Goal: Communication & Community: Answer question/provide support

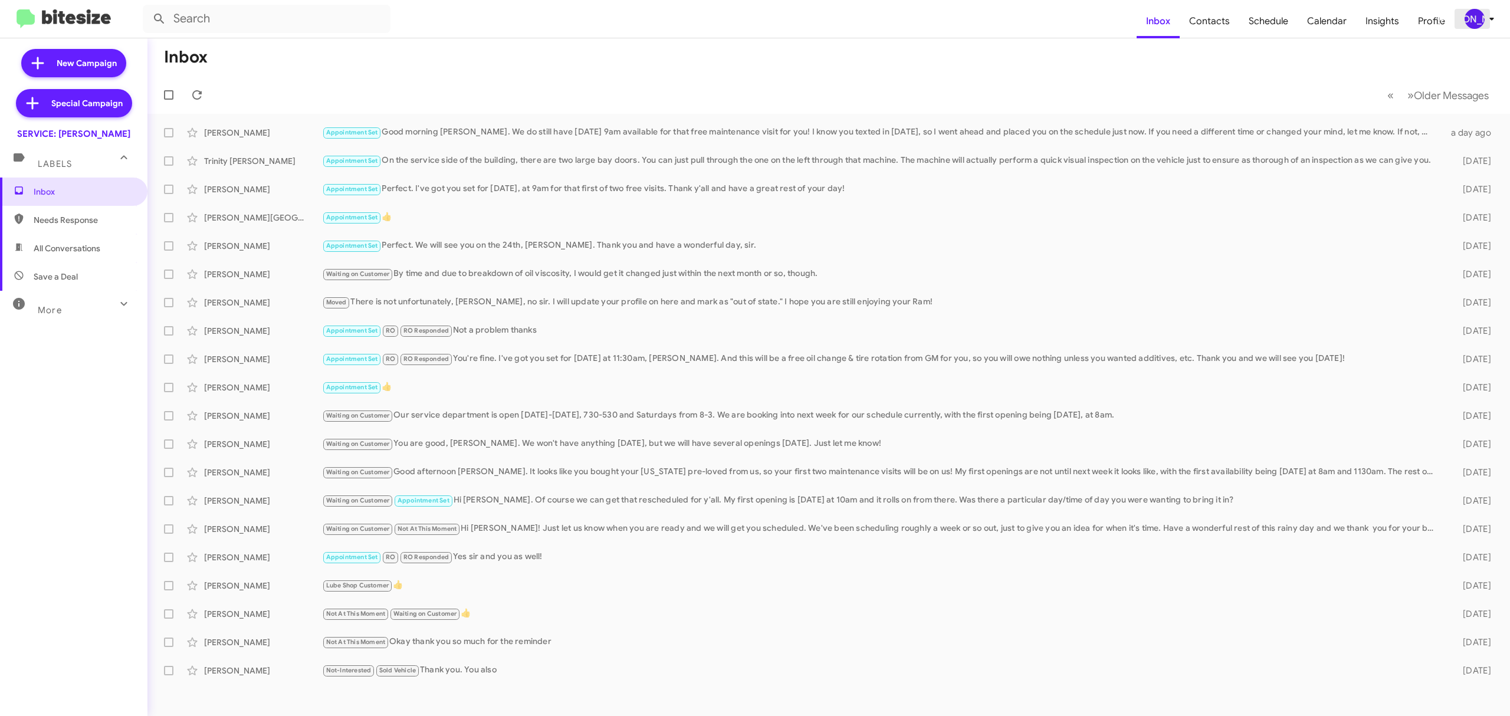
click at [1479, 19] on div "[PERSON_NAME]" at bounding box center [1475, 19] width 20 height 20
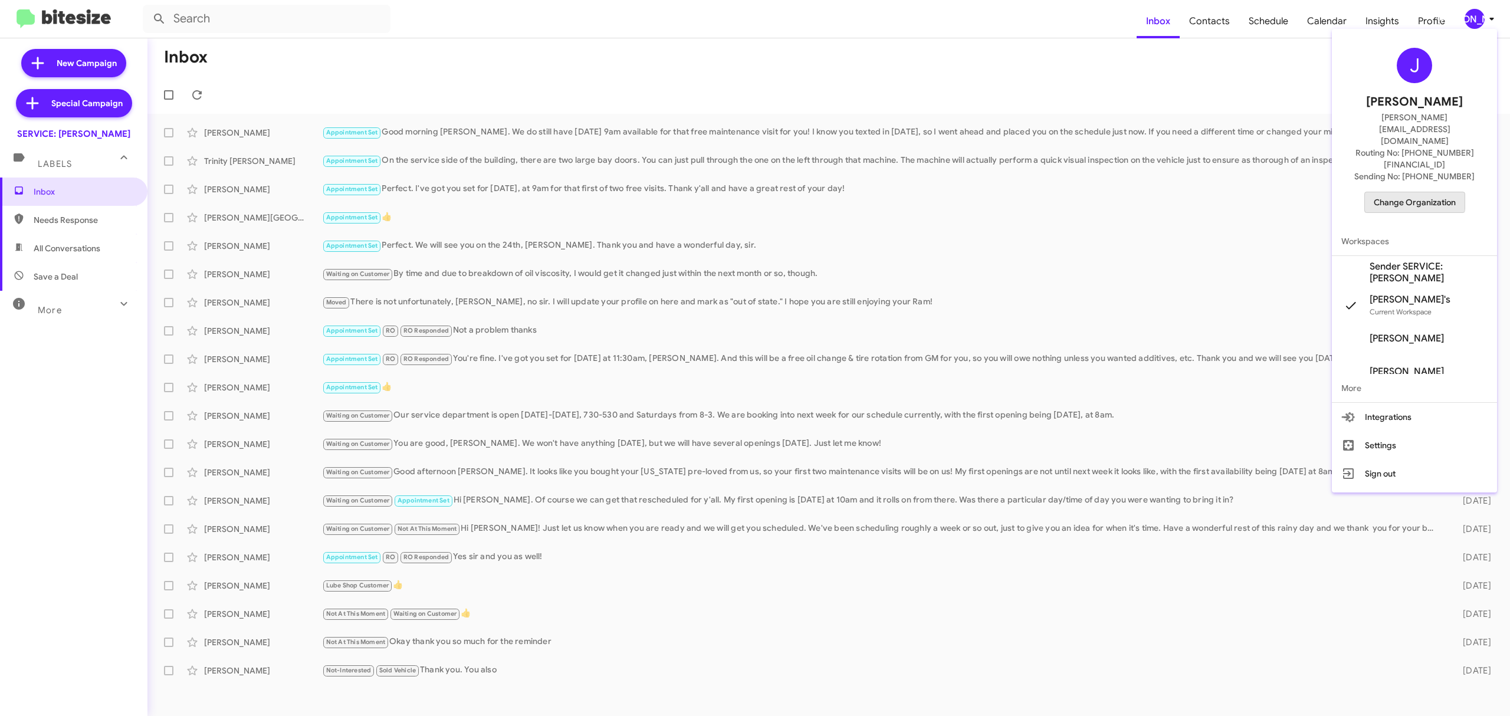
click at [1397, 192] on span "Change Organization" at bounding box center [1415, 202] width 82 height 20
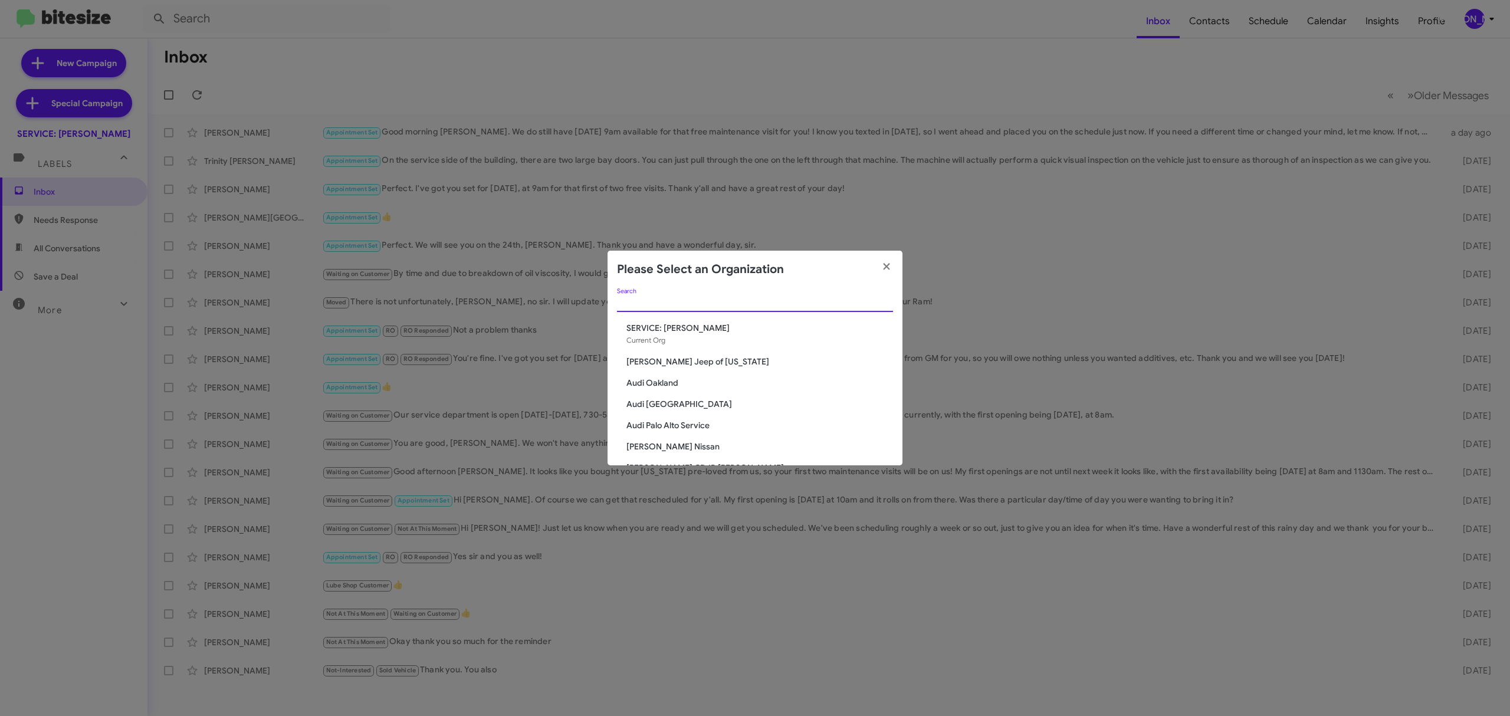
click at [806, 305] on input "Search" at bounding box center [755, 302] width 276 height 9
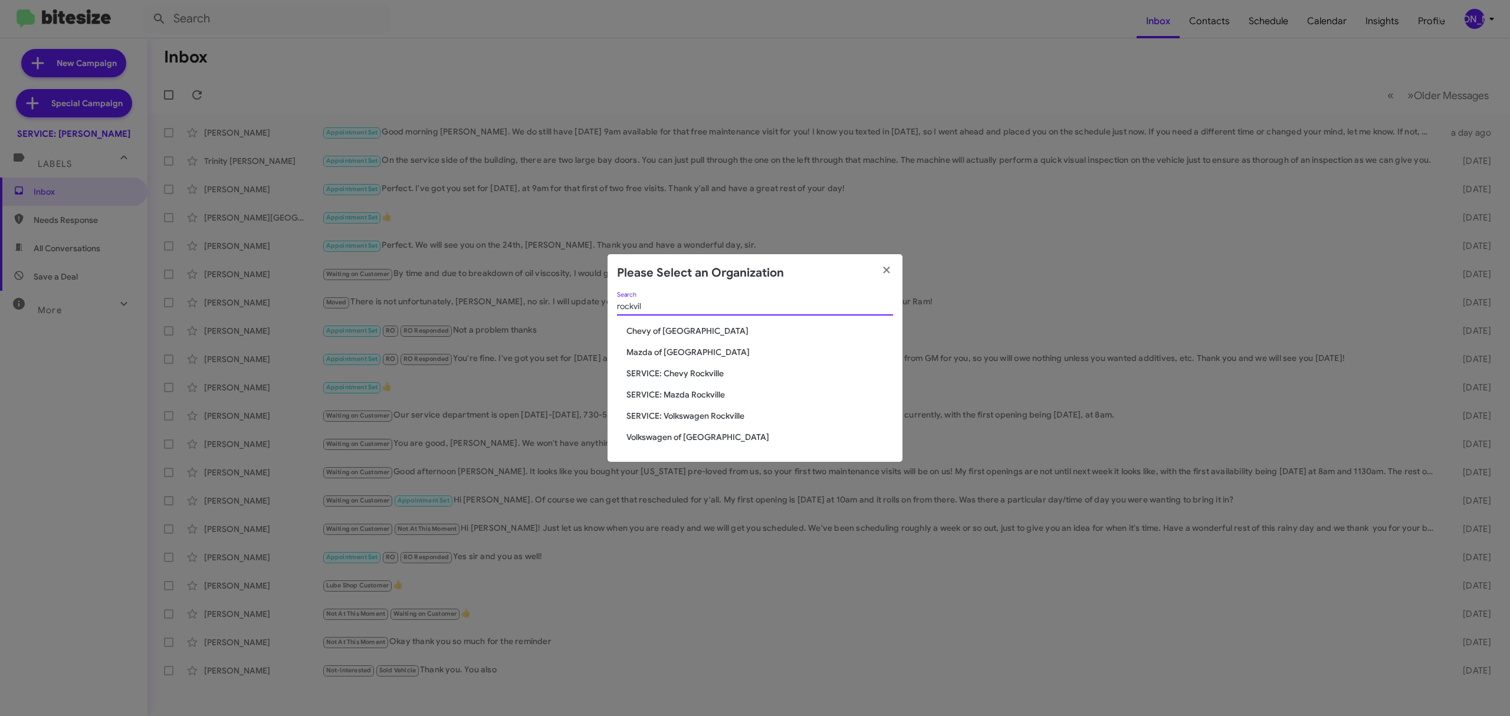
type input "rockvil"
click at [675, 328] on span "Chevy of [GEOGRAPHIC_DATA]" at bounding box center [759, 331] width 267 height 12
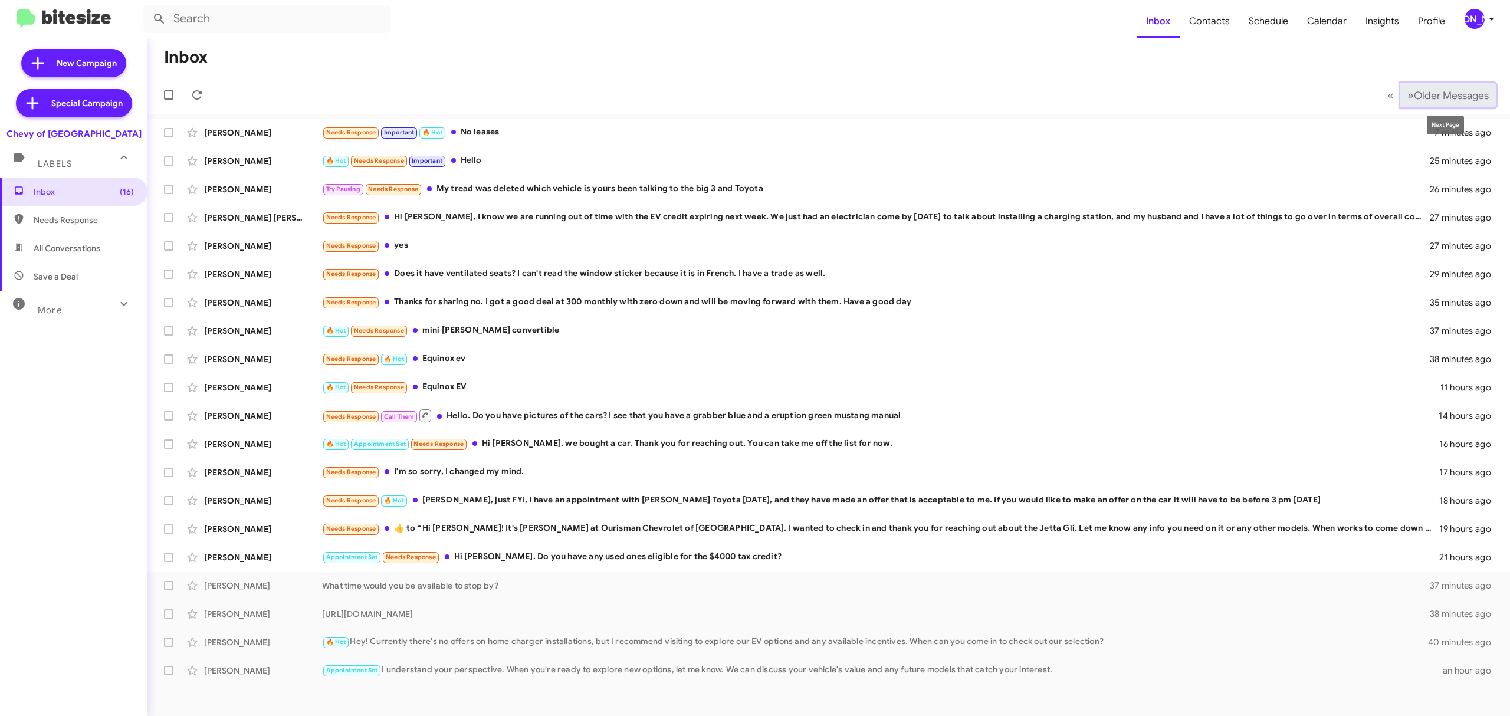
click at [1432, 97] on span "Older Messages" at bounding box center [1451, 95] width 75 height 13
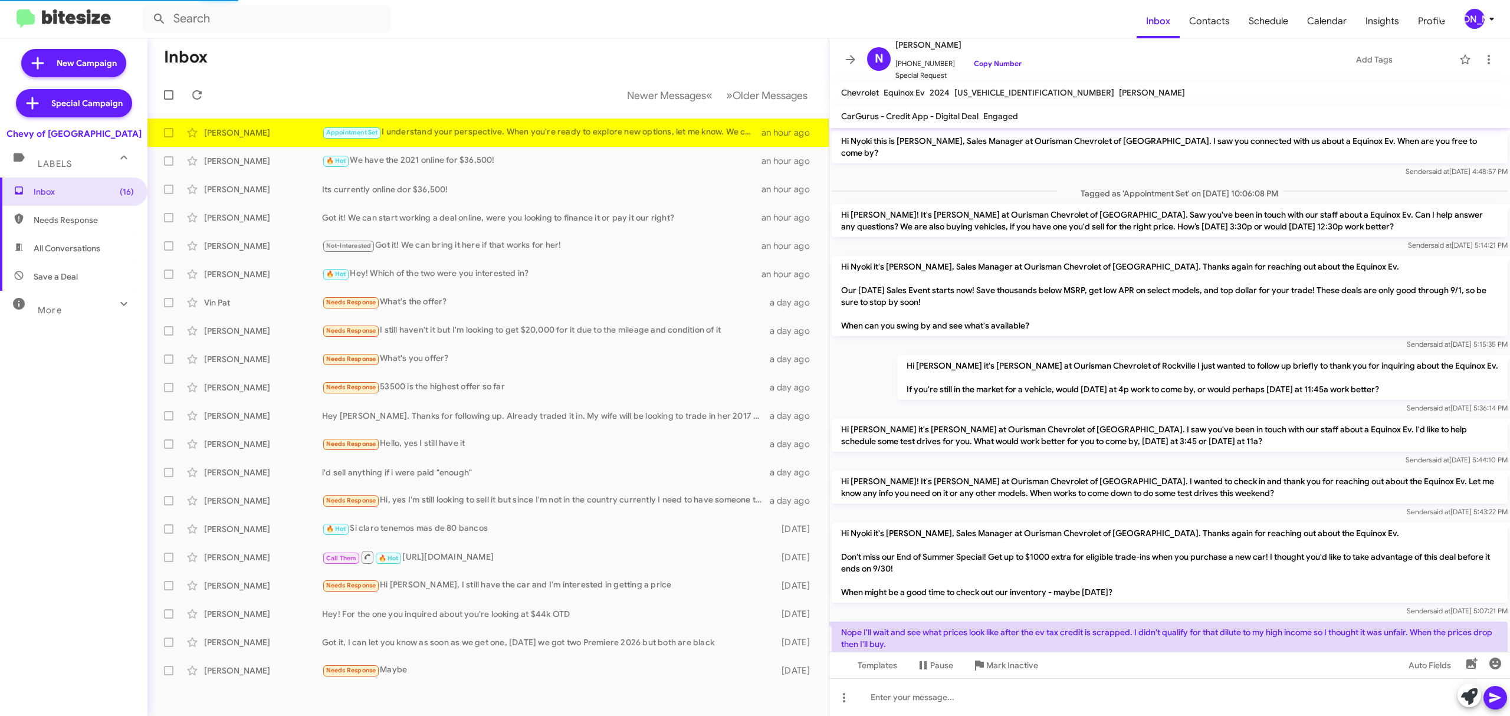
scroll to position [88, 0]
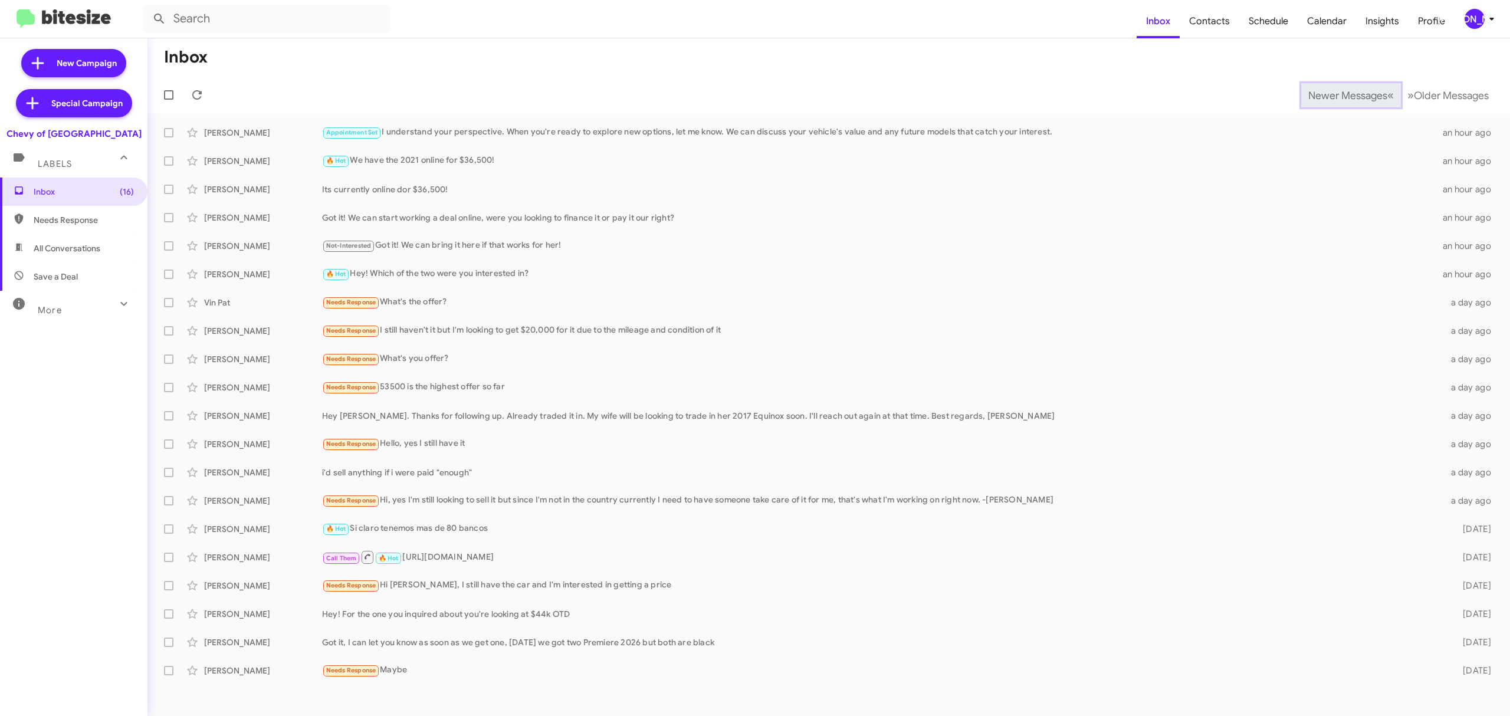
click at [1338, 94] on span "Newer Messages" at bounding box center [1347, 95] width 79 height 13
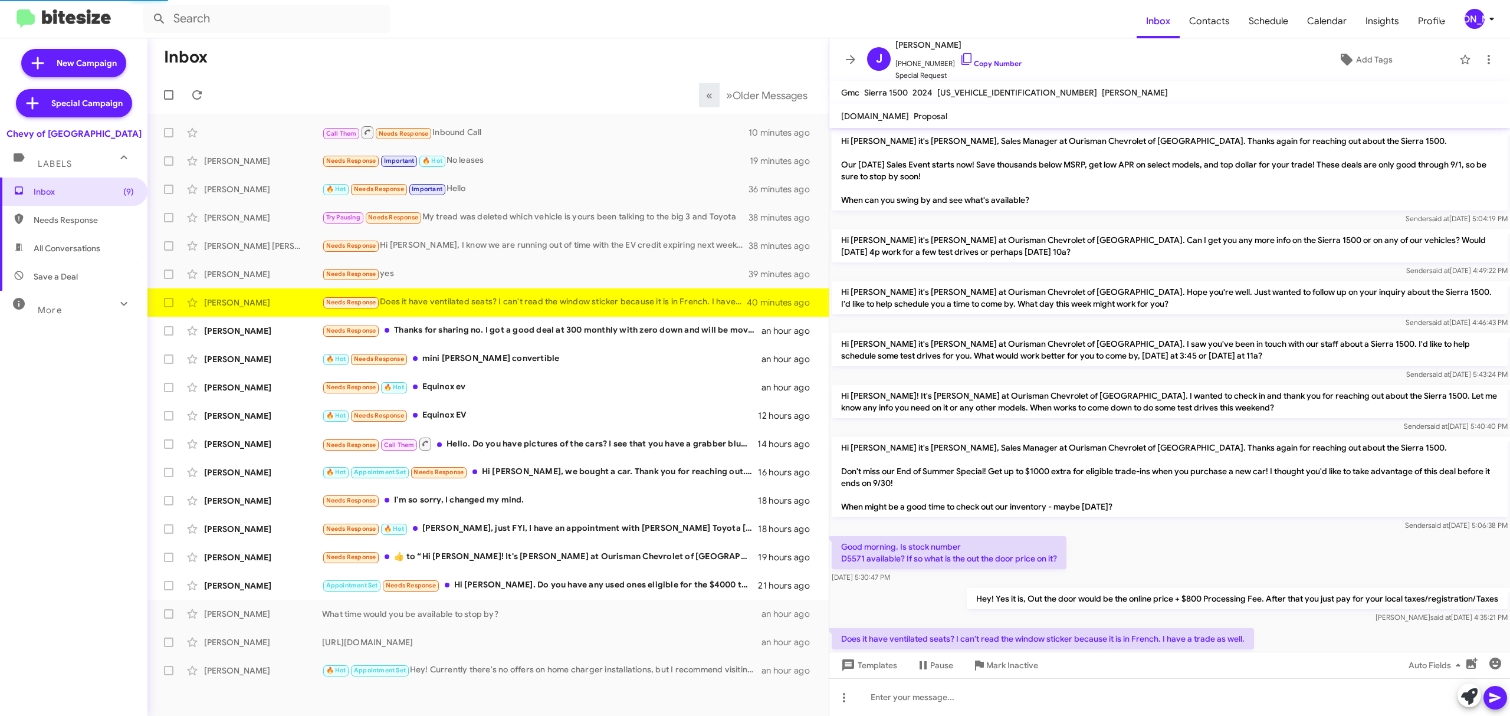
scroll to position [41, 0]
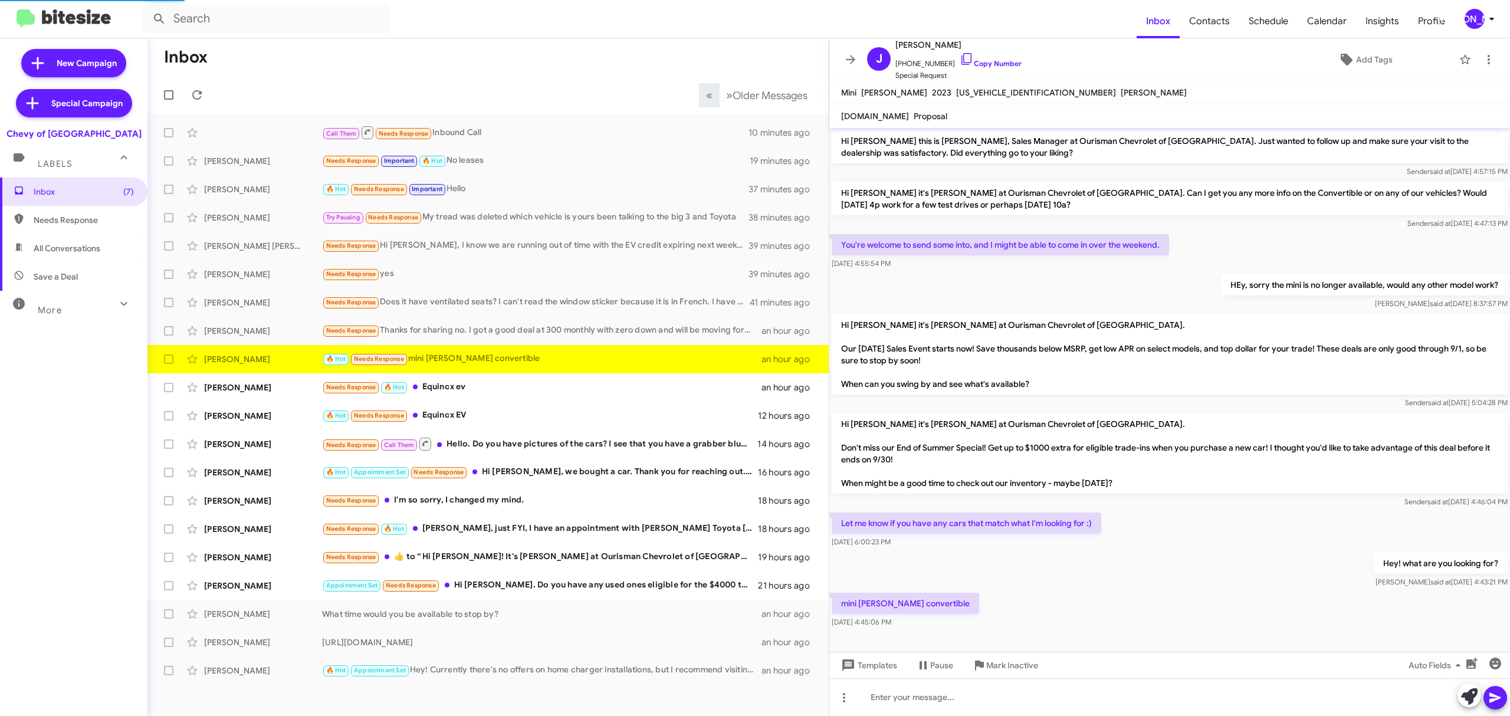
scroll to position [5, 0]
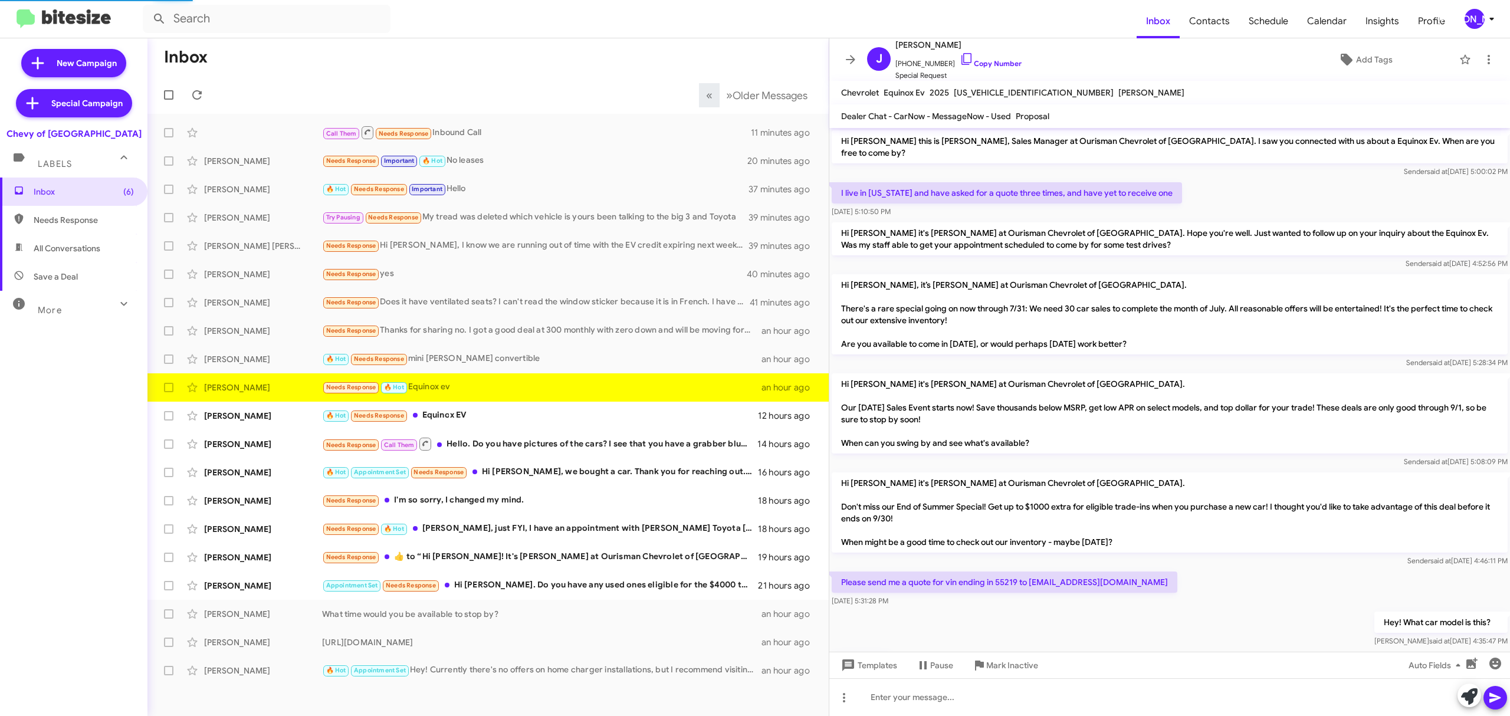
scroll to position [52, 0]
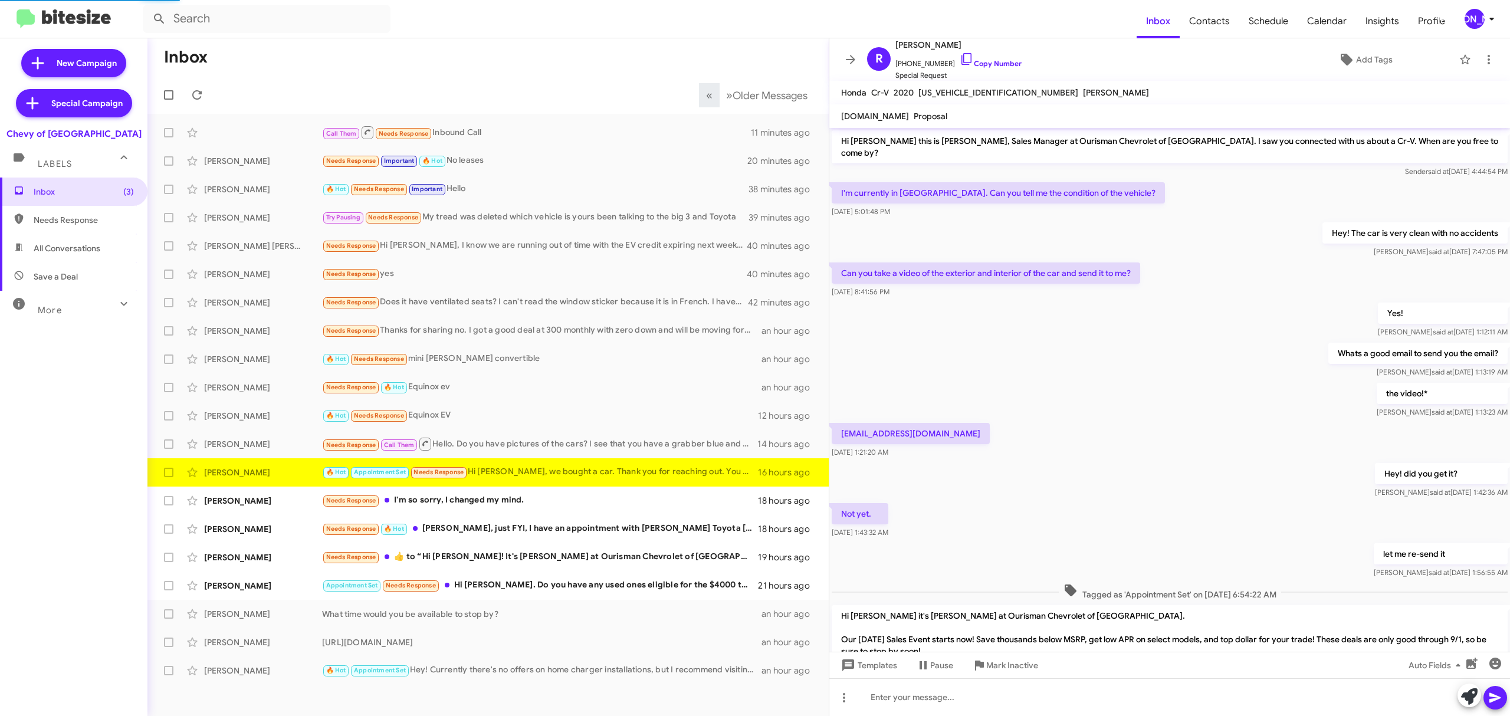
scroll to position [222, 0]
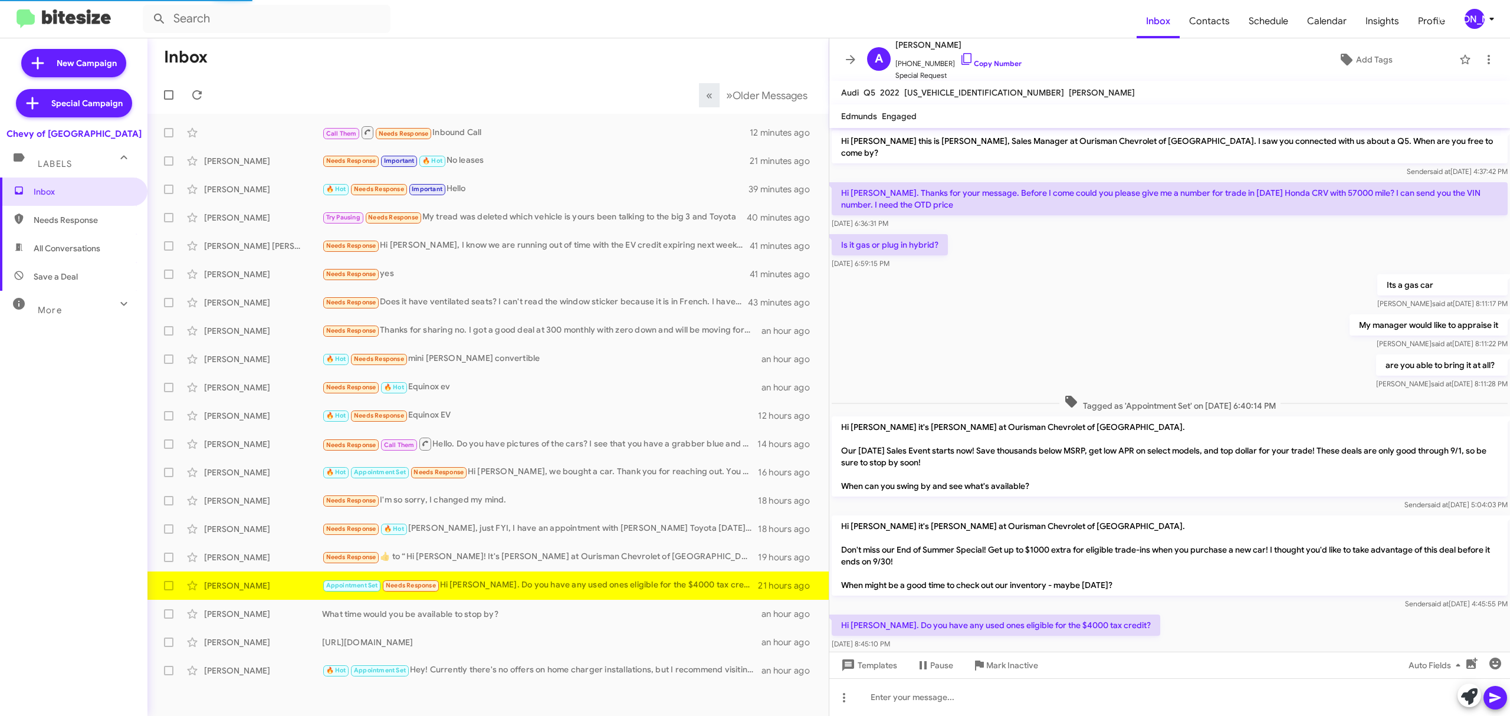
scroll to position [18, 0]
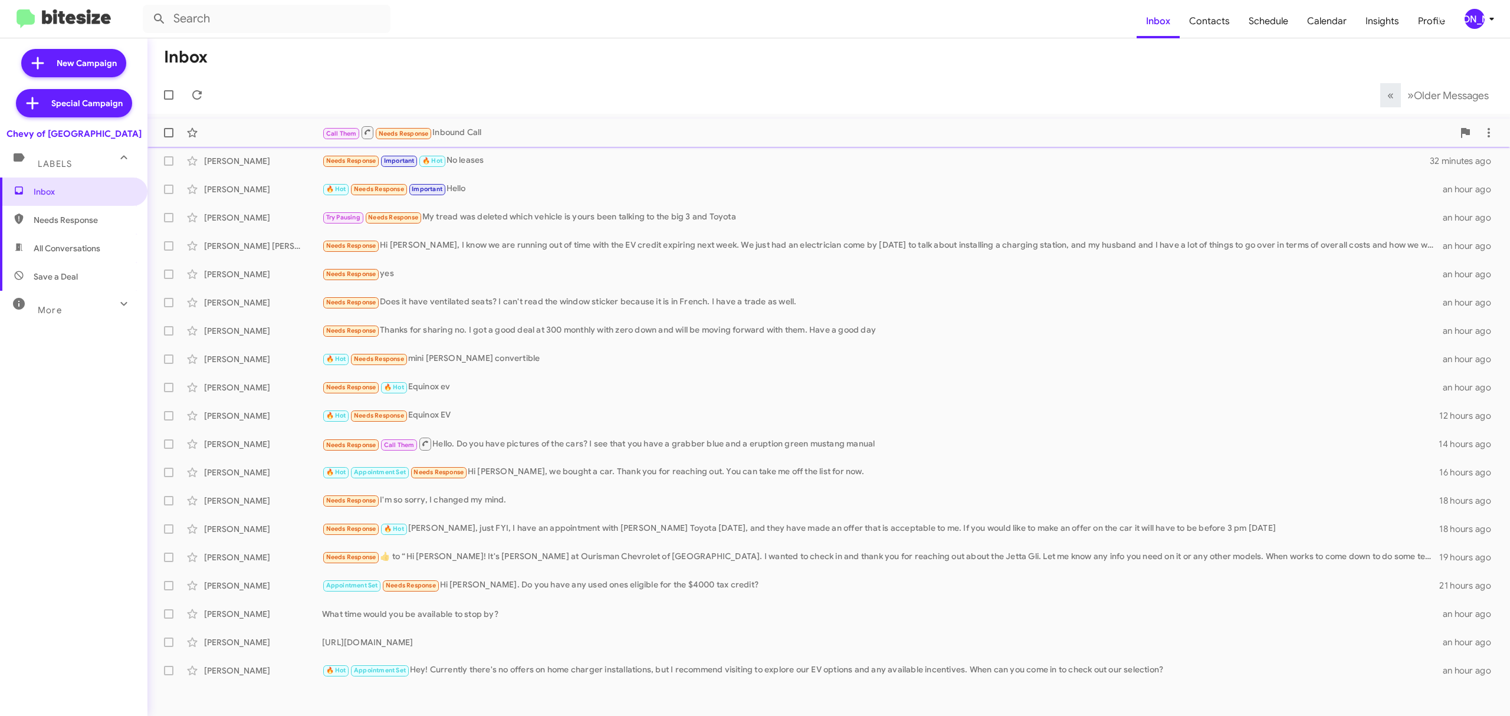
click at [160, 132] on label at bounding box center [169, 133] width 24 height 24
click at [168, 137] on input "checkbox" at bounding box center [168, 137] width 1 height 1
checkbox input "true"
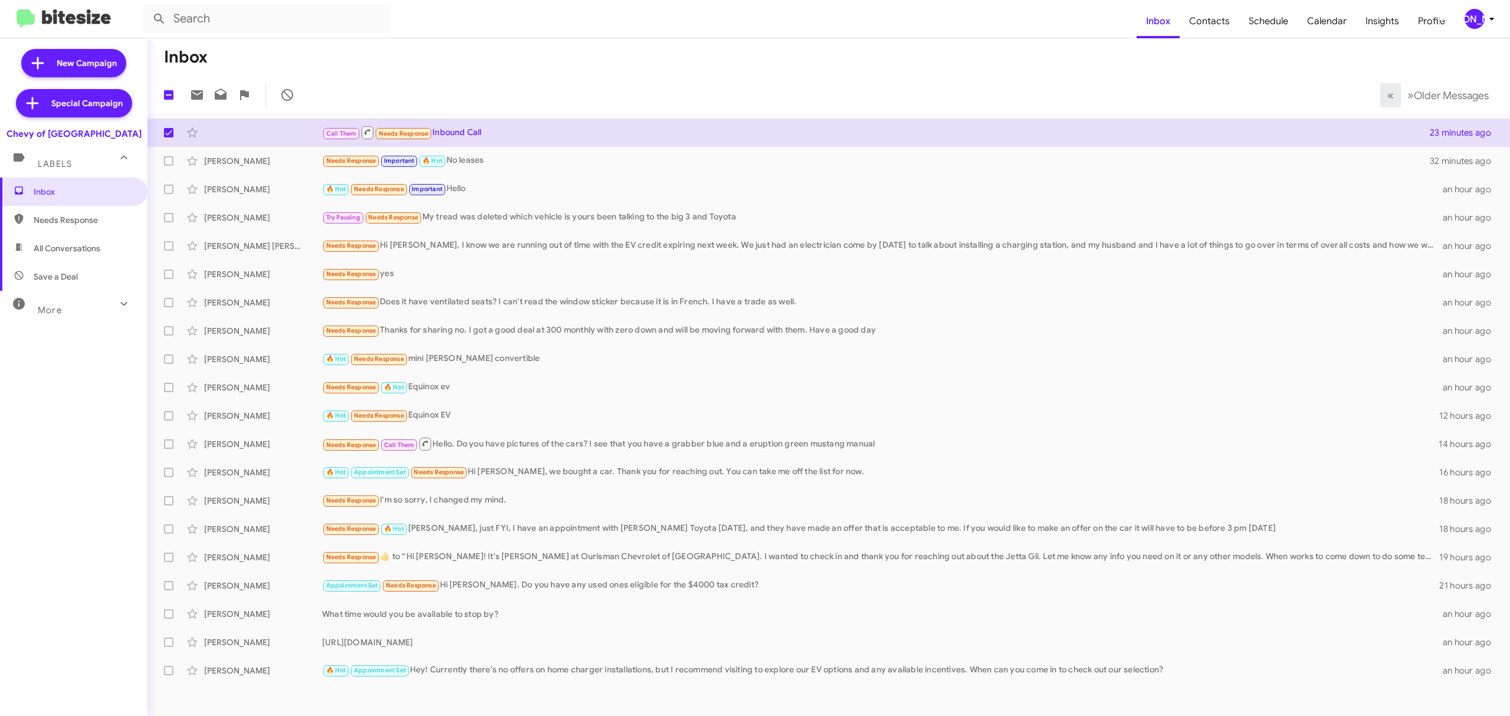
click at [163, 107] on mat-toolbar-row "1 « Previous » Next Older Messages" at bounding box center [828, 95] width 1363 height 38
click at [164, 101] on label at bounding box center [169, 95] width 24 height 24
click at [168, 100] on input "checkbox" at bounding box center [168, 100] width 1 height 1
checkbox input "true"
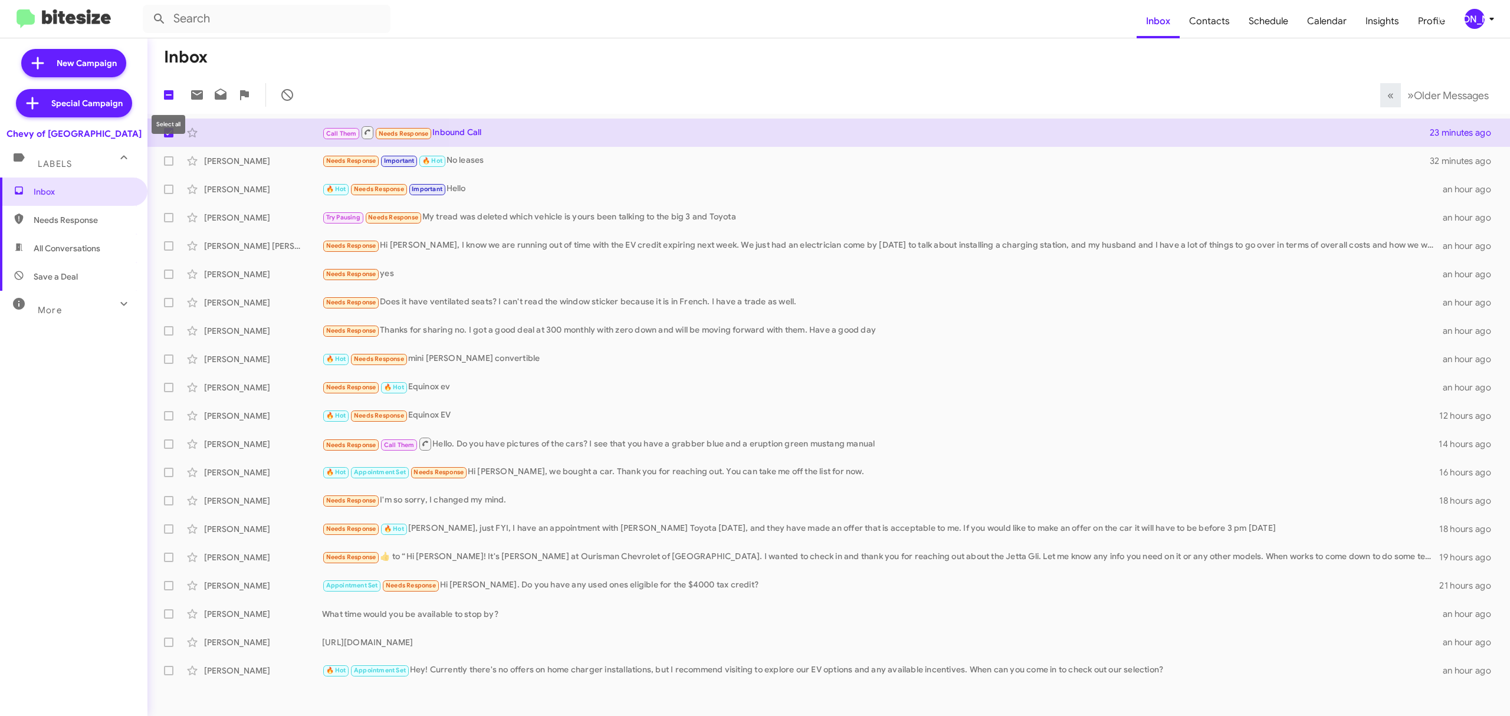
checkbox input "true"
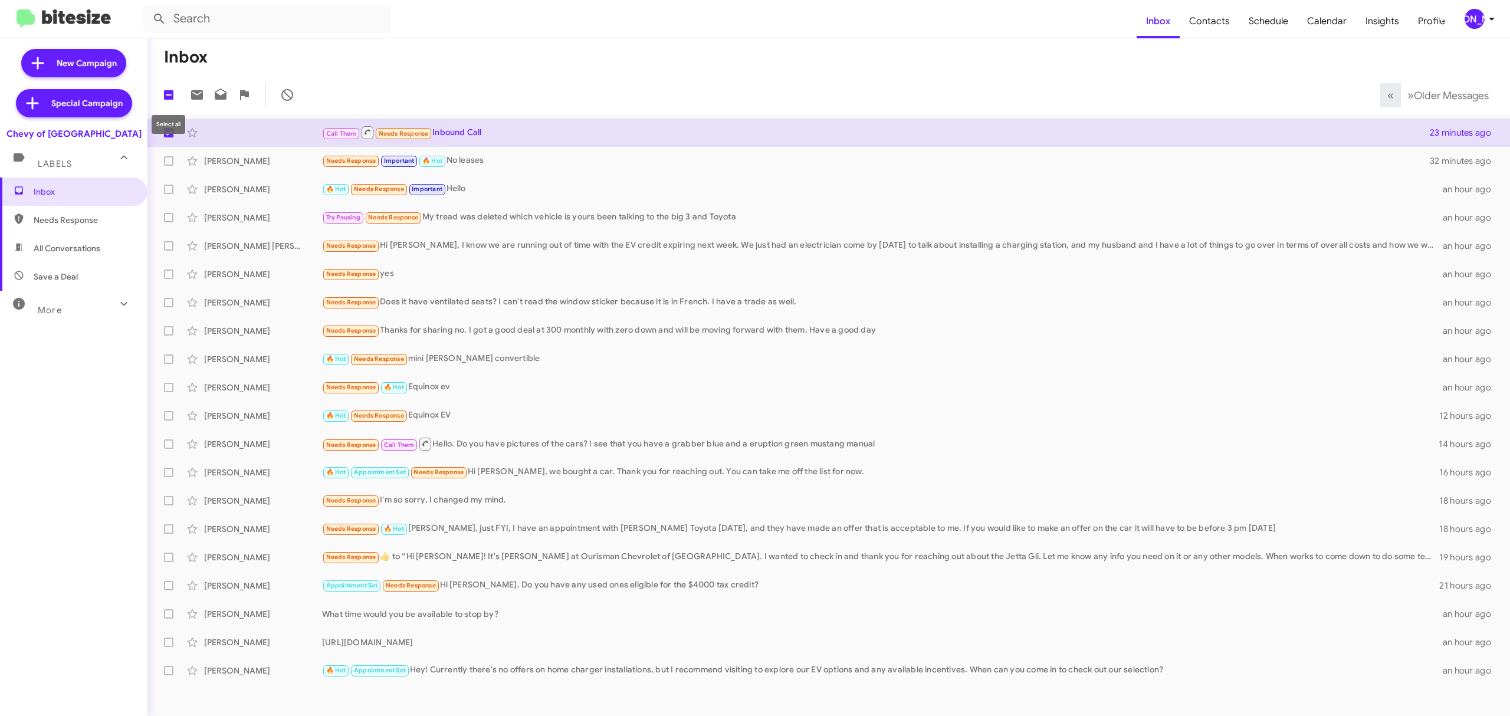
checkbox input "true"
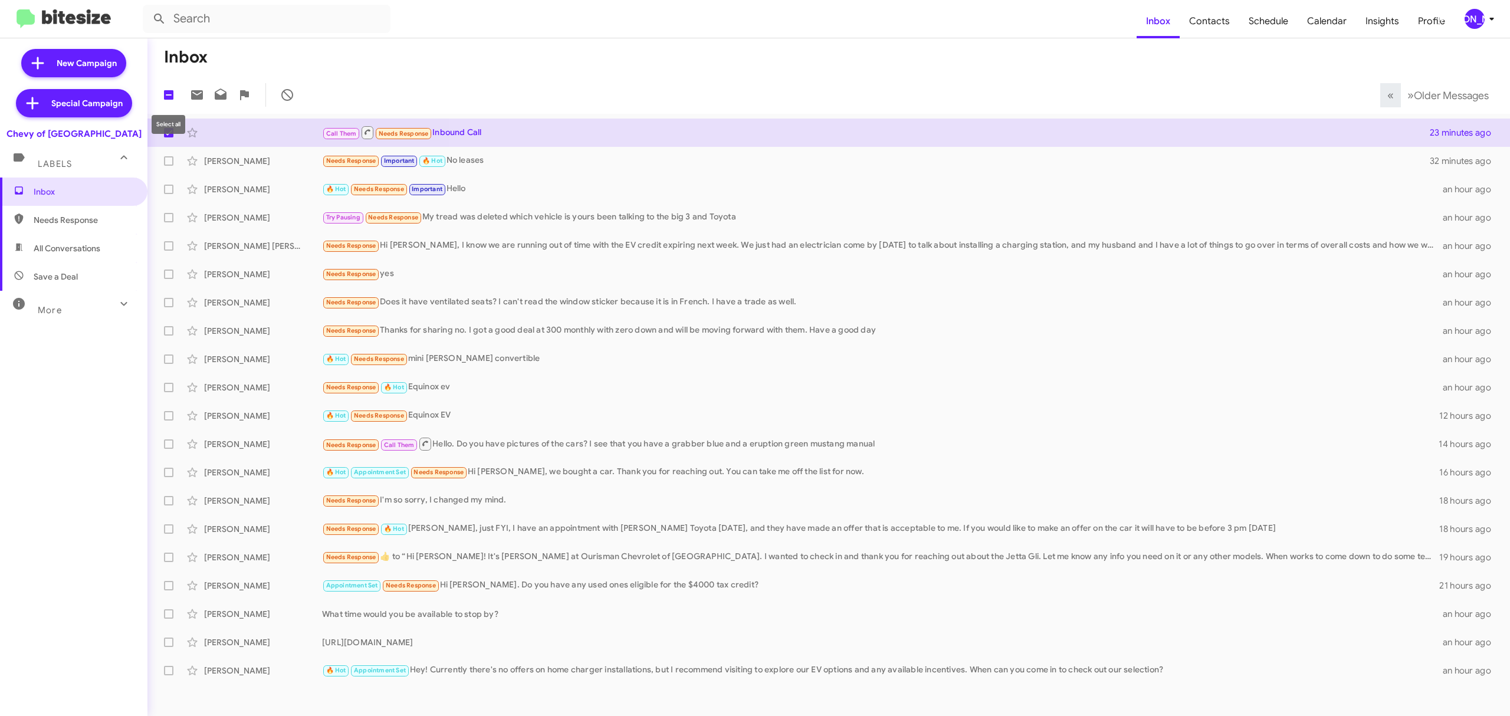
checkbox input "true"
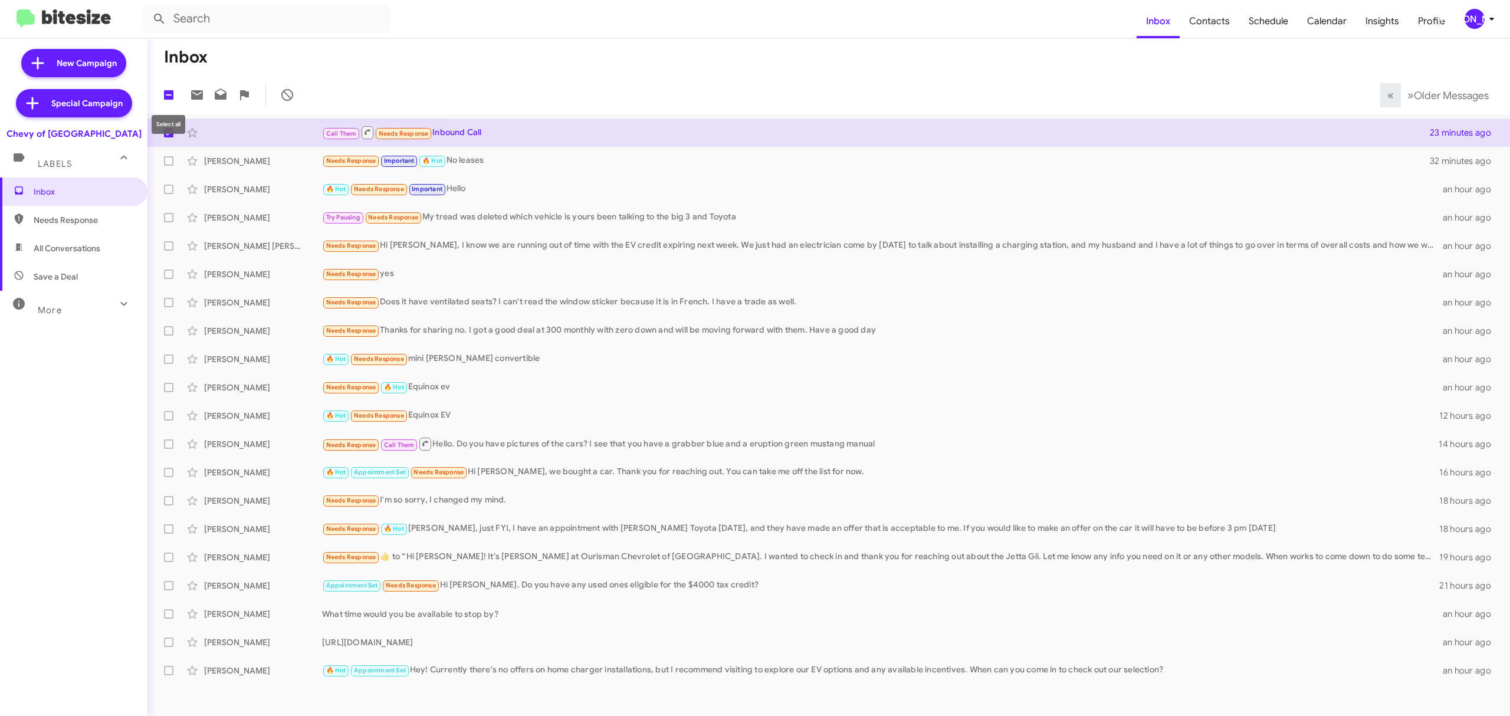
checkbox input "true"
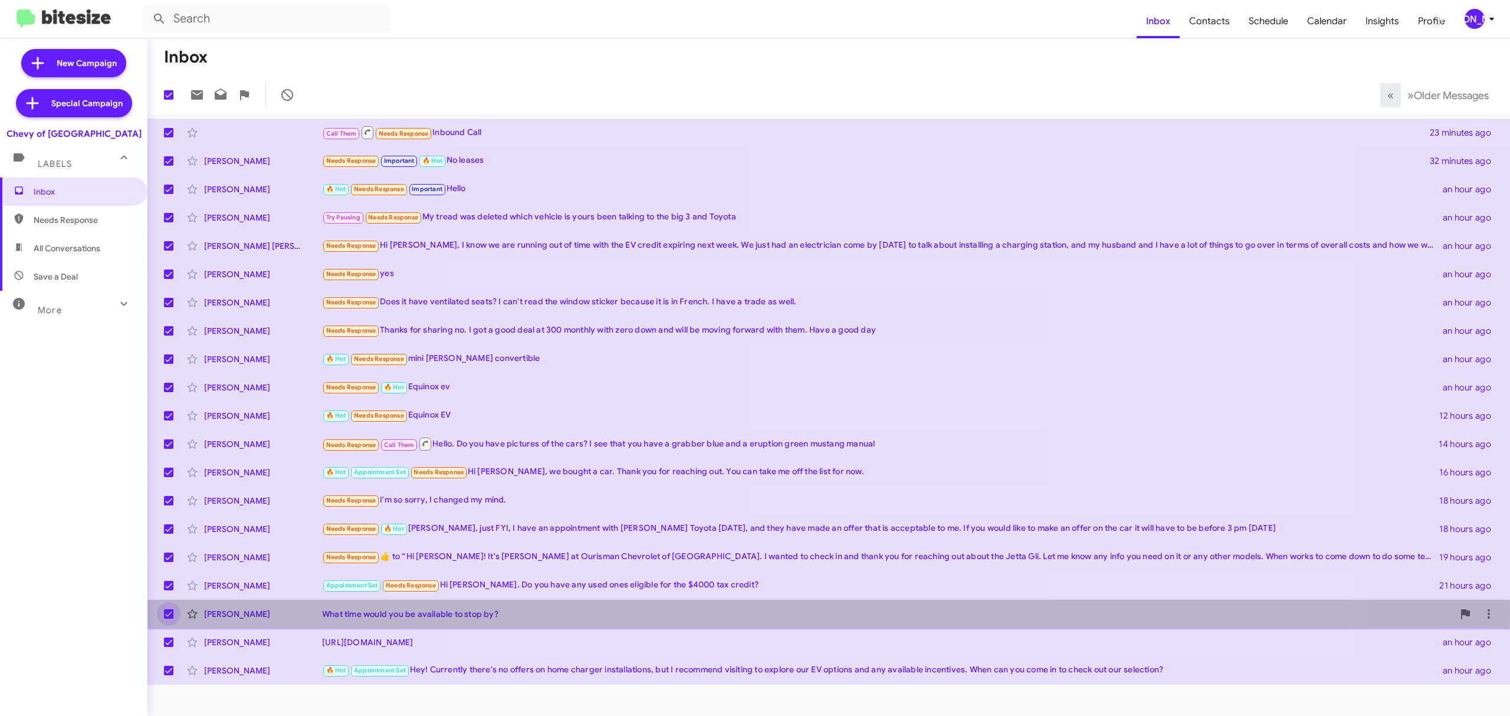
click at [166, 612] on span at bounding box center [168, 613] width 9 height 9
click at [168, 619] on input "checkbox" at bounding box center [168, 619] width 1 height 1
checkbox input "false"
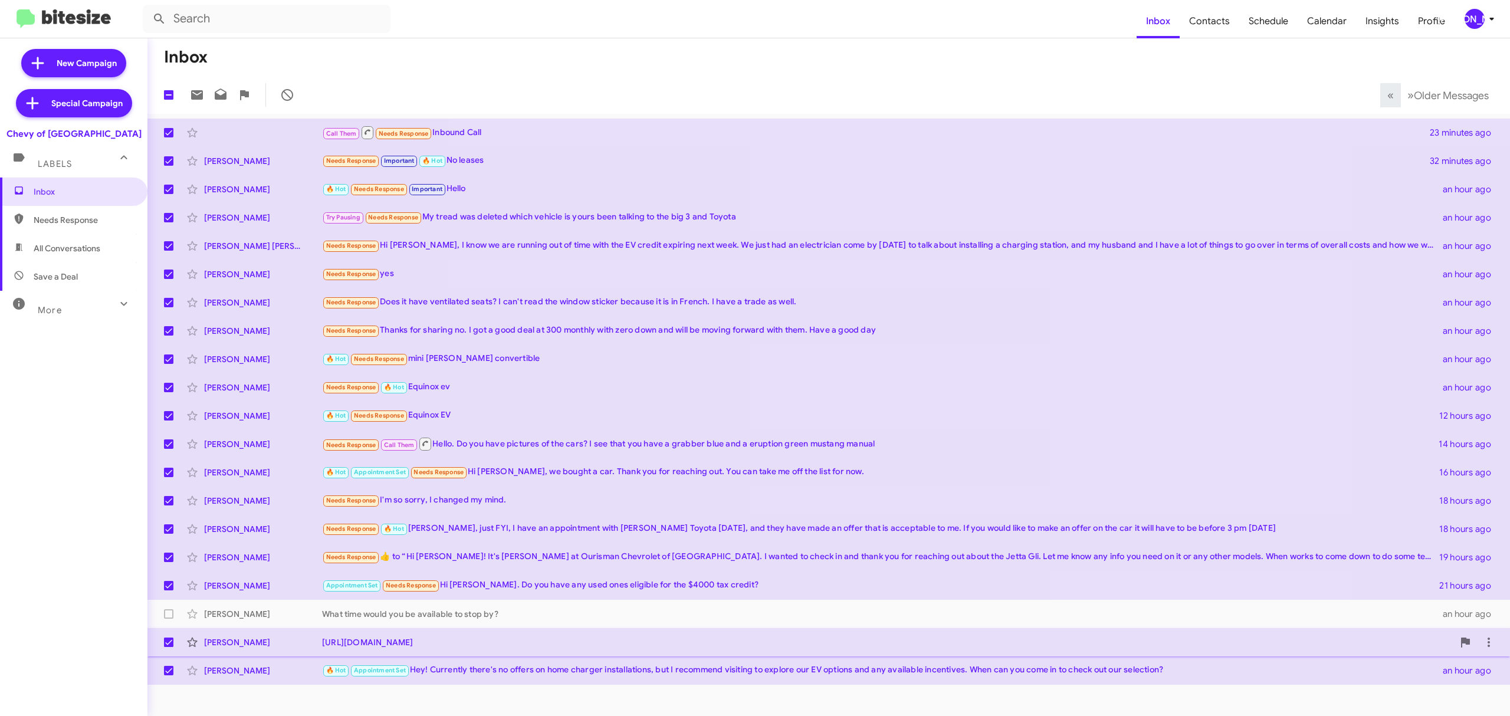
click at [169, 644] on span at bounding box center [168, 642] width 9 height 9
click at [169, 647] on input "checkbox" at bounding box center [168, 647] width 1 height 1
checkbox input "false"
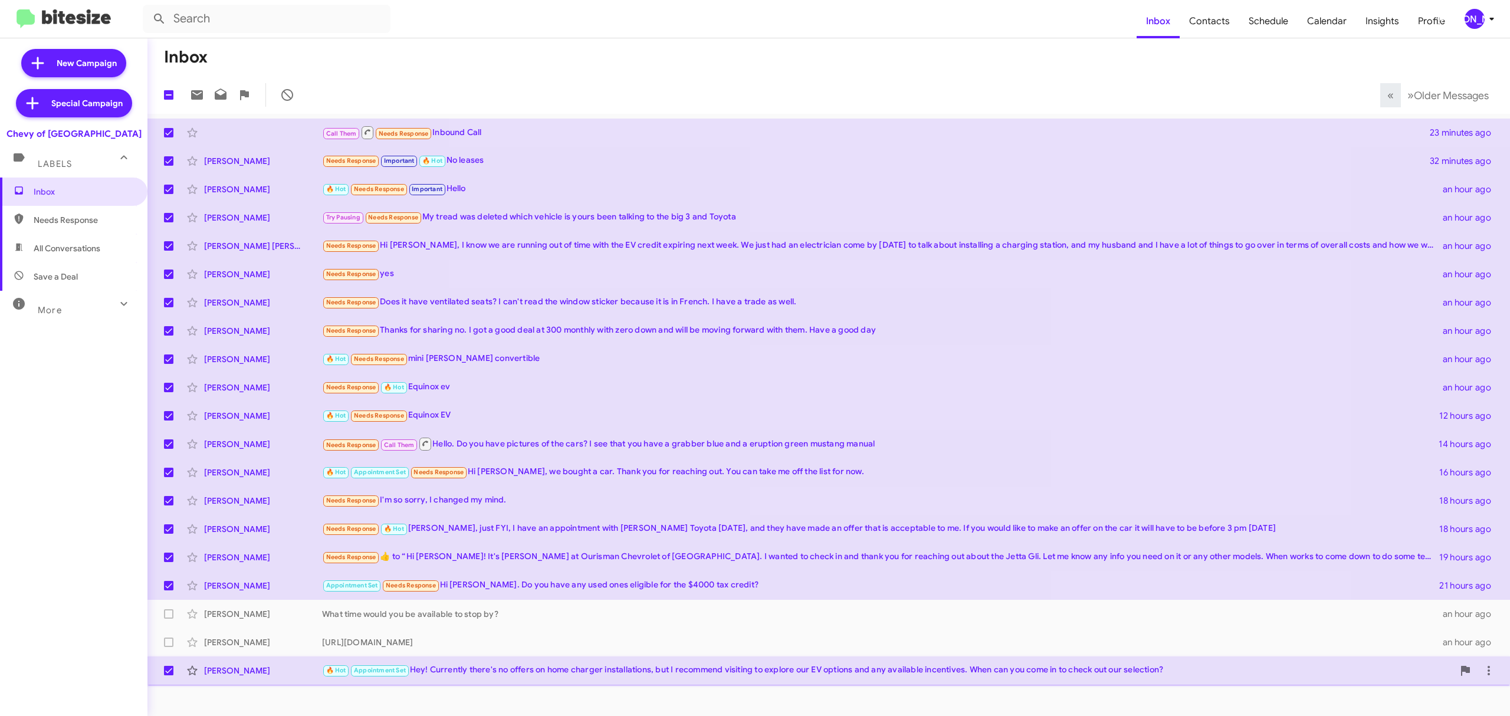
click at [175, 675] on label at bounding box center [169, 671] width 24 height 24
click at [169, 675] on input "checkbox" at bounding box center [168, 675] width 1 height 1
checkbox input "false"
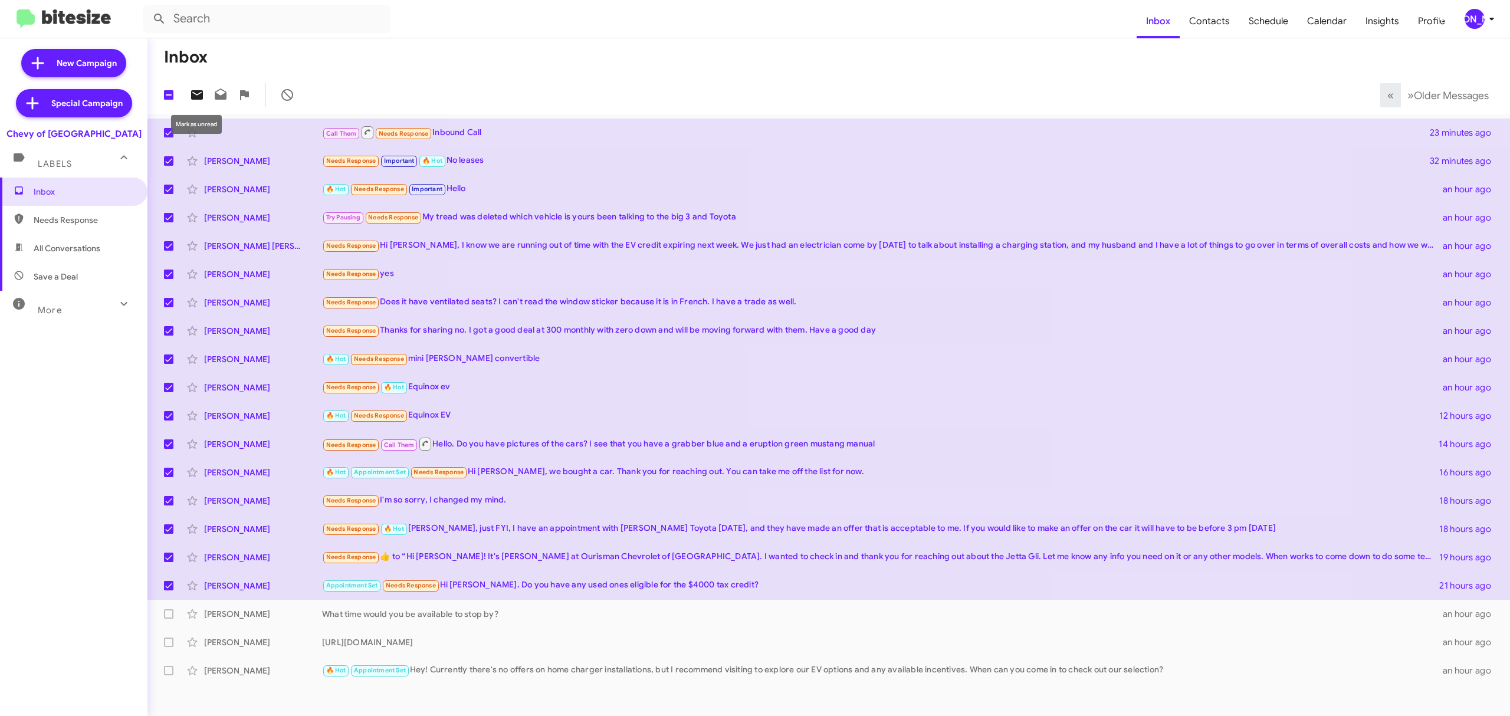
click at [190, 97] on icon at bounding box center [197, 95] width 14 height 14
click at [1469, 15] on div "[PERSON_NAME]" at bounding box center [1475, 19] width 20 height 20
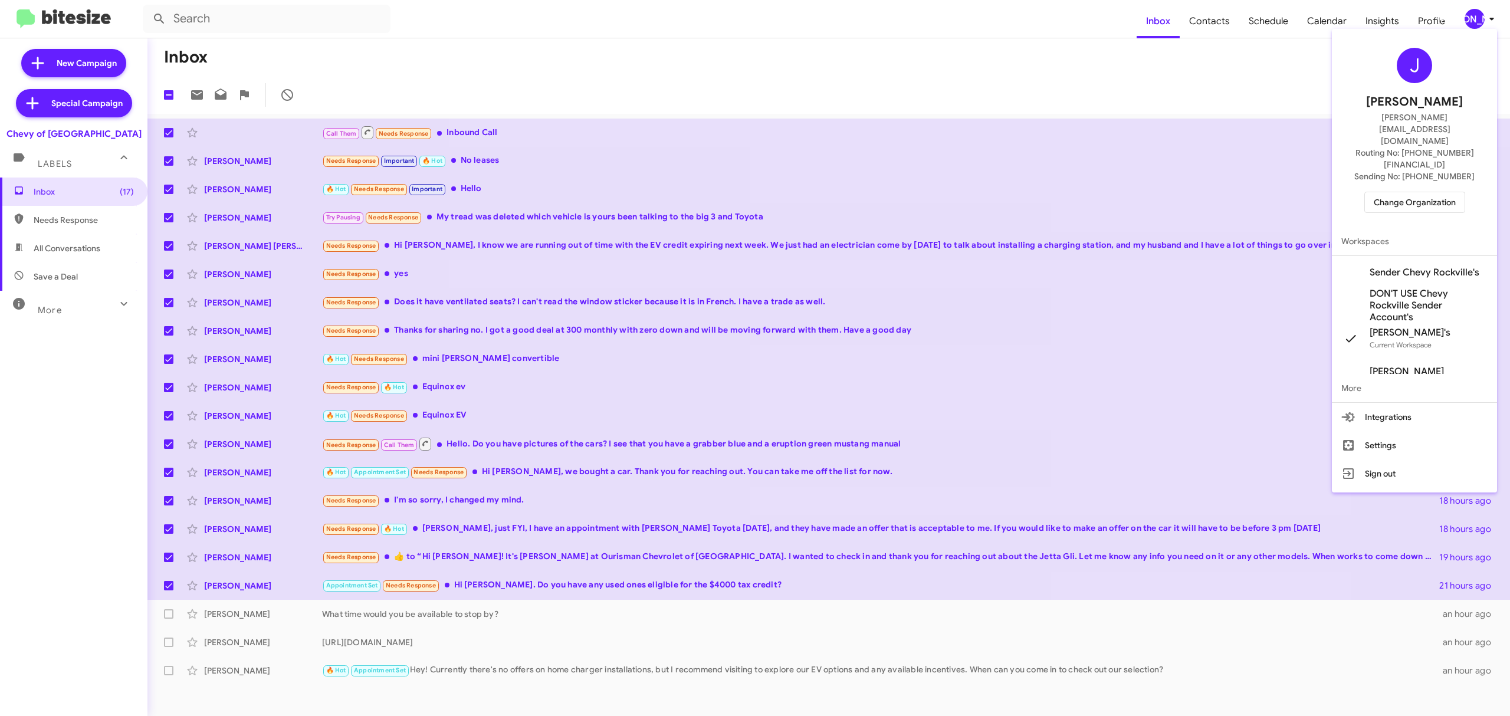
click at [1419, 192] on span "Change Organization" at bounding box center [1415, 202] width 82 height 20
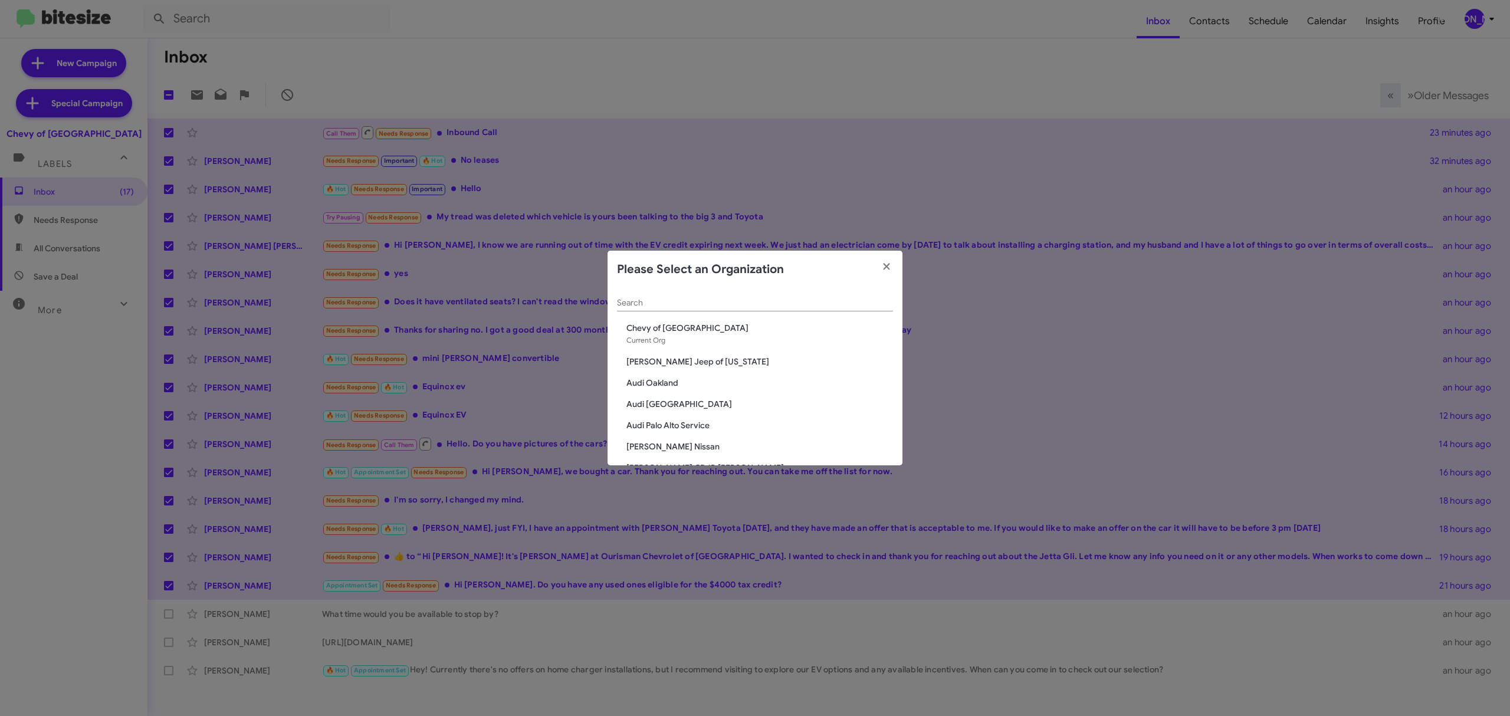
click at [729, 307] on div "Search" at bounding box center [755, 299] width 276 height 23
click at [739, 305] on input "Search" at bounding box center [755, 302] width 276 height 9
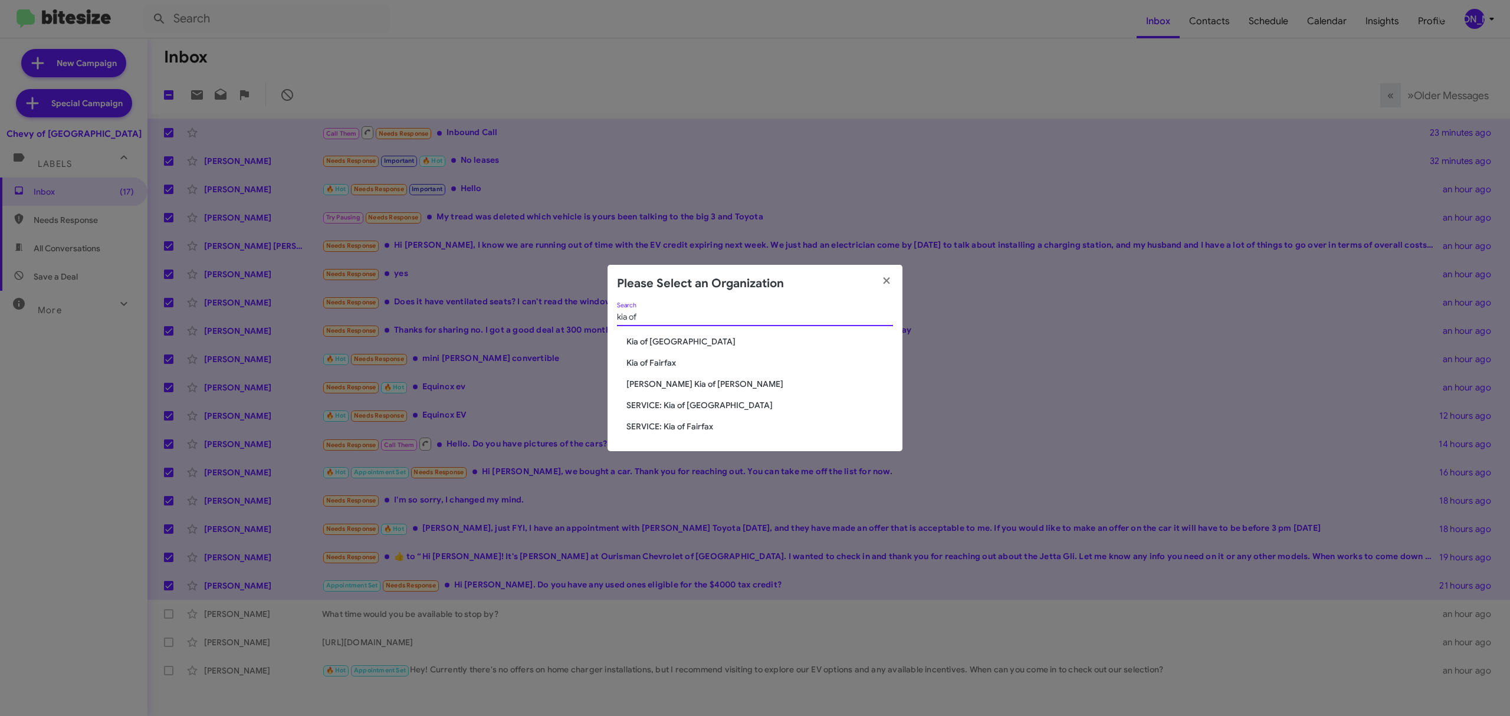
type input "kia of"
click at [649, 359] on span "Kia of Fairfax" at bounding box center [759, 363] width 267 height 12
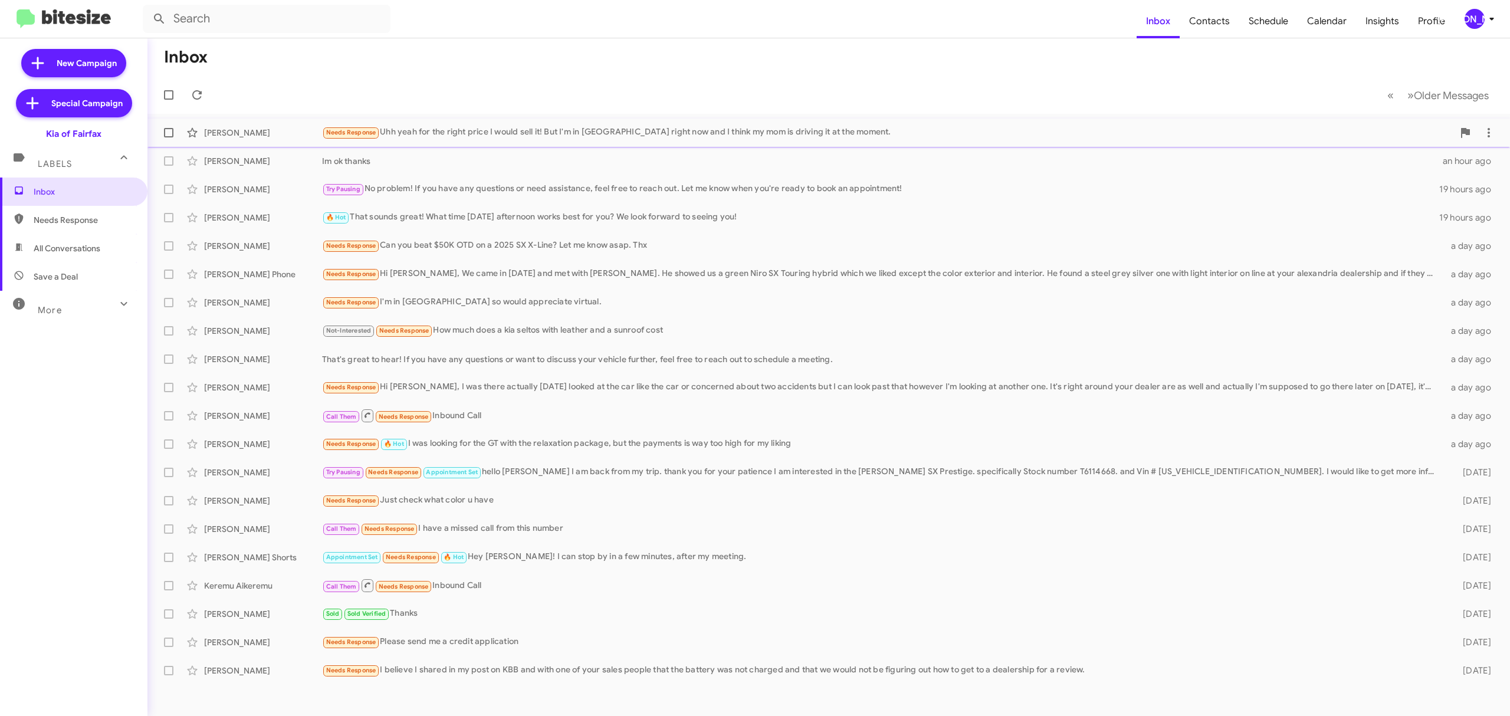
click at [168, 133] on span at bounding box center [168, 132] width 9 height 9
click at [168, 137] on input "checkbox" at bounding box center [168, 137] width 1 height 1
checkbox input "true"
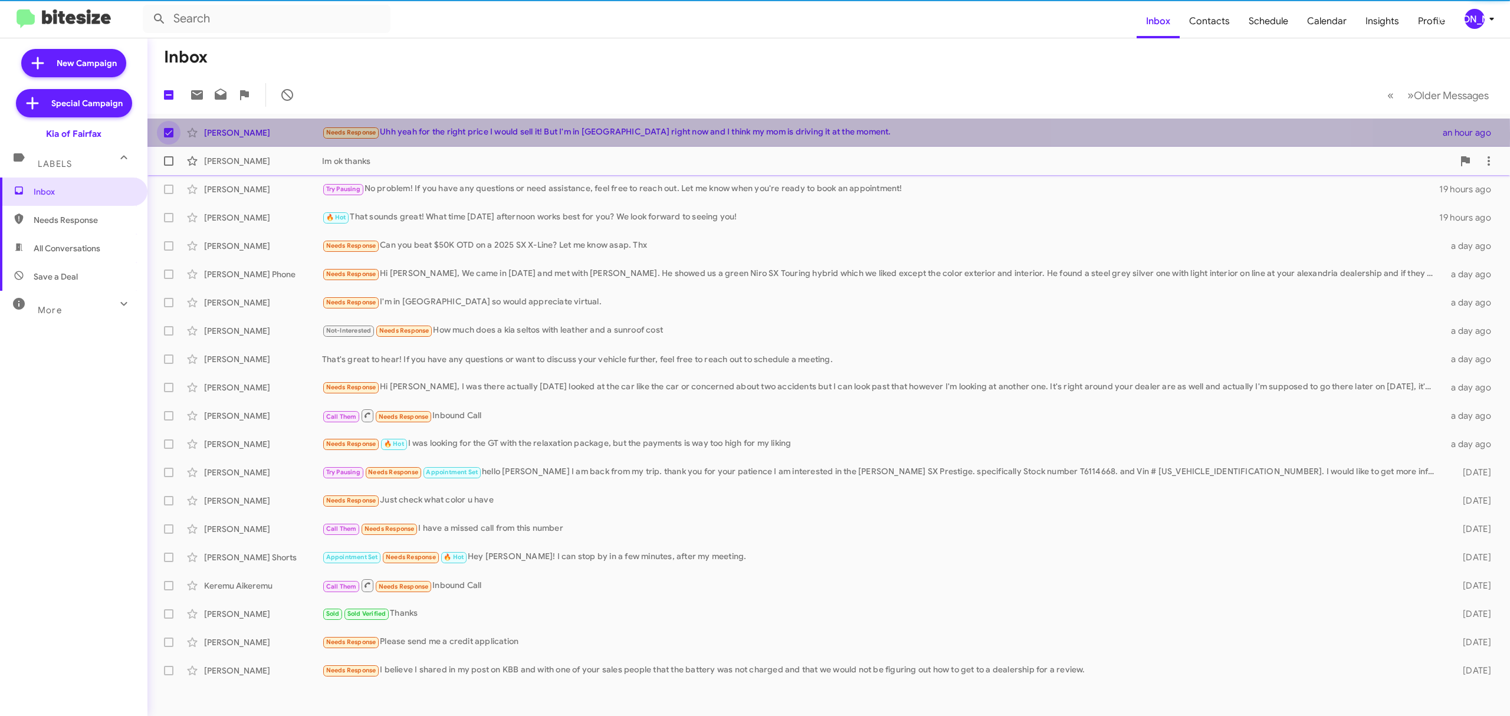
click at [168, 151] on label at bounding box center [169, 161] width 24 height 24
click at [168, 166] on input "checkbox" at bounding box center [168, 166] width 1 height 1
checkbox input "true"
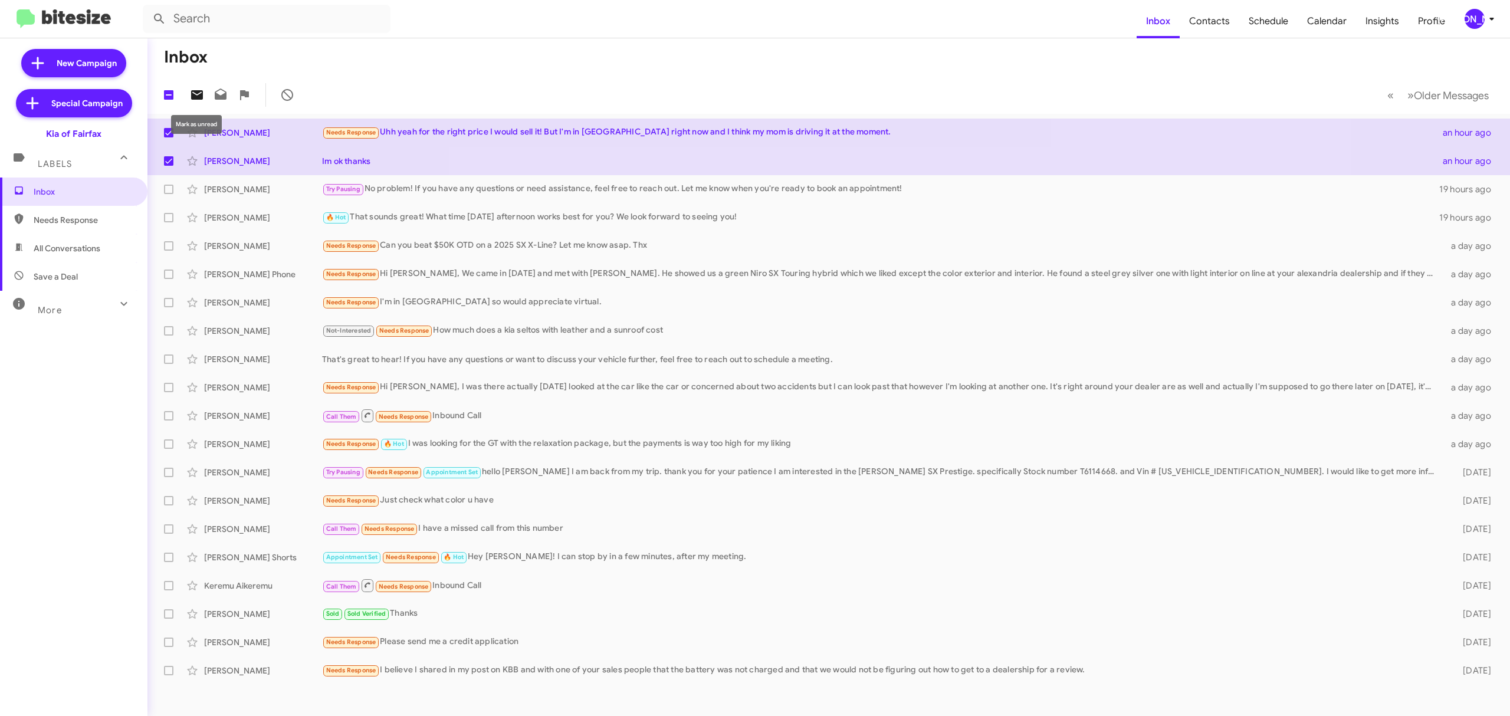
click at [195, 100] on icon at bounding box center [197, 95] width 14 height 14
click at [1465, 17] on div "[PERSON_NAME]" at bounding box center [1475, 19] width 20 height 20
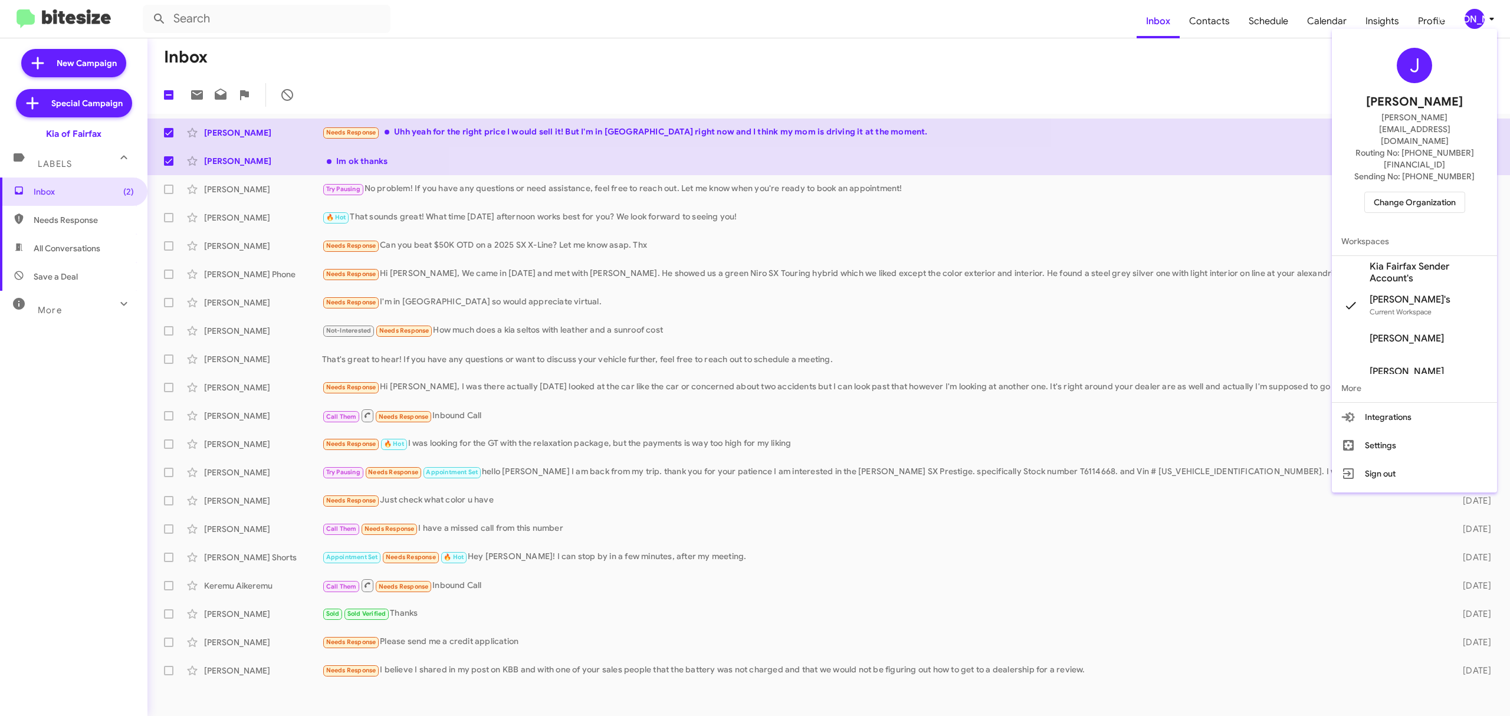
click at [1364, 192] on button "Change Organization" at bounding box center [1414, 202] width 101 height 21
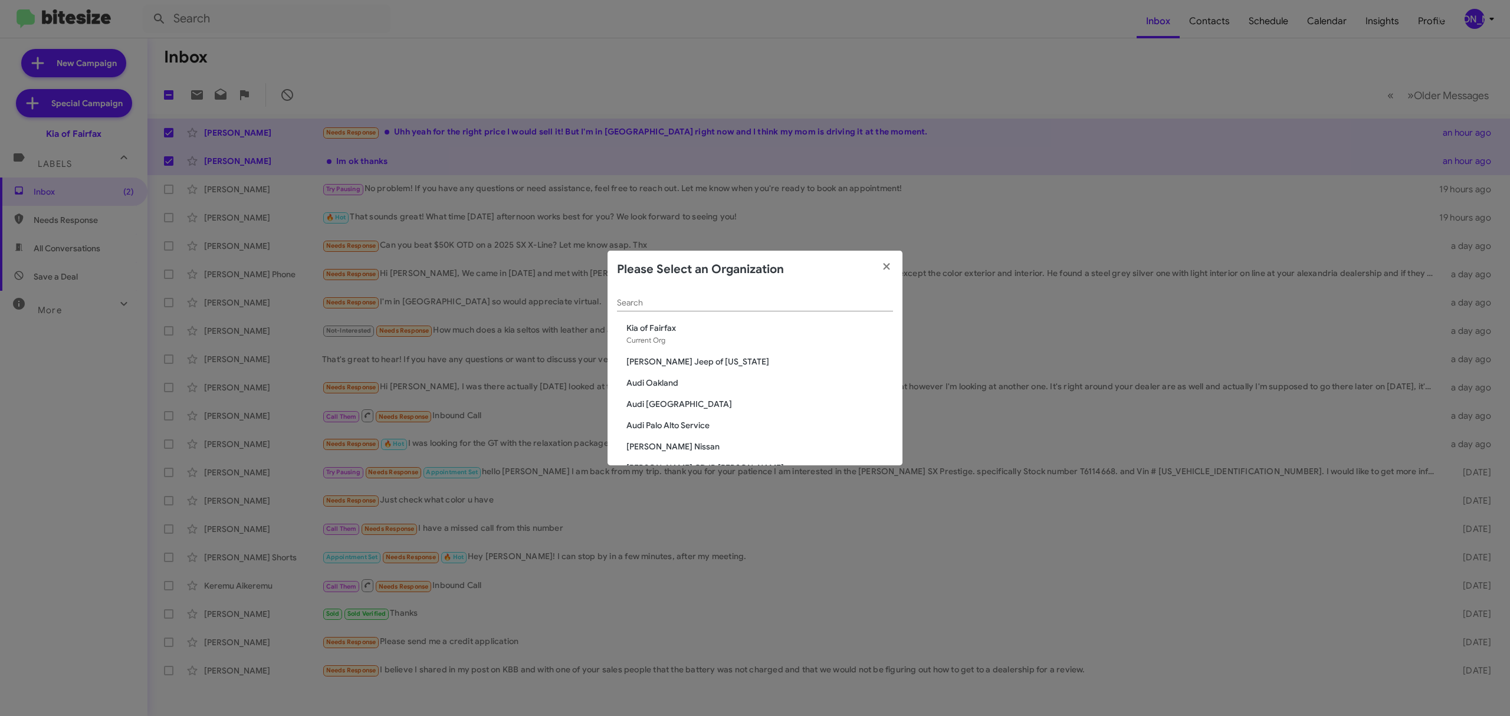
click at [716, 304] on input "Search" at bounding box center [755, 302] width 276 height 9
type input "cdjr"
click at [658, 366] on span "CDJR of [PERSON_NAME]" at bounding box center [759, 371] width 267 height 12
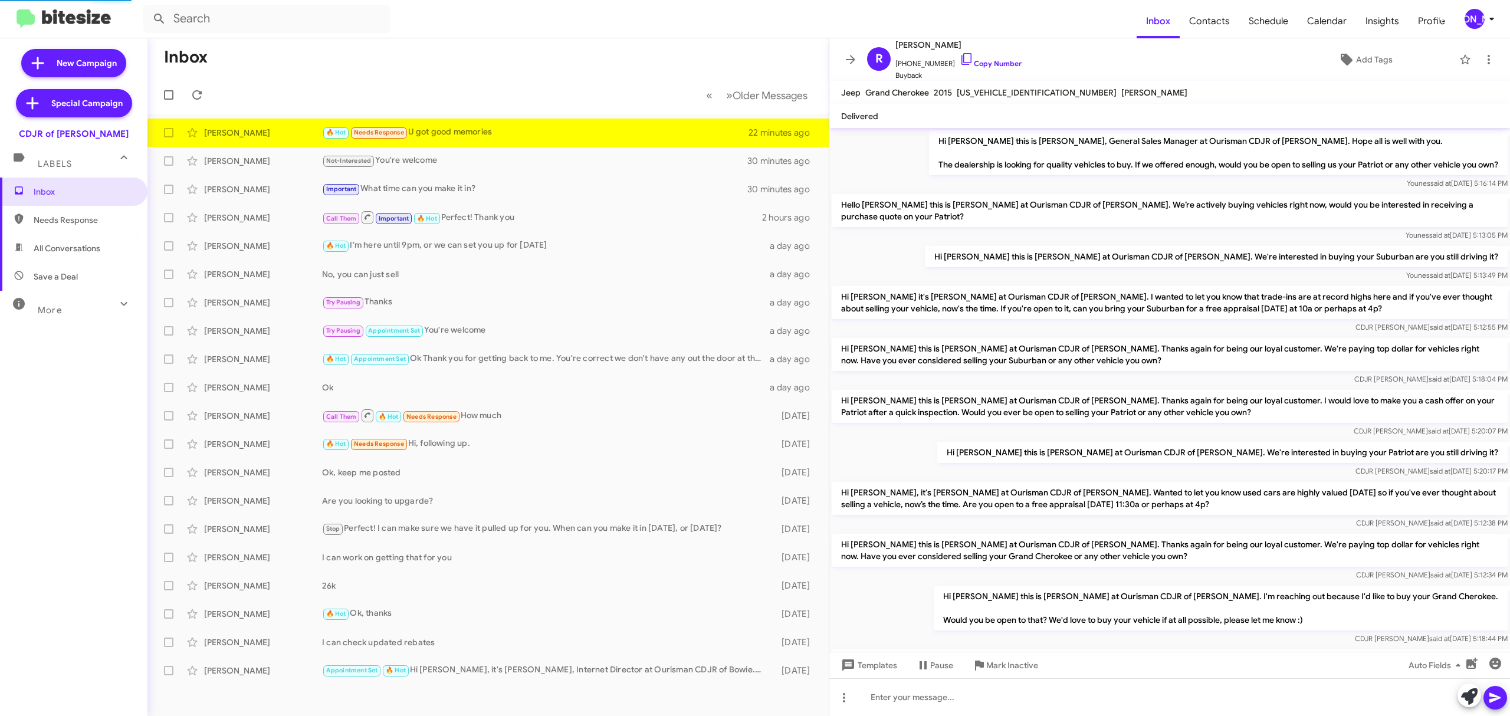
scroll to position [491, 0]
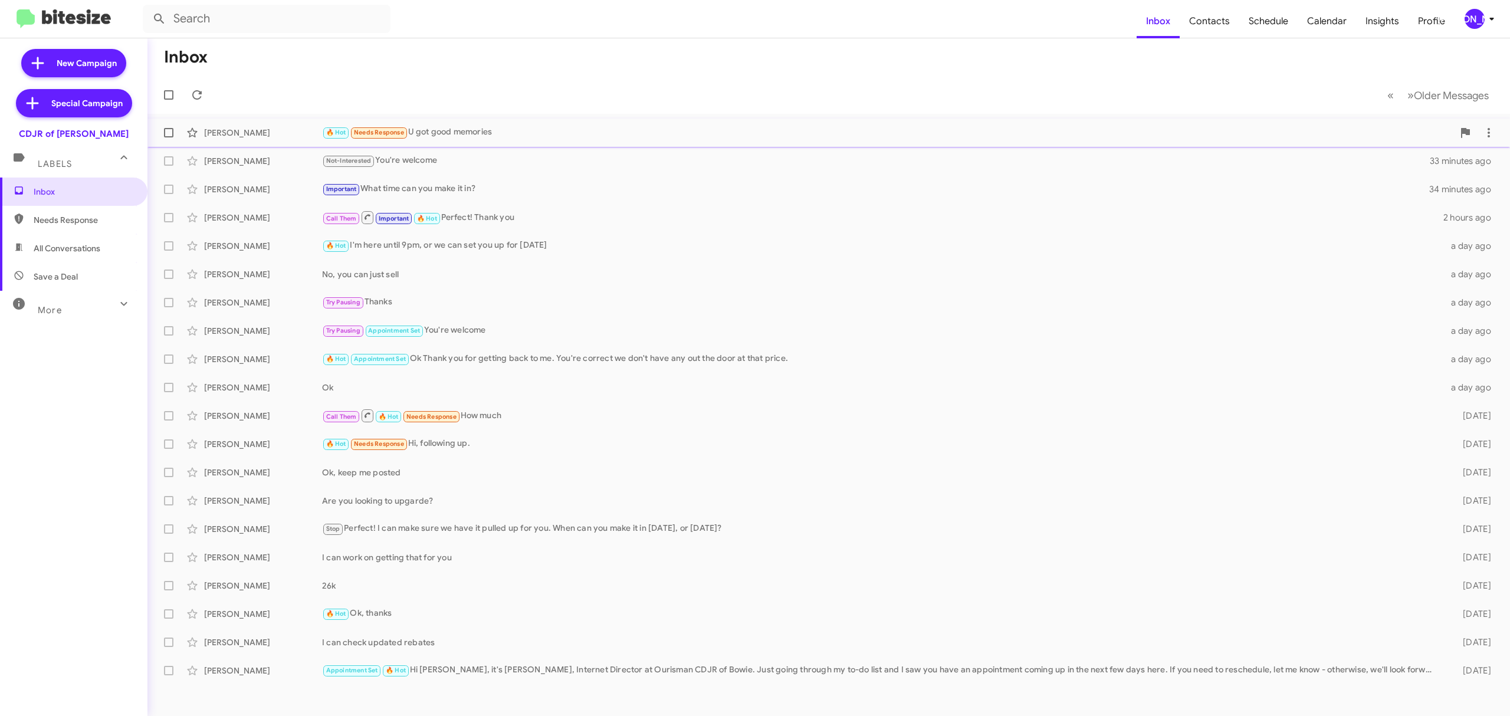
click at [169, 132] on span at bounding box center [168, 132] width 9 height 9
click at [169, 137] on input "checkbox" at bounding box center [168, 137] width 1 height 1
checkbox input "true"
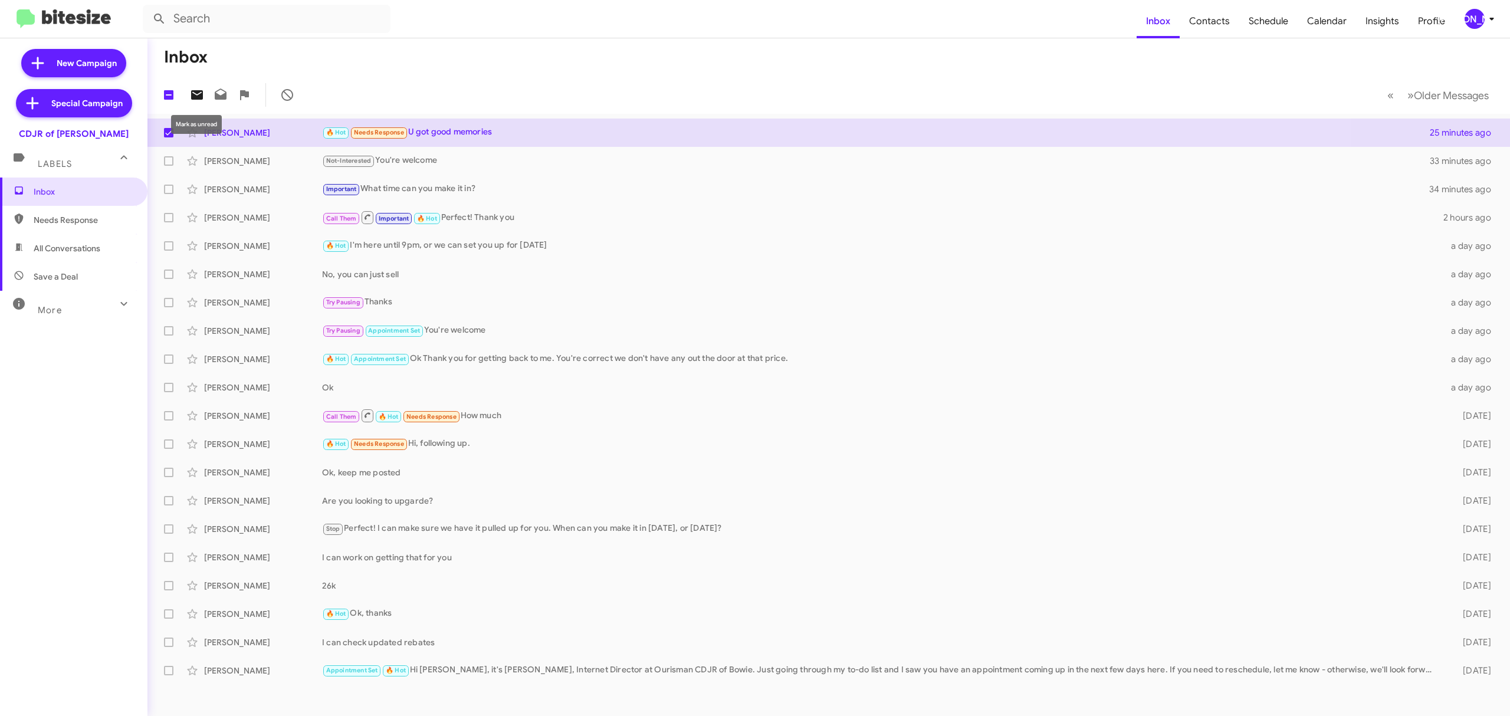
click at [203, 95] on icon at bounding box center [197, 94] width 12 height 9
click at [1485, 20] on icon at bounding box center [1492, 19] width 14 height 14
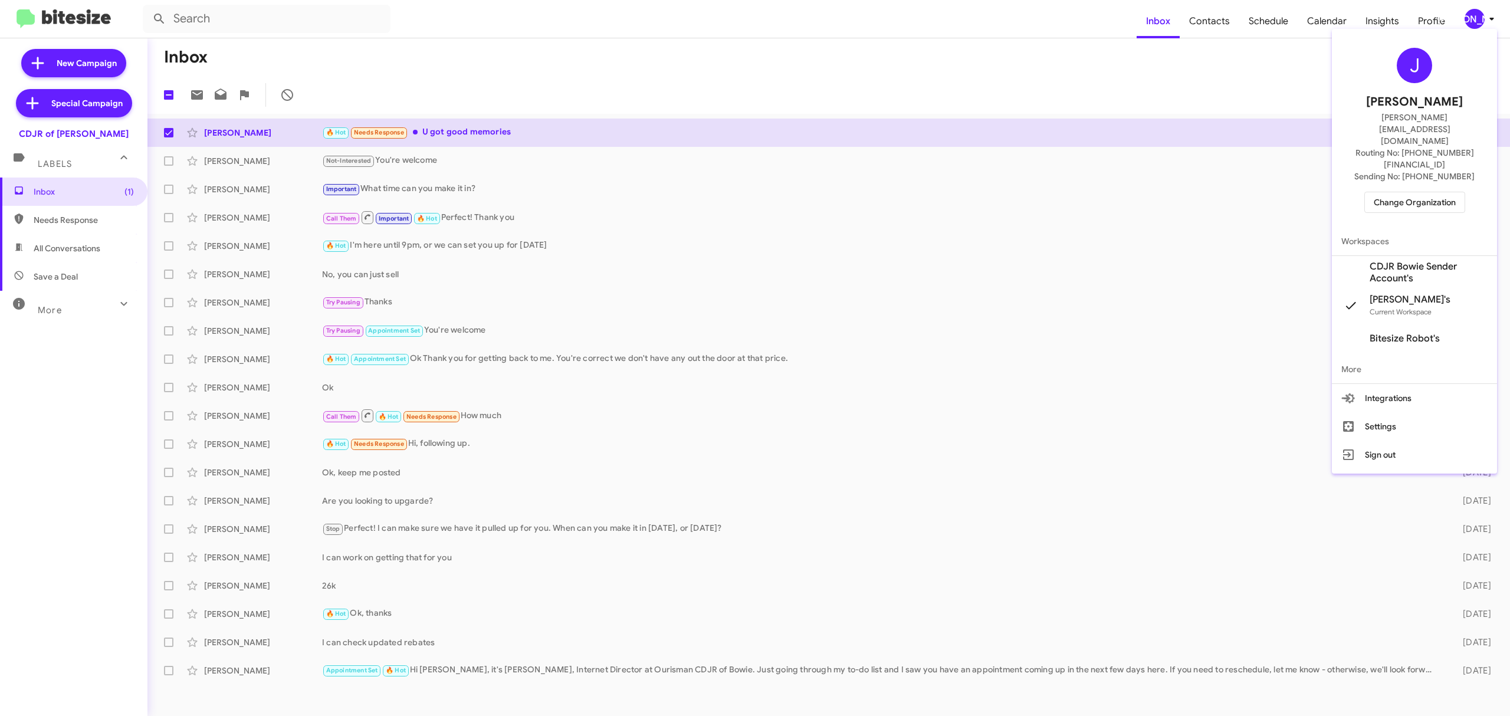
click at [1397, 192] on span "Change Organization" at bounding box center [1415, 202] width 82 height 20
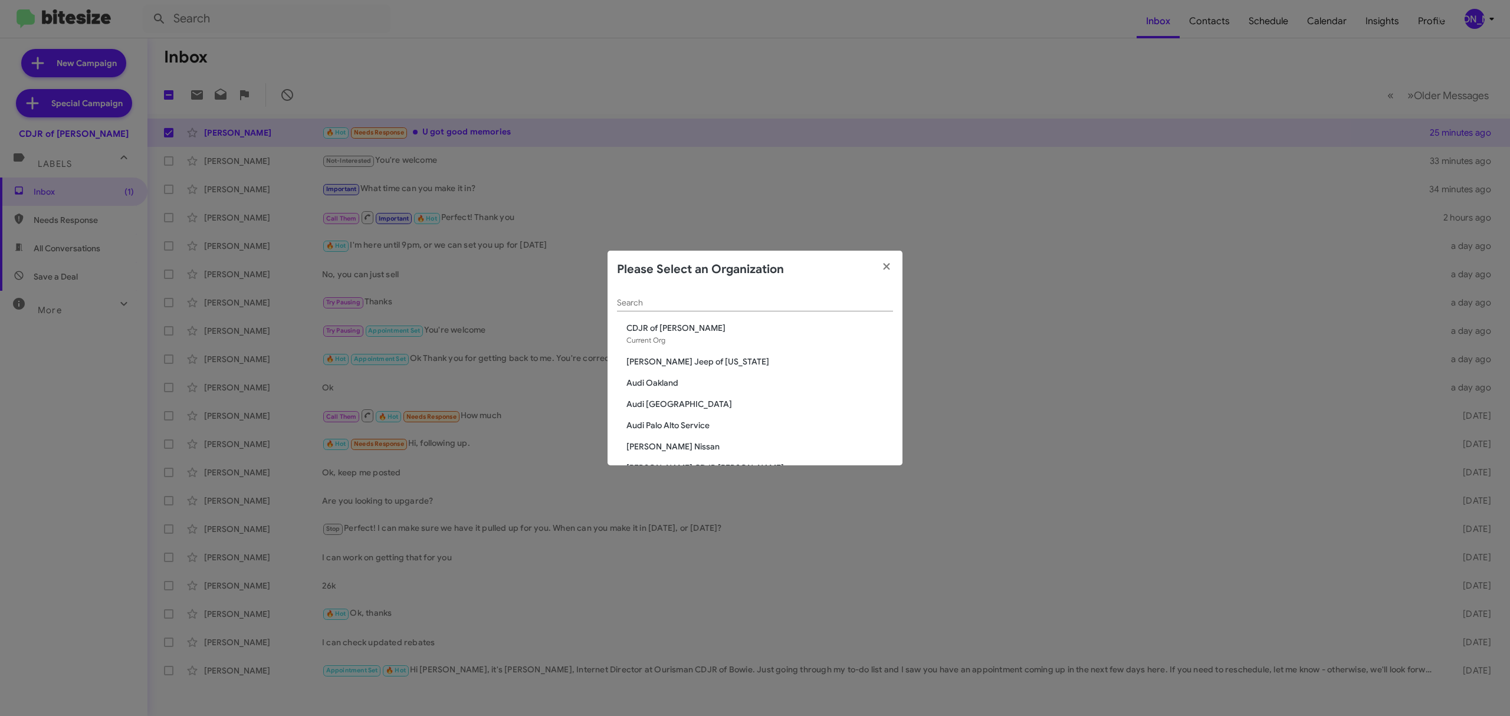
click at [820, 298] on input "Search" at bounding box center [755, 302] width 276 height 9
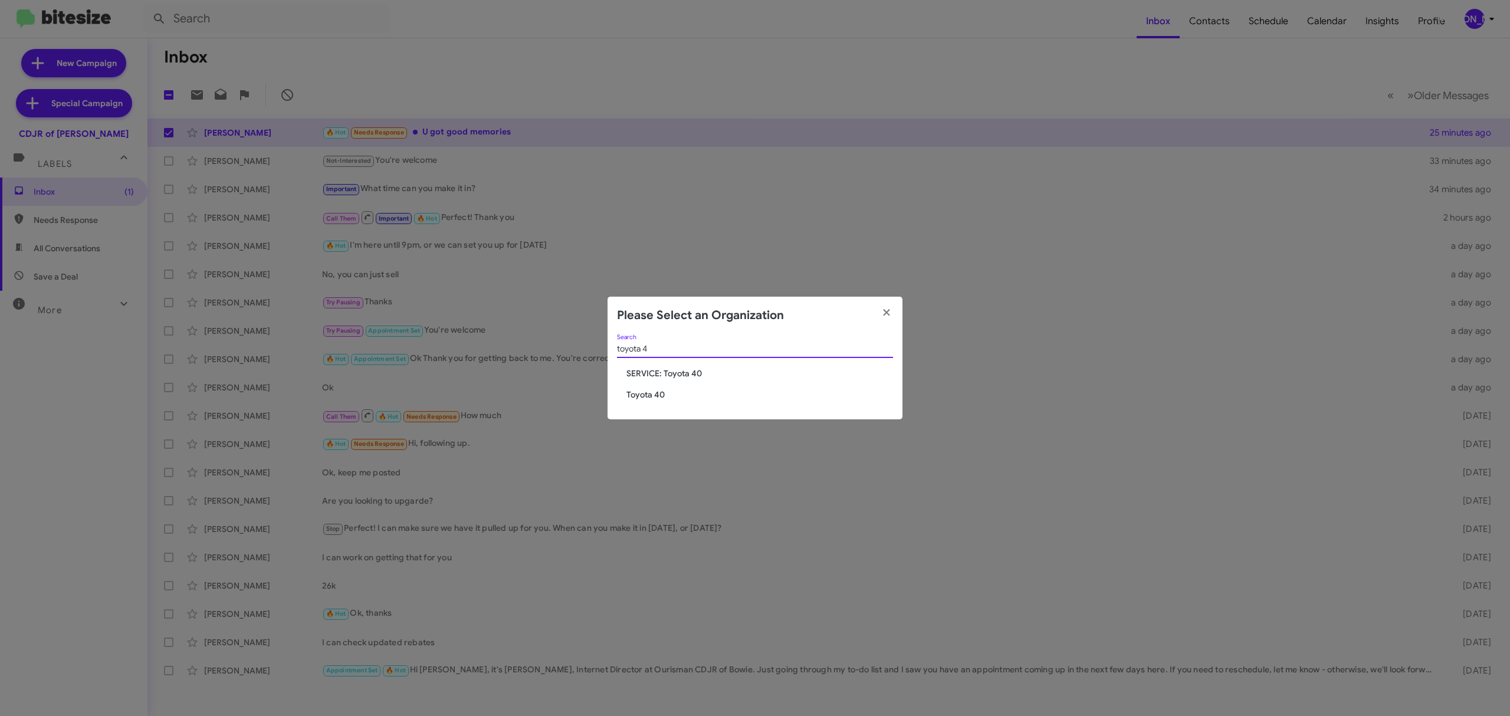
type input "toyota 4"
click at [663, 396] on span "Toyota 40" at bounding box center [759, 395] width 267 height 12
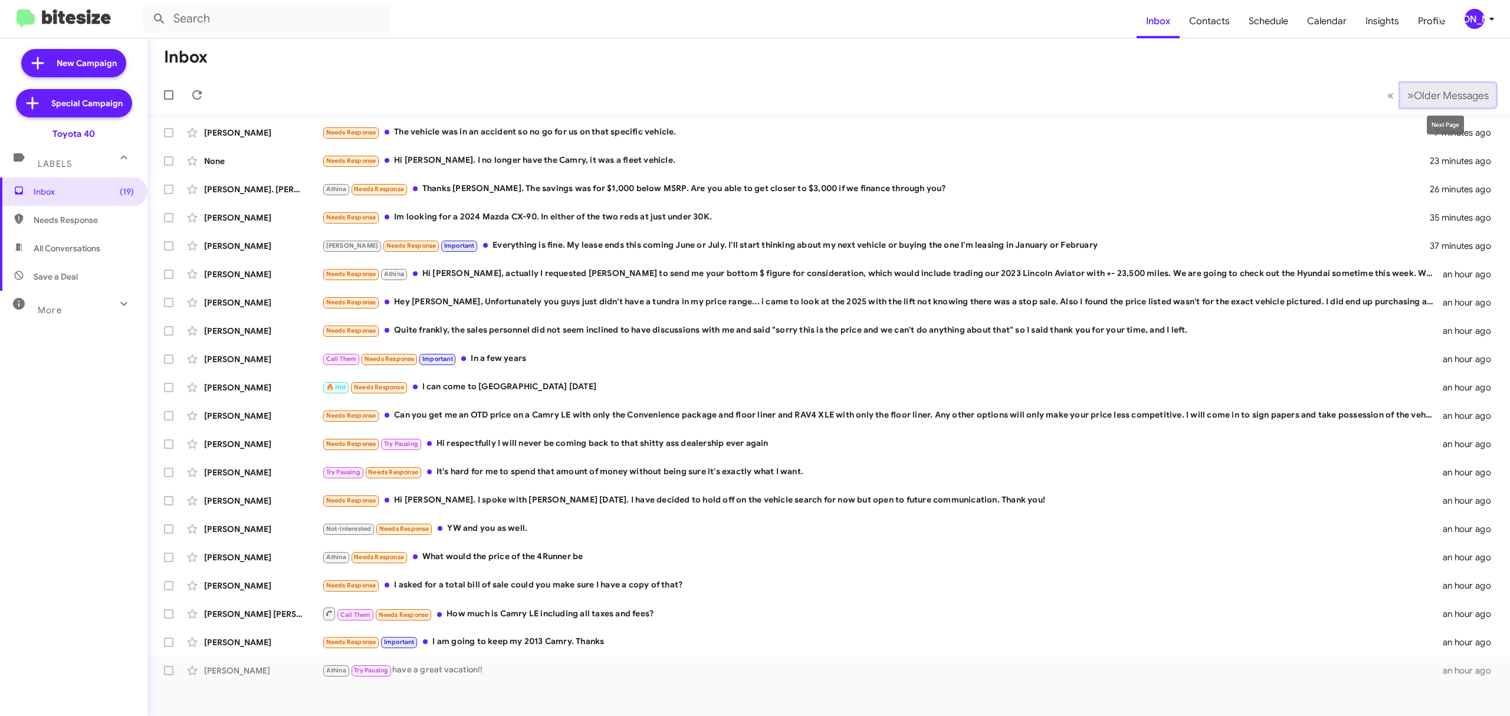
click at [1420, 102] on button "» Next Older Messages" at bounding box center [1448, 95] width 96 height 24
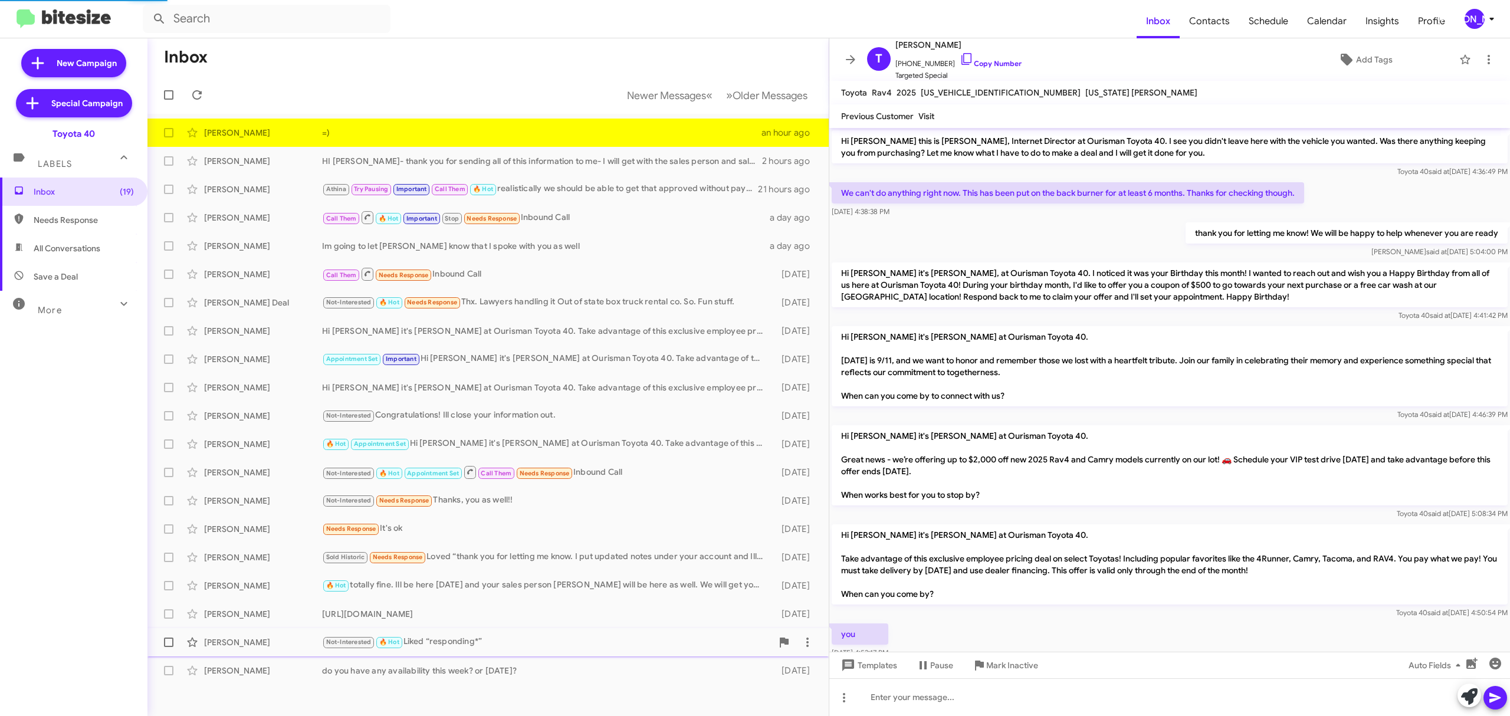
scroll to position [119, 0]
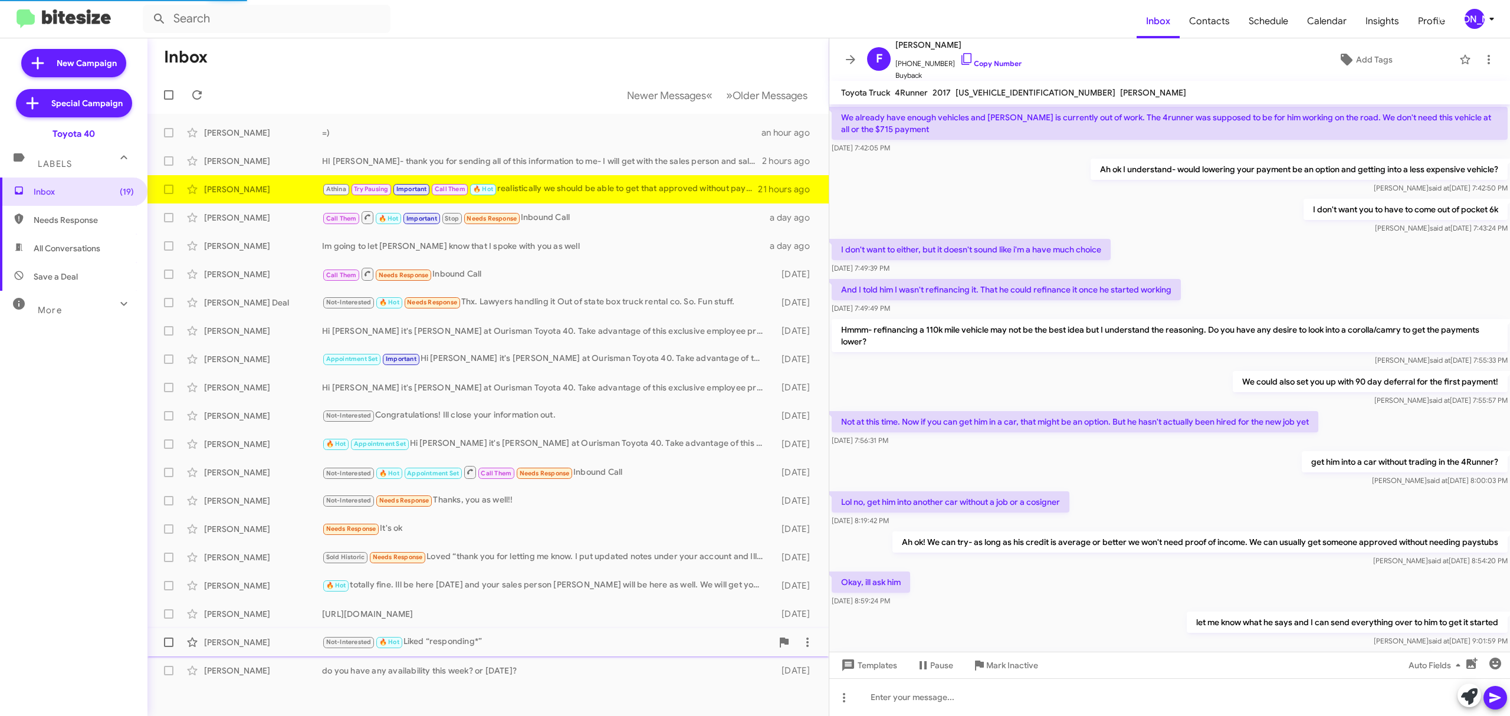
scroll to position [349, 0]
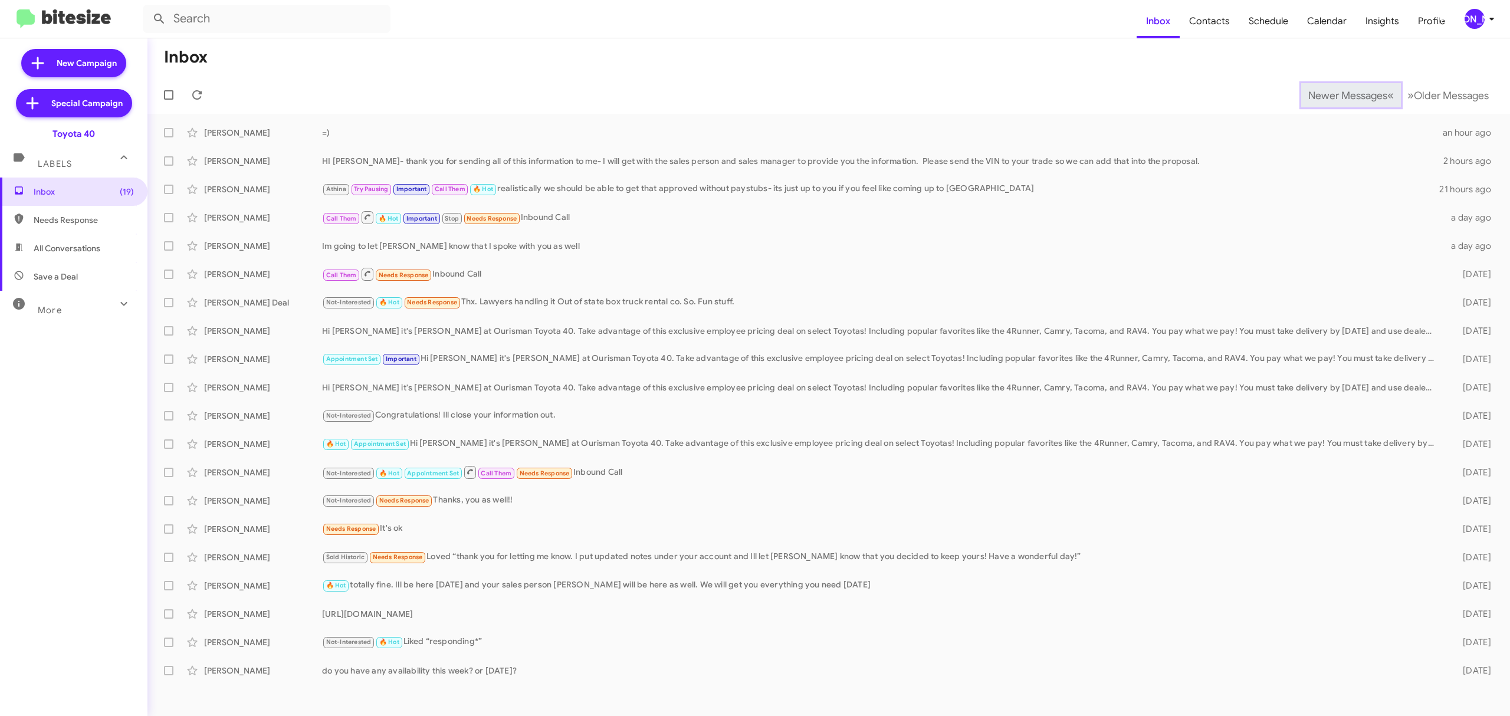
click at [1338, 94] on span "Newer Messages" at bounding box center [1347, 95] width 79 height 13
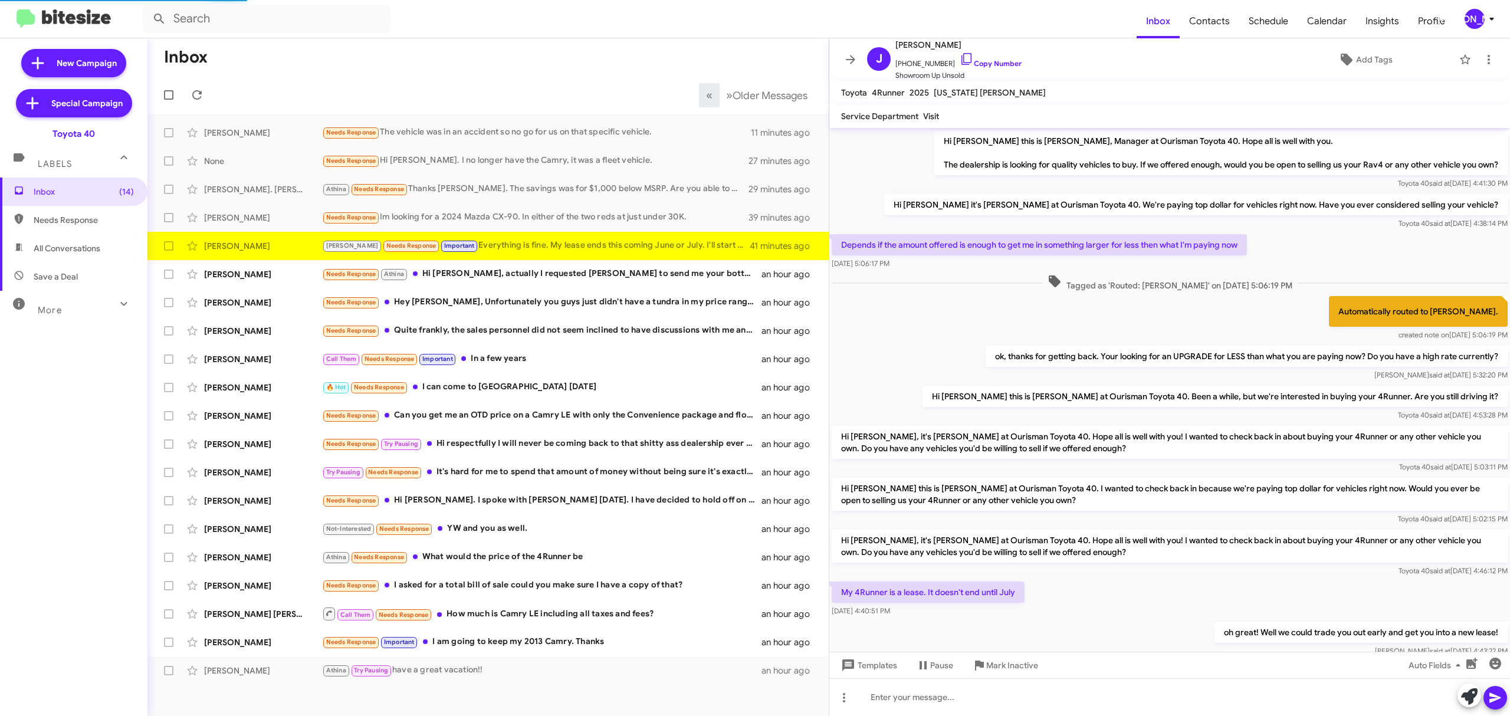
scroll to position [93, 0]
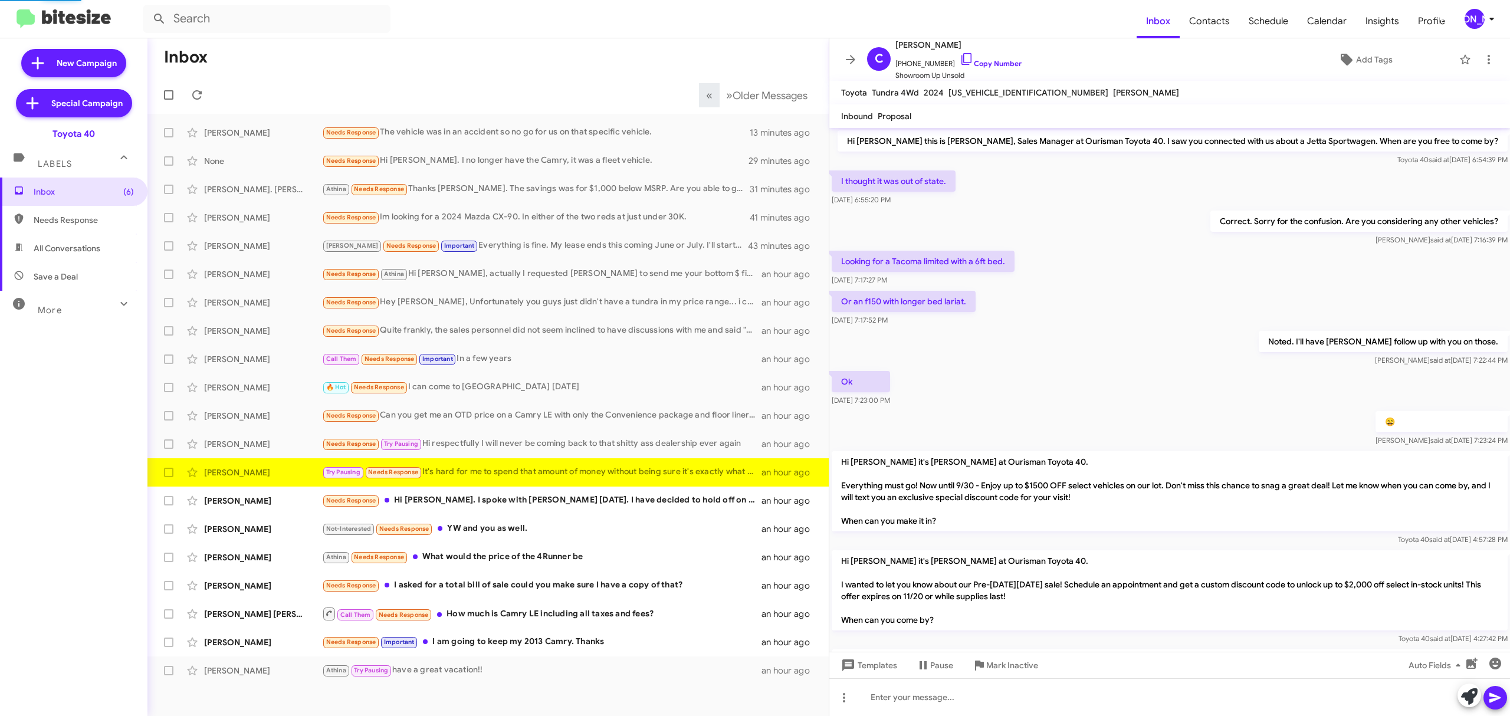
scroll to position [499, 0]
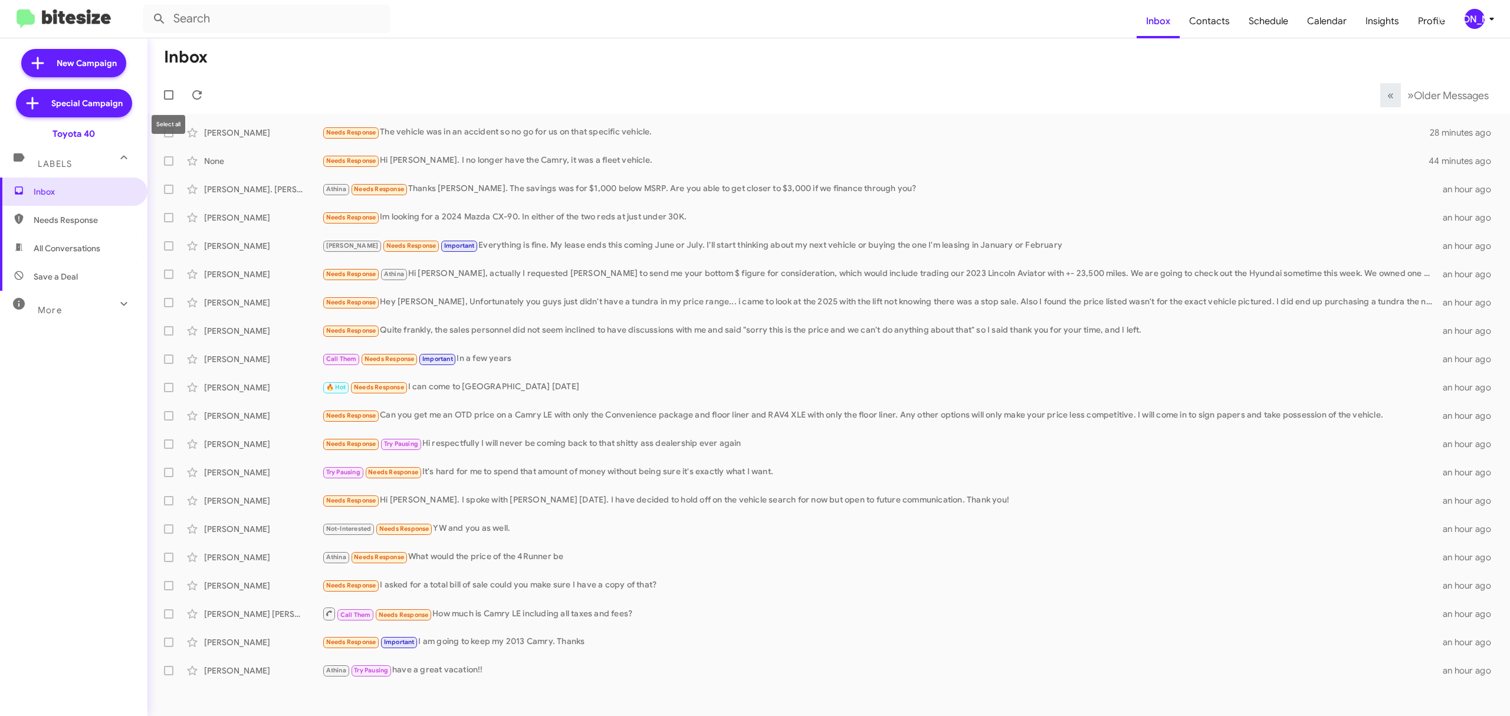
click at [166, 96] on span at bounding box center [168, 94] width 9 height 9
click at [168, 100] on input "checkbox" at bounding box center [168, 100] width 1 height 1
checkbox input "true"
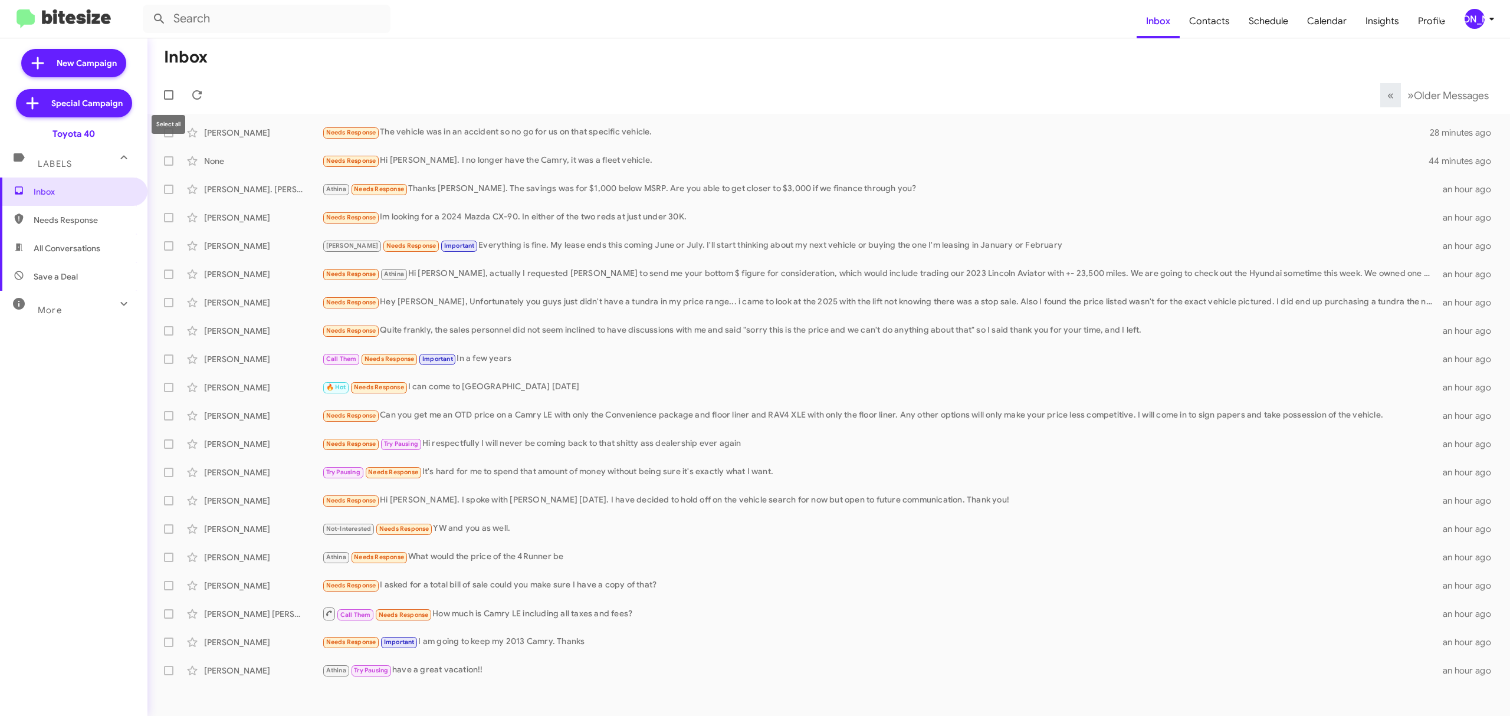
checkbox input "true"
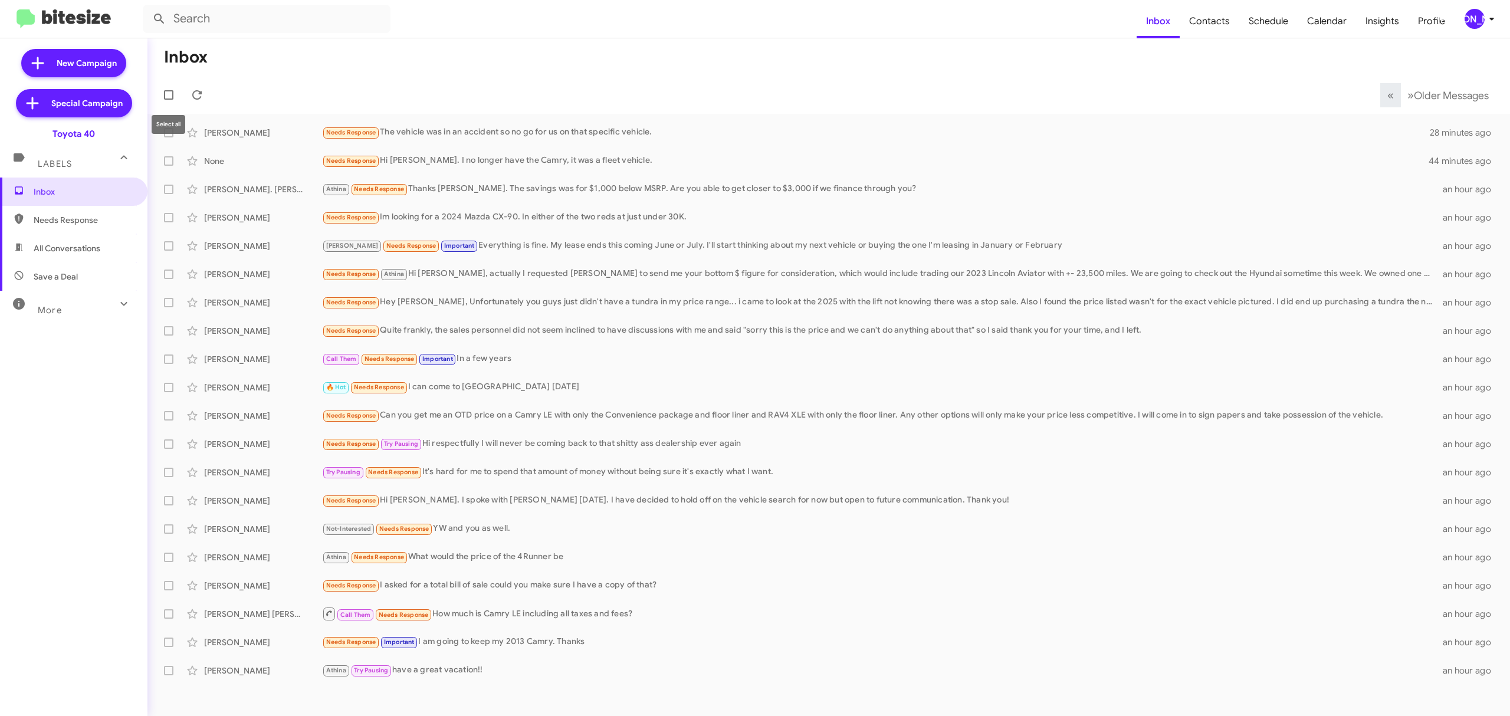
checkbox input "true"
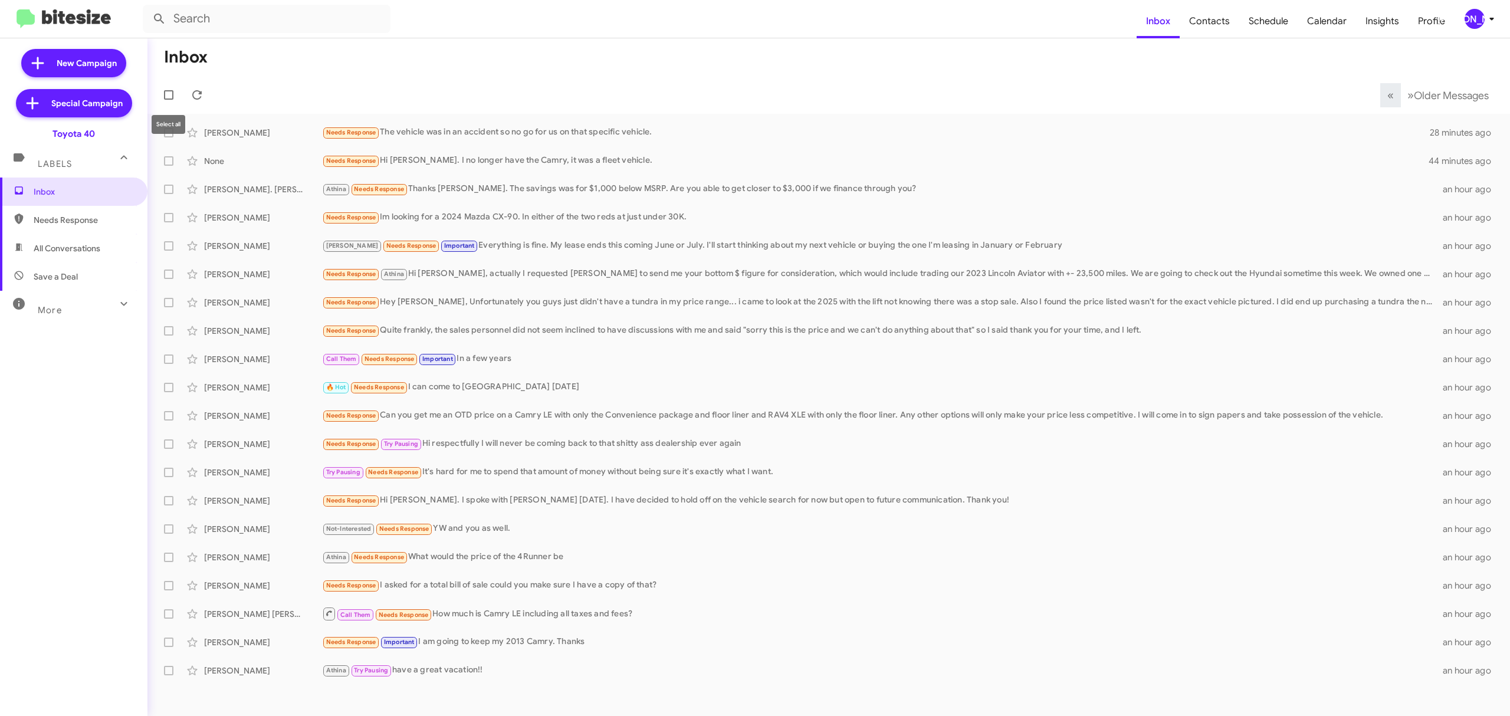
checkbox input "true"
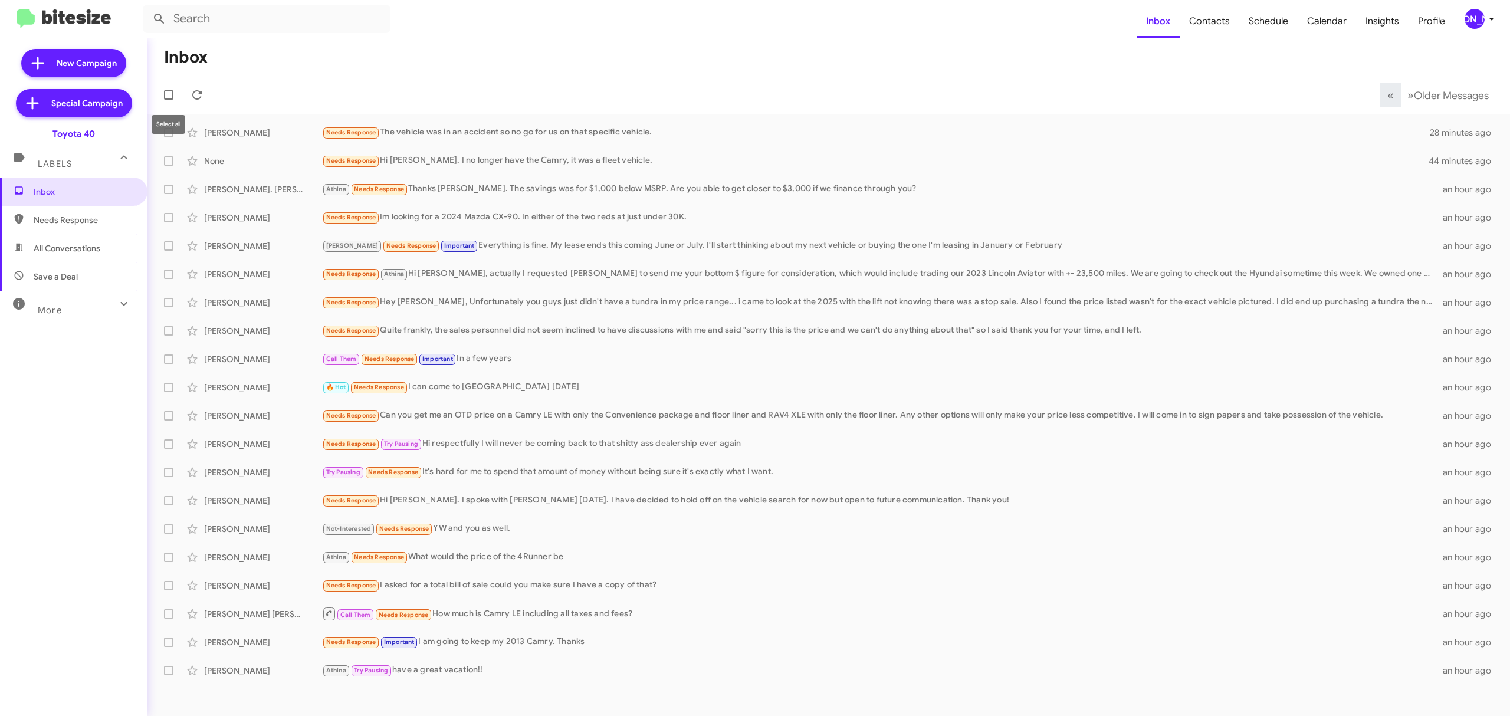
checkbox input "true"
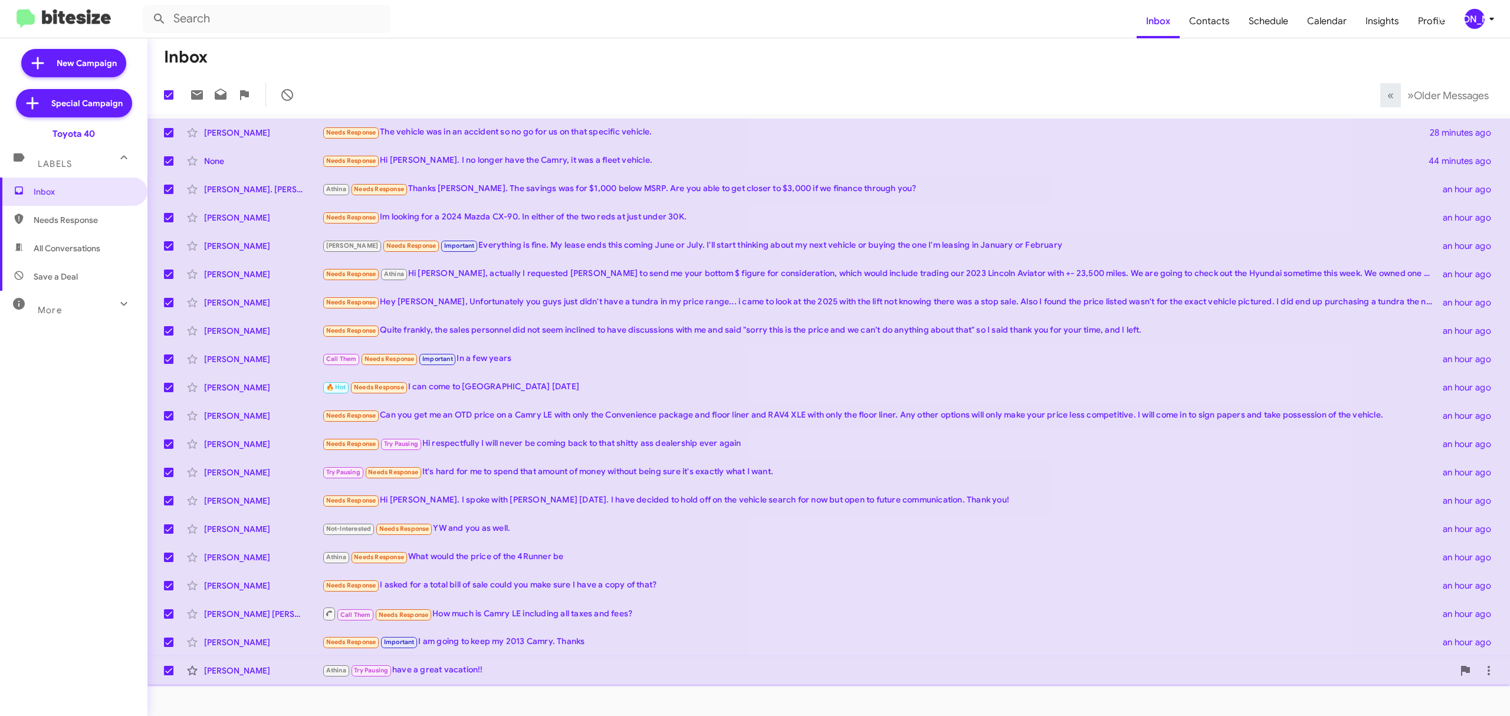
click at [162, 669] on label at bounding box center [169, 671] width 24 height 24
click at [168, 675] on input "checkbox" at bounding box center [168, 675] width 1 height 1
checkbox input "false"
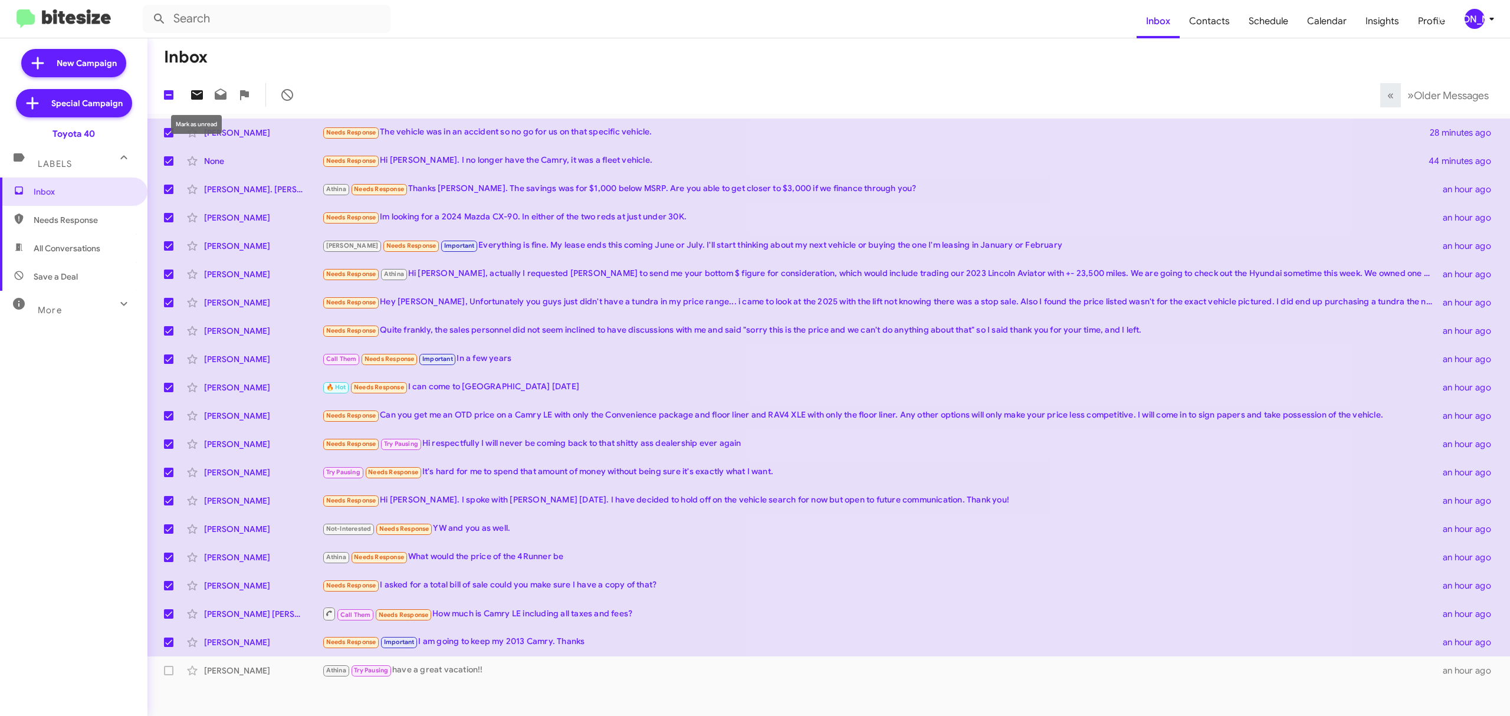
click at [197, 97] on icon at bounding box center [197, 94] width 12 height 9
click at [1477, 15] on div "[PERSON_NAME]" at bounding box center [1475, 19] width 20 height 20
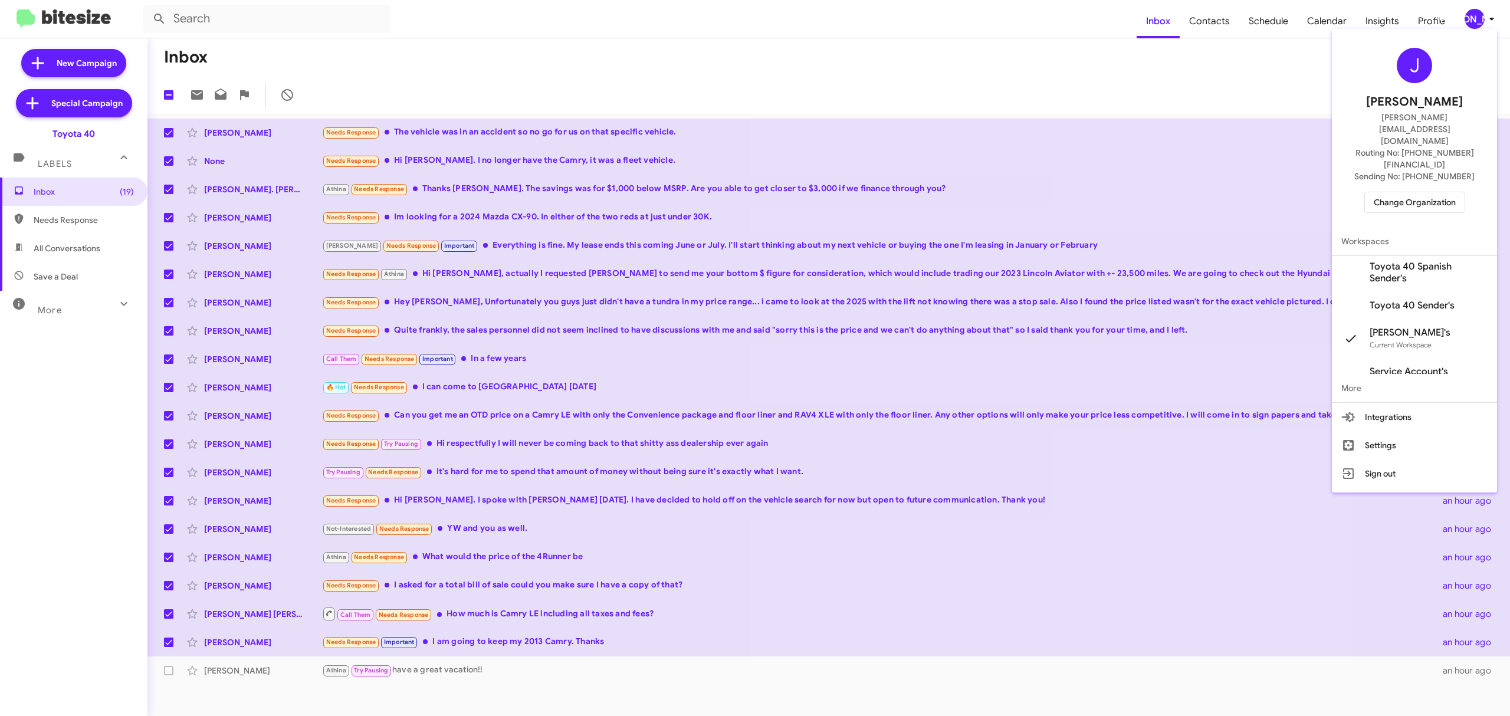
click at [1380, 192] on span "Change Organization" at bounding box center [1415, 202] width 82 height 20
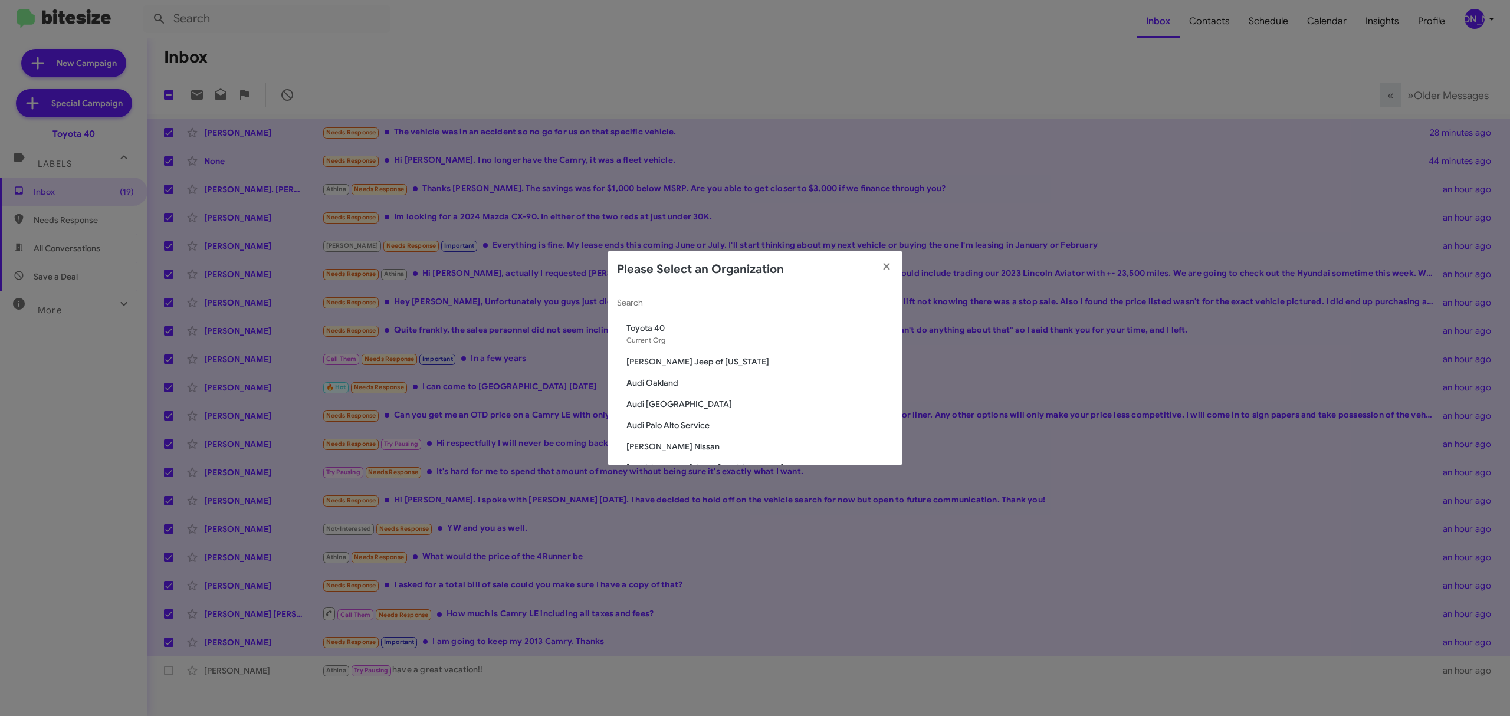
click at [664, 298] on input "Search" at bounding box center [755, 302] width 276 height 9
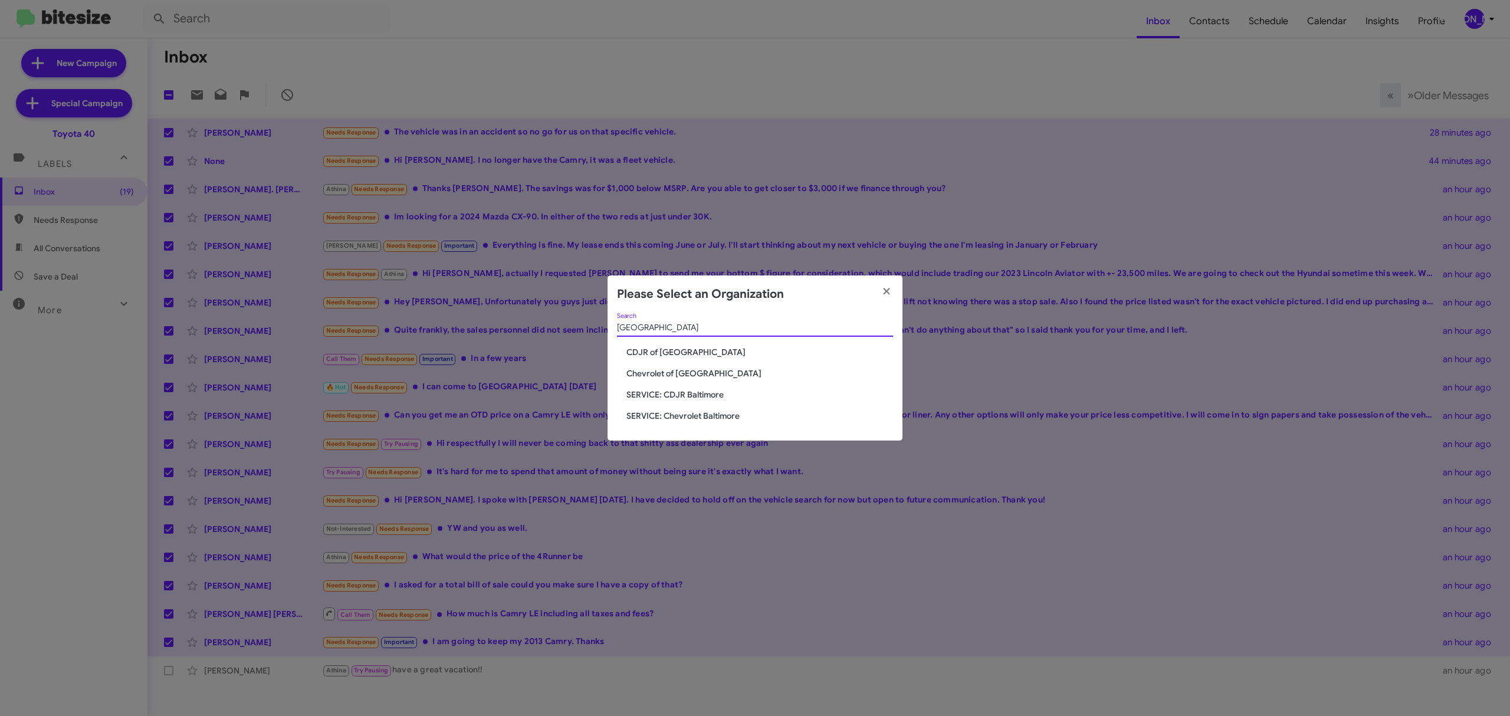
type input "baltimore"
click at [675, 373] on span "Chevrolet of [GEOGRAPHIC_DATA]" at bounding box center [759, 373] width 267 height 12
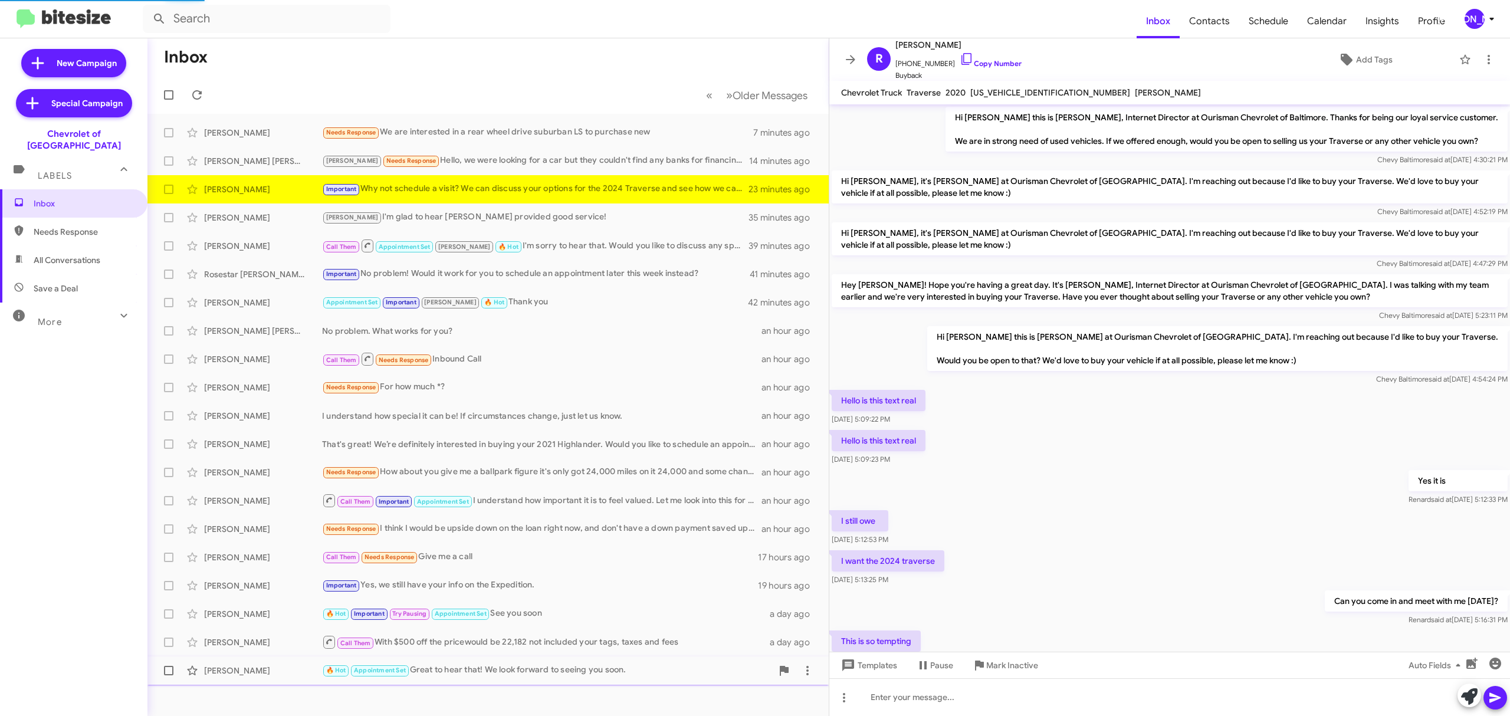
scroll to position [95, 0]
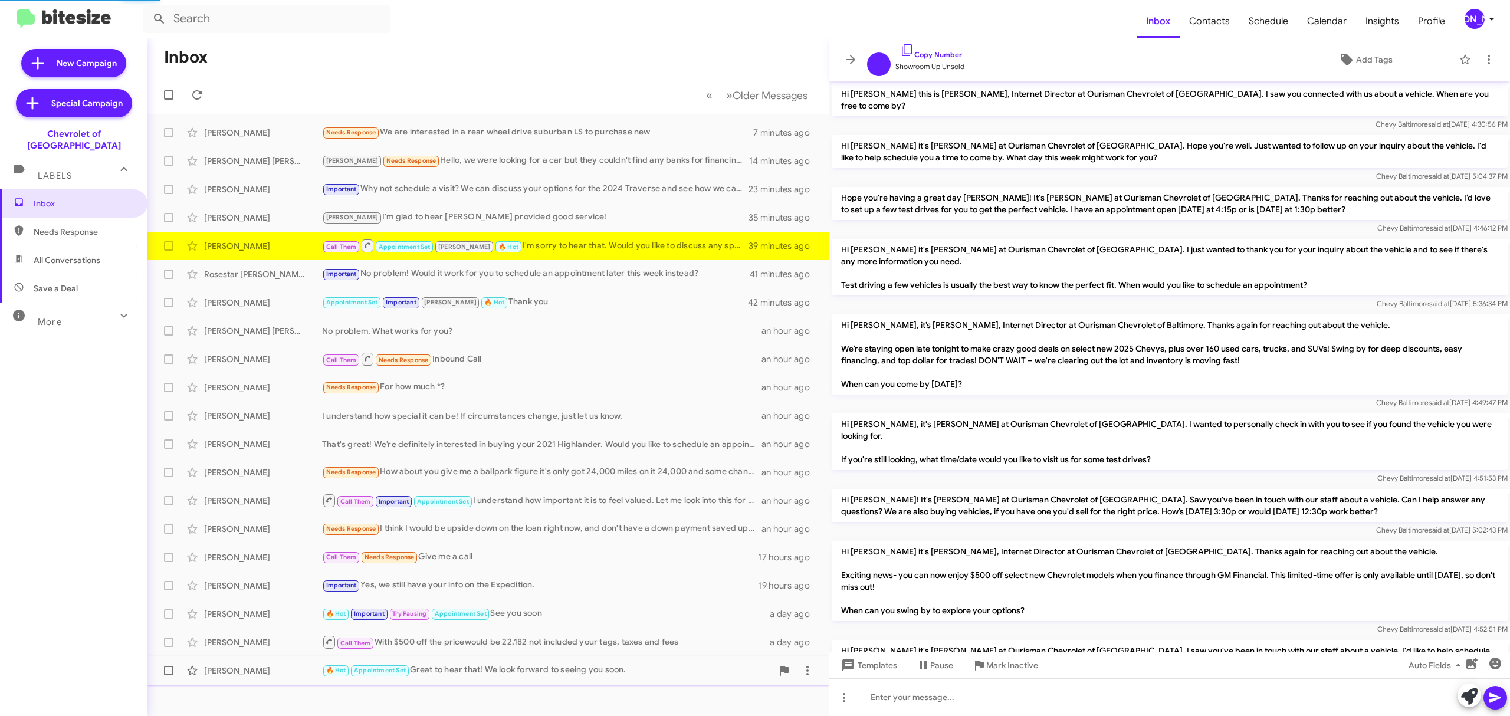
scroll to position [523, 0]
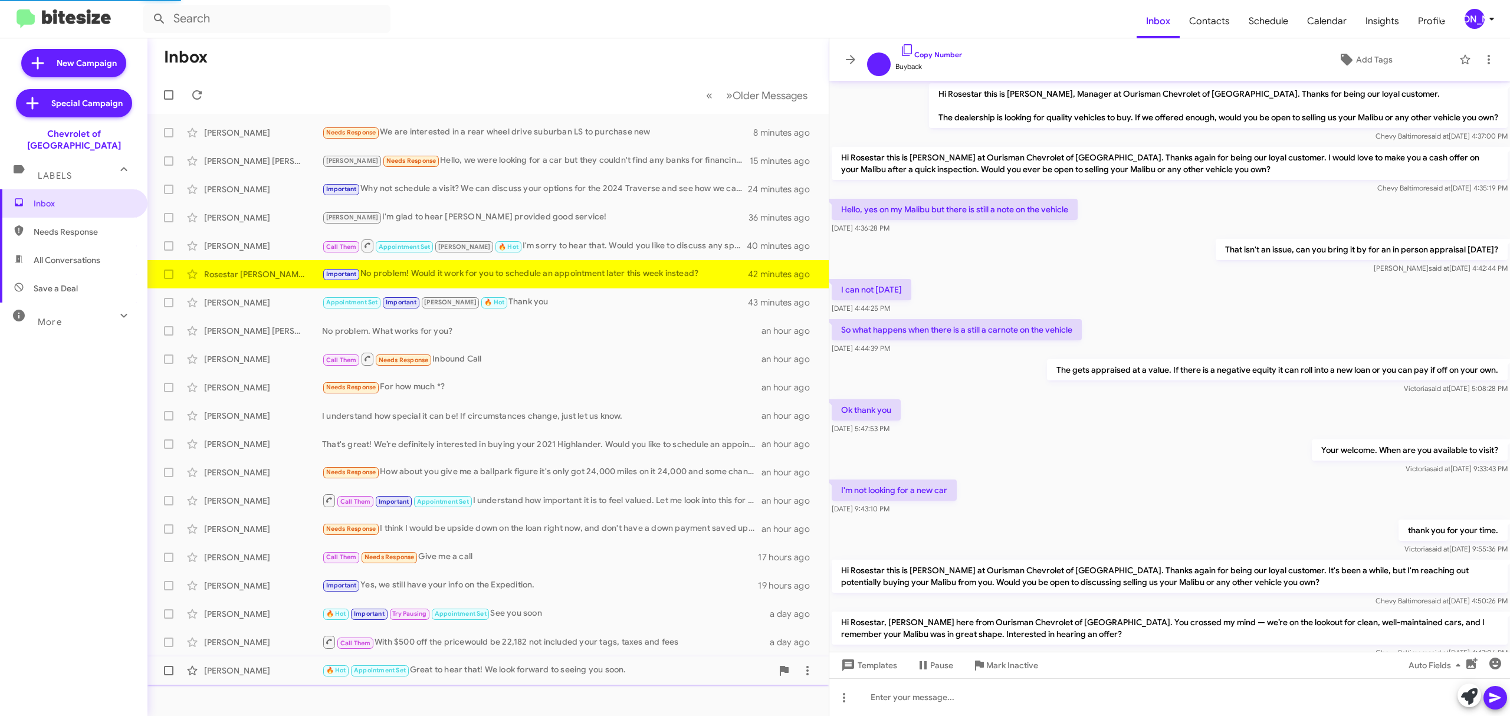
scroll to position [220, 0]
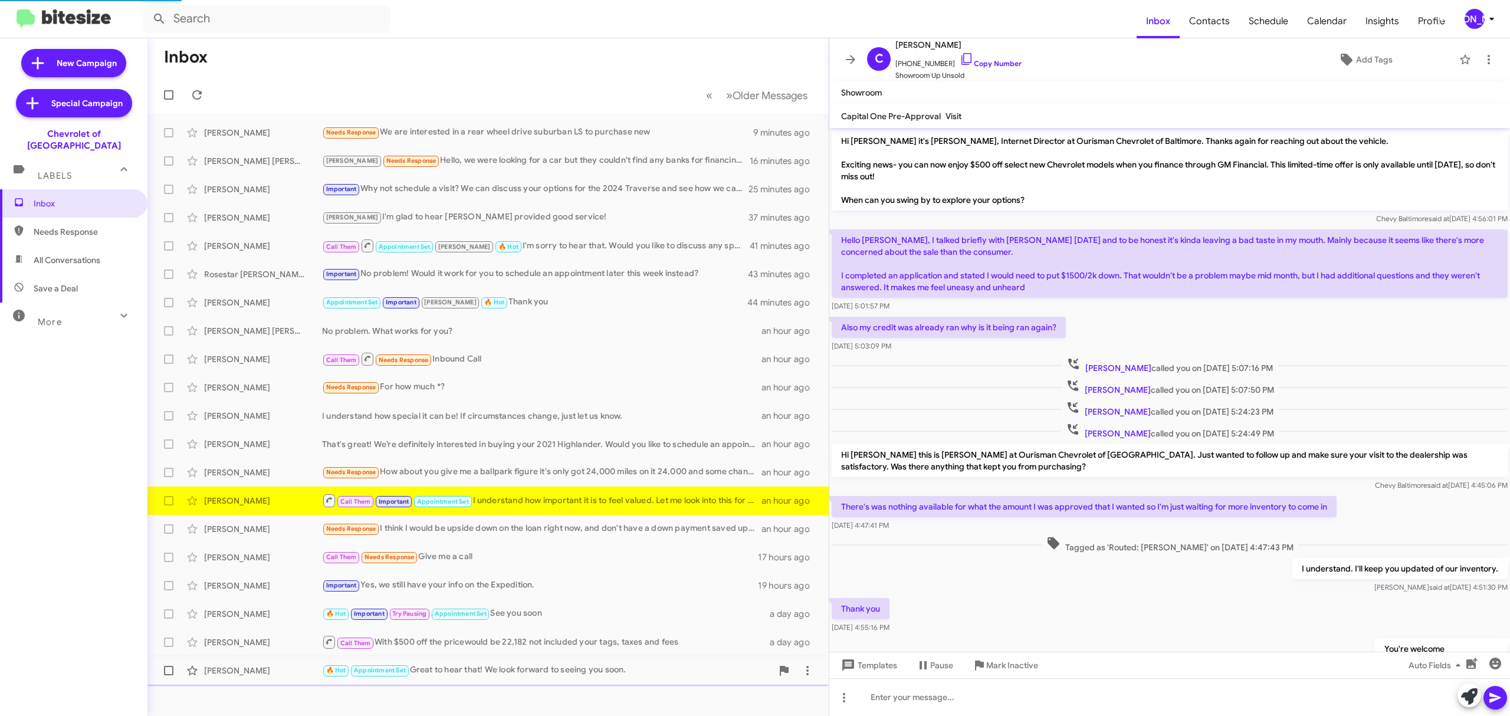
scroll to position [399, 0]
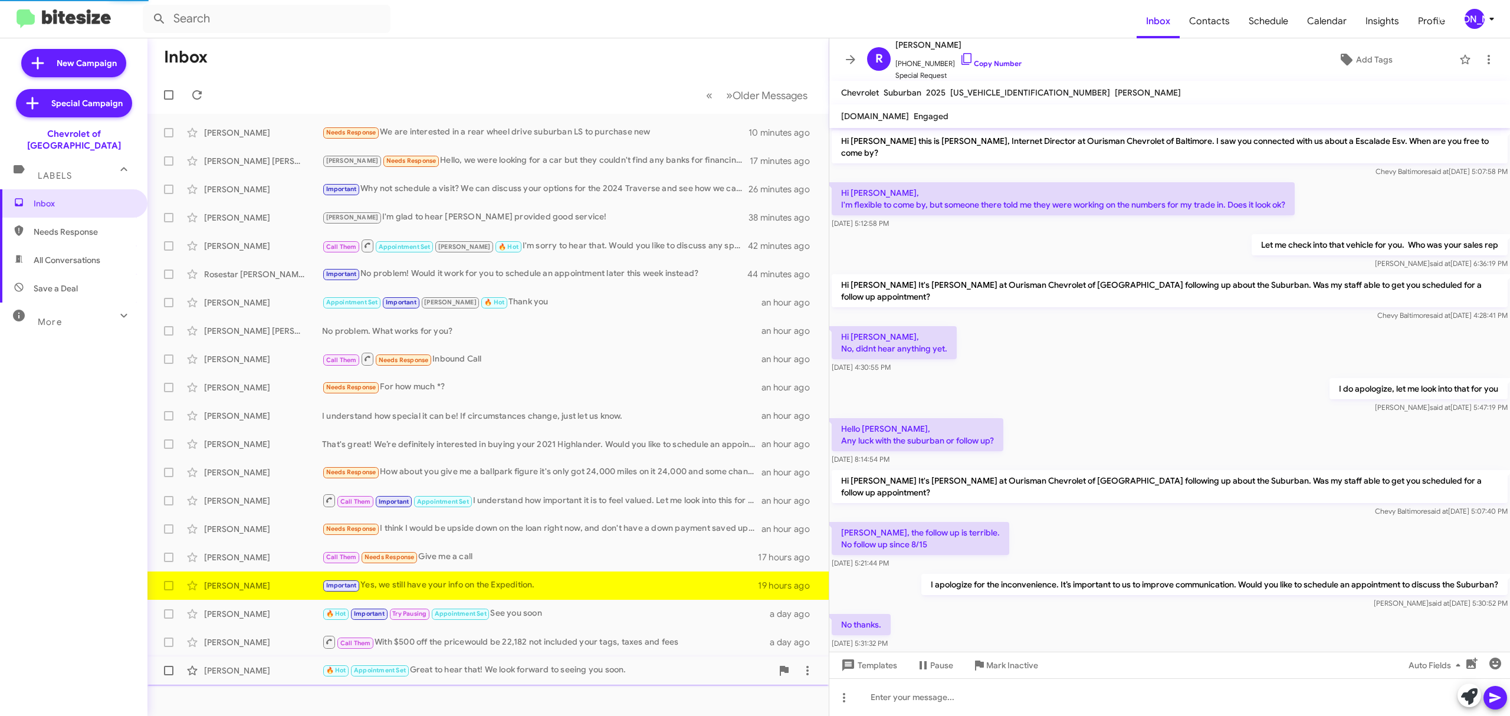
scroll to position [326, 0]
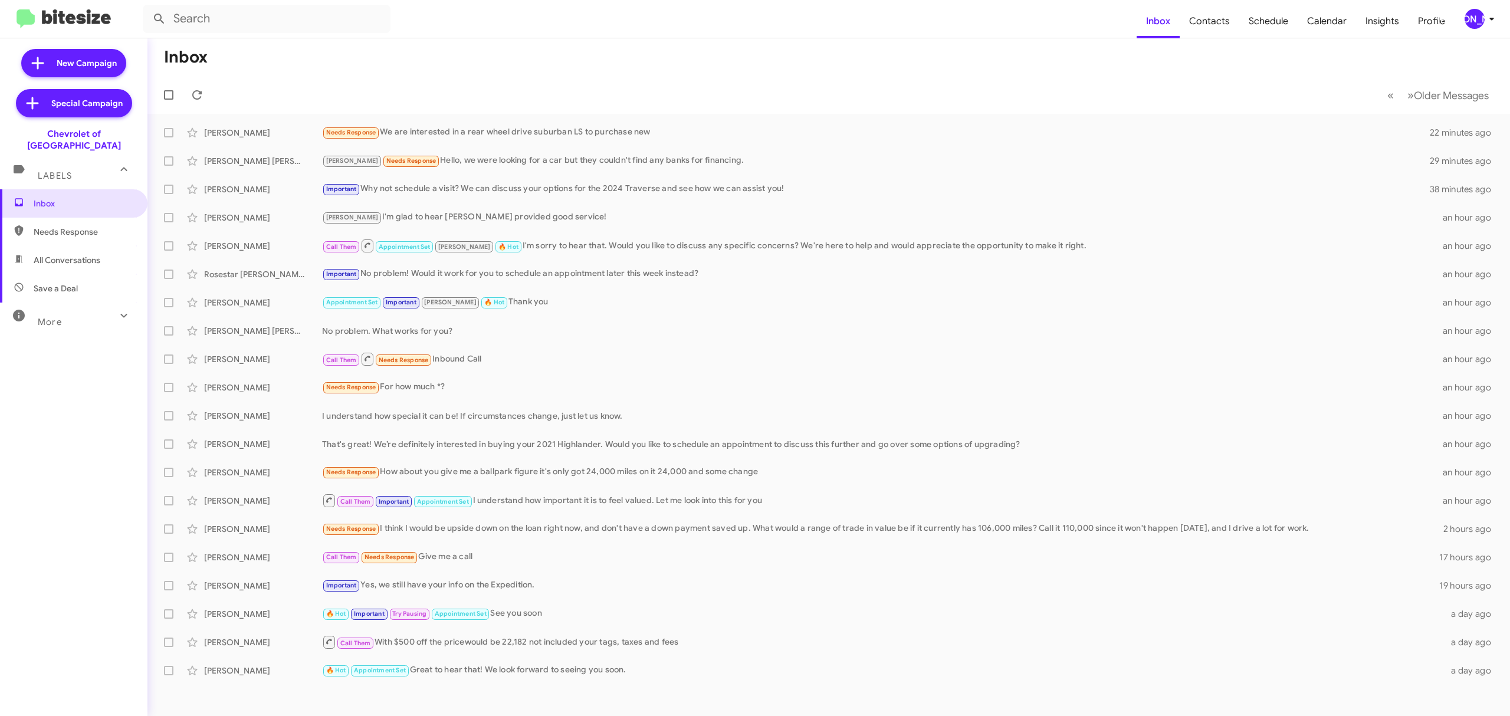
click at [1466, 20] on div "[PERSON_NAME]" at bounding box center [1475, 19] width 20 height 20
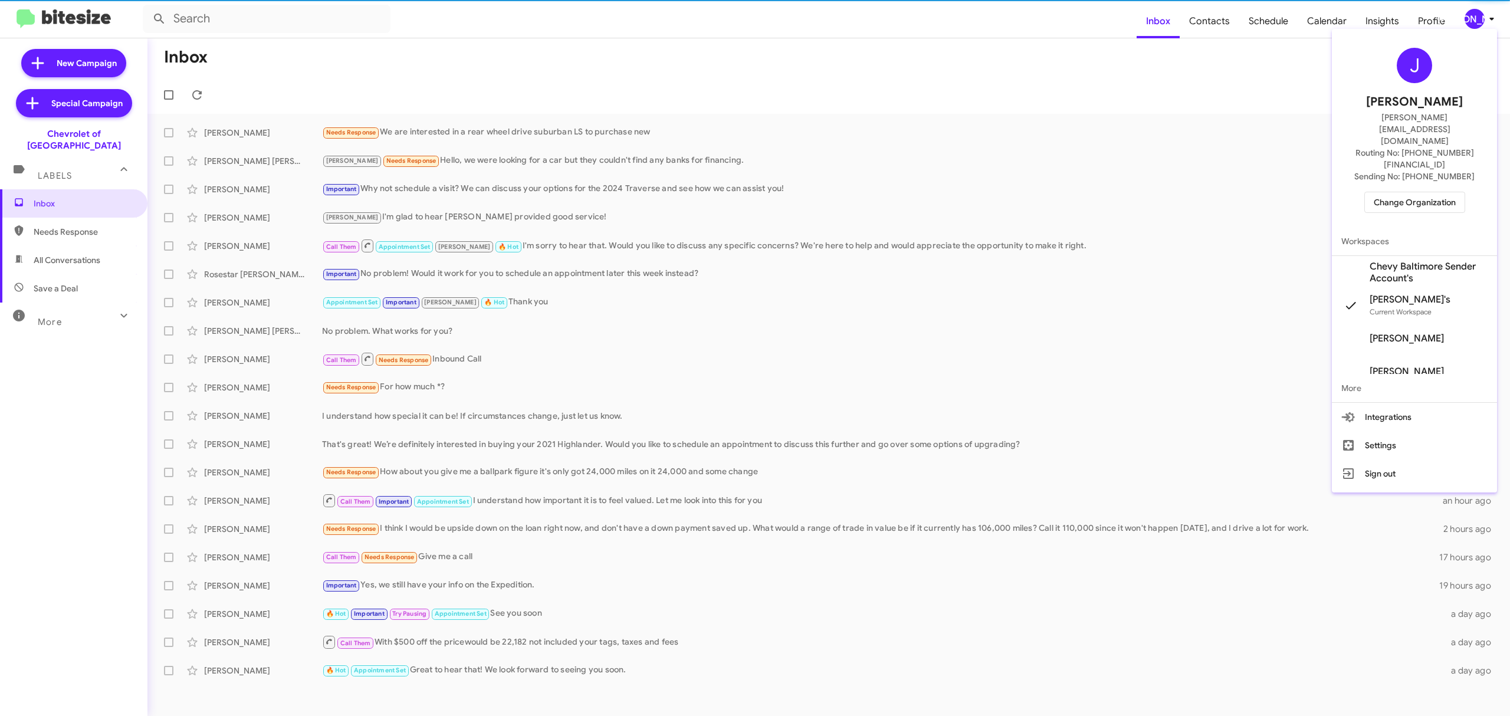
click at [1401, 192] on span "Change Organization" at bounding box center [1415, 202] width 82 height 20
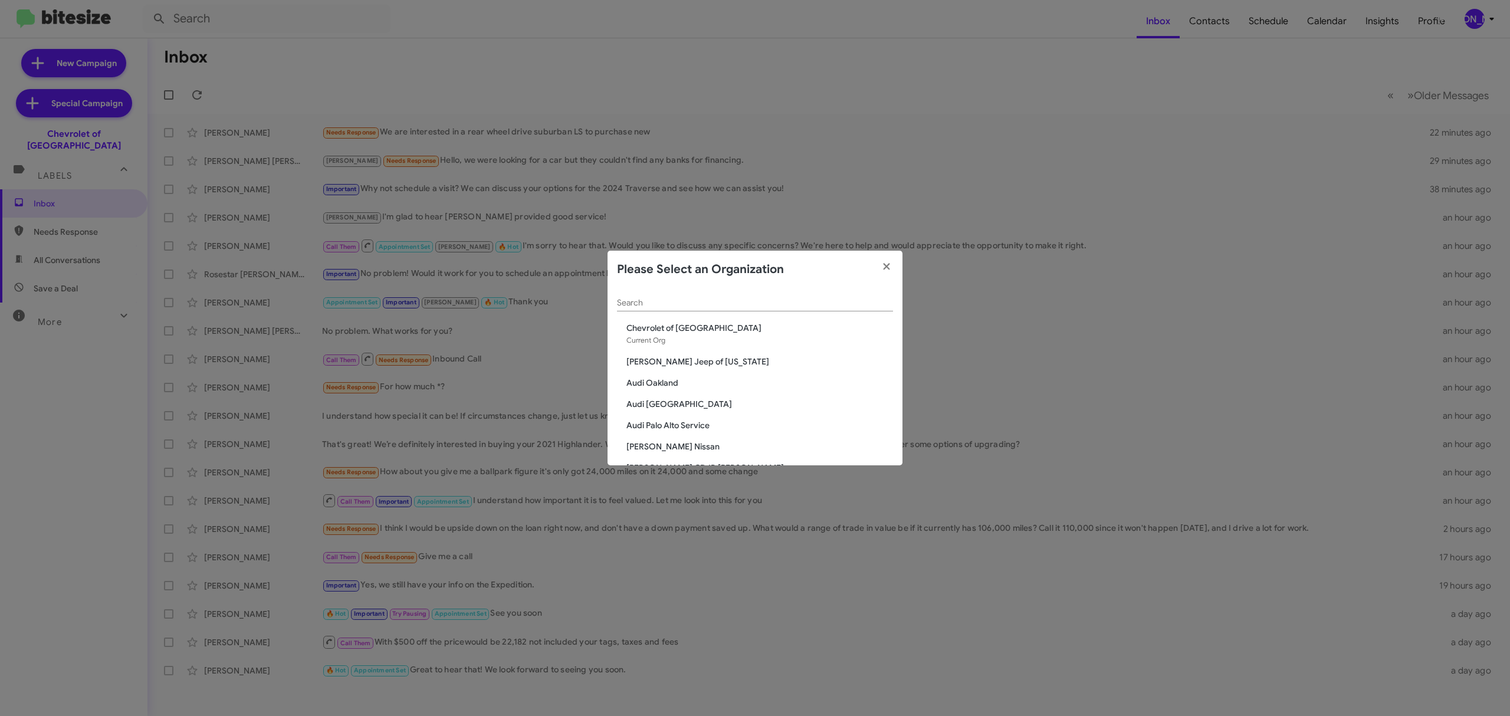
click at [776, 303] on input "Search" at bounding box center [755, 302] width 276 height 9
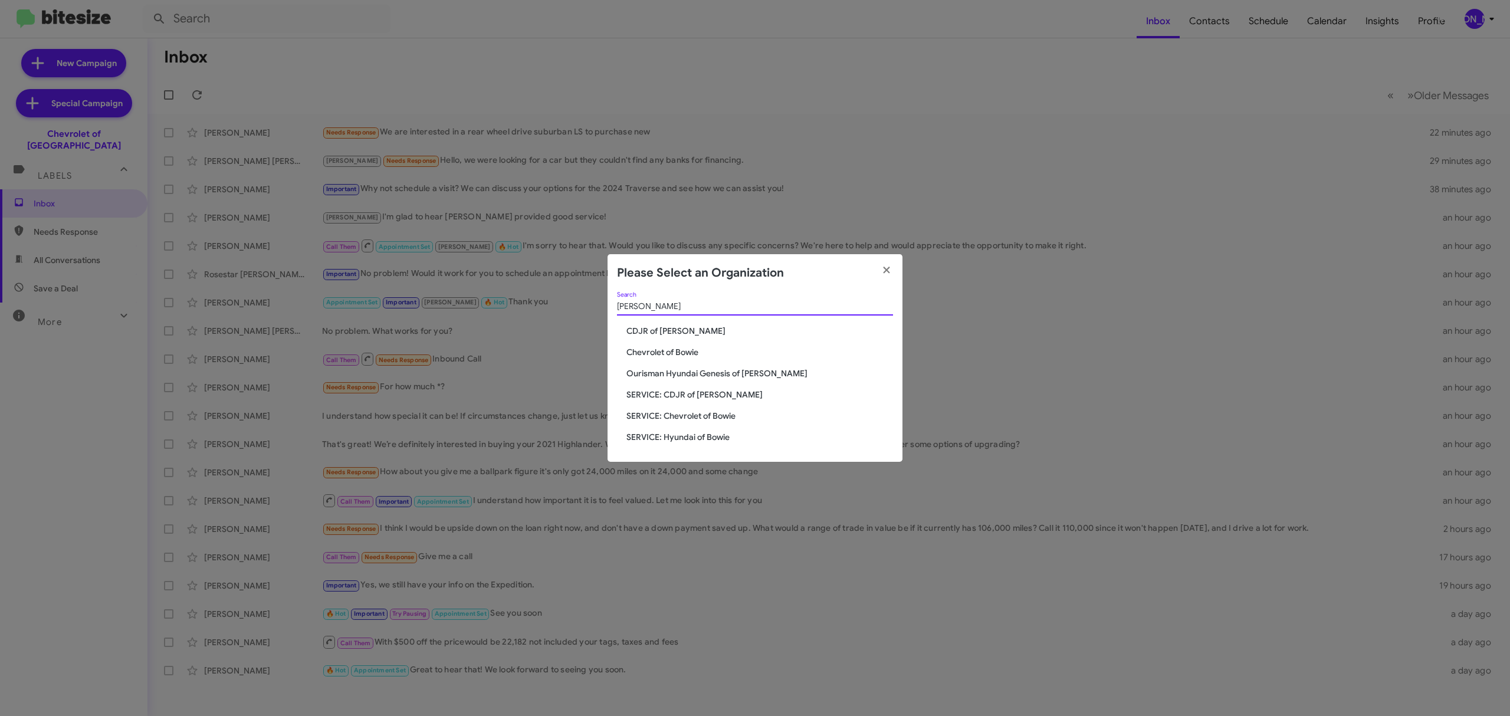
type input "bowie"
click at [652, 348] on span "Chevrolet of Bowie" at bounding box center [759, 352] width 267 height 12
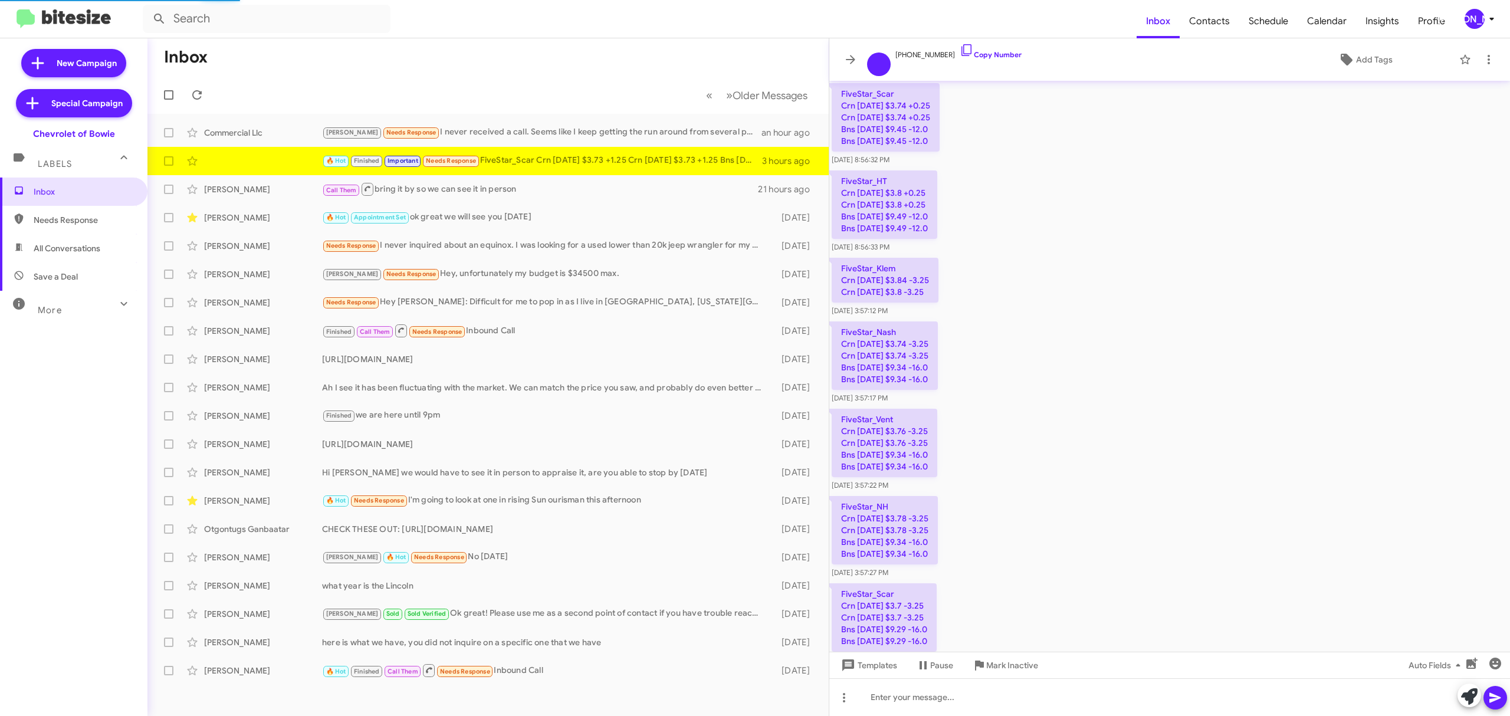
scroll to position [1163, 0]
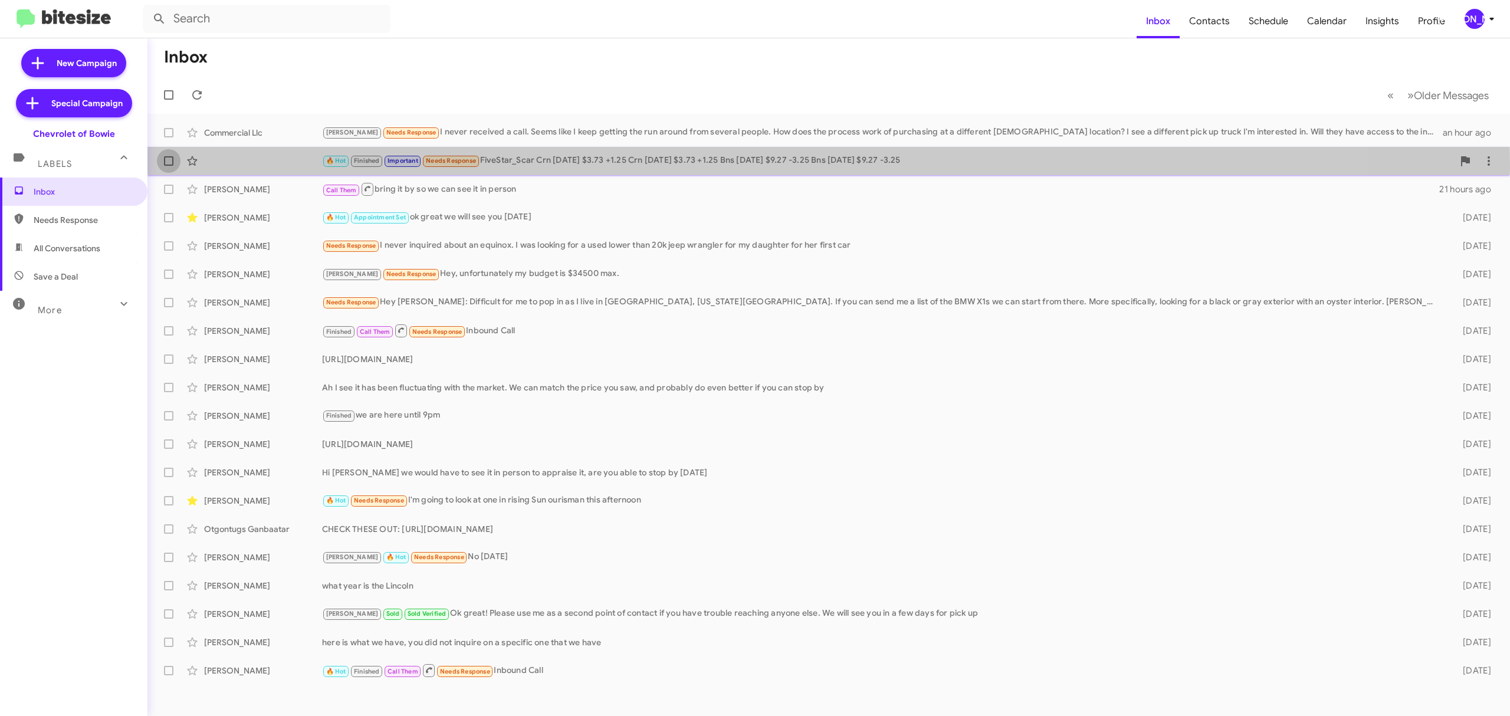
click at [165, 166] on label at bounding box center [169, 161] width 24 height 24
click at [168, 166] on input "checkbox" at bounding box center [168, 166] width 1 height 1
checkbox input "true"
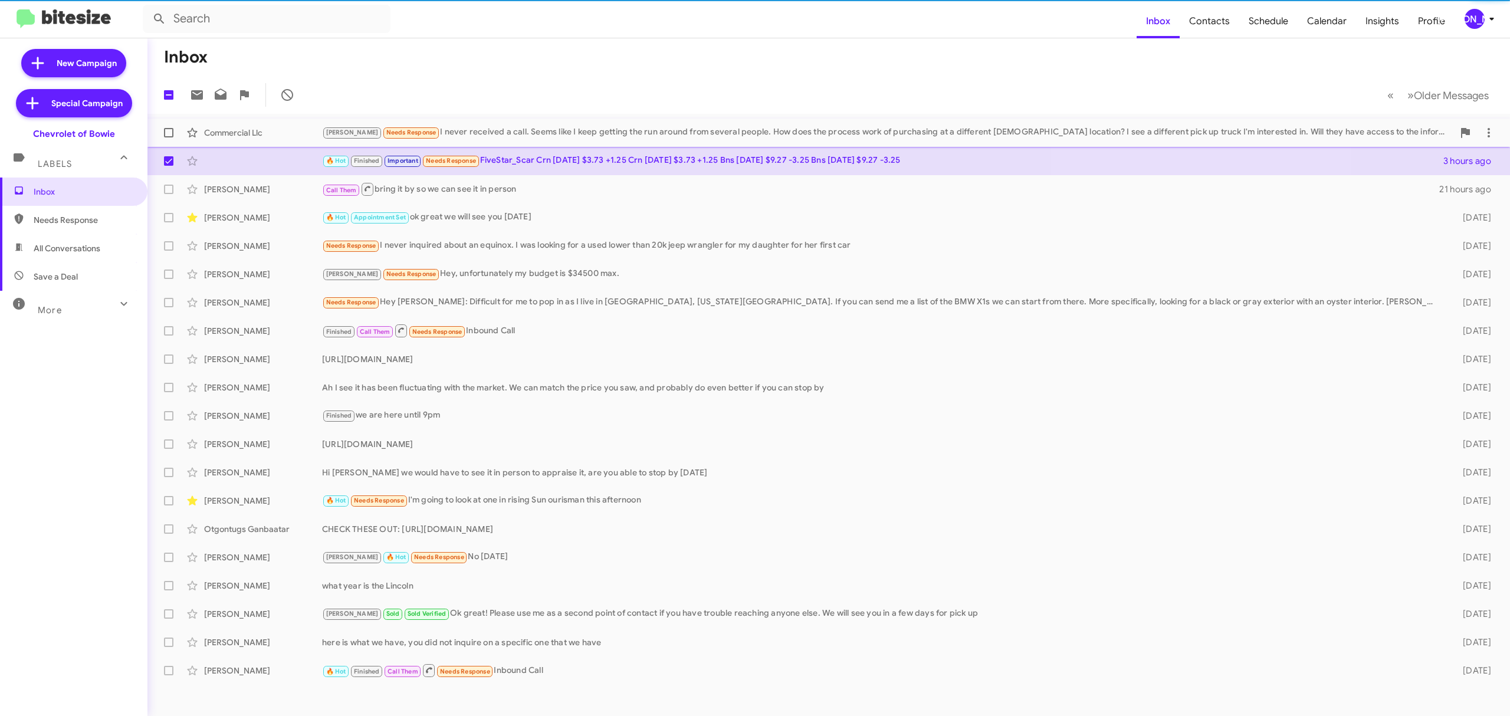
click at [165, 130] on span at bounding box center [168, 132] width 9 height 9
click at [168, 137] on input "checkbox" at bounding box center [168, 137] width 1 height 1
checkbox input "true"
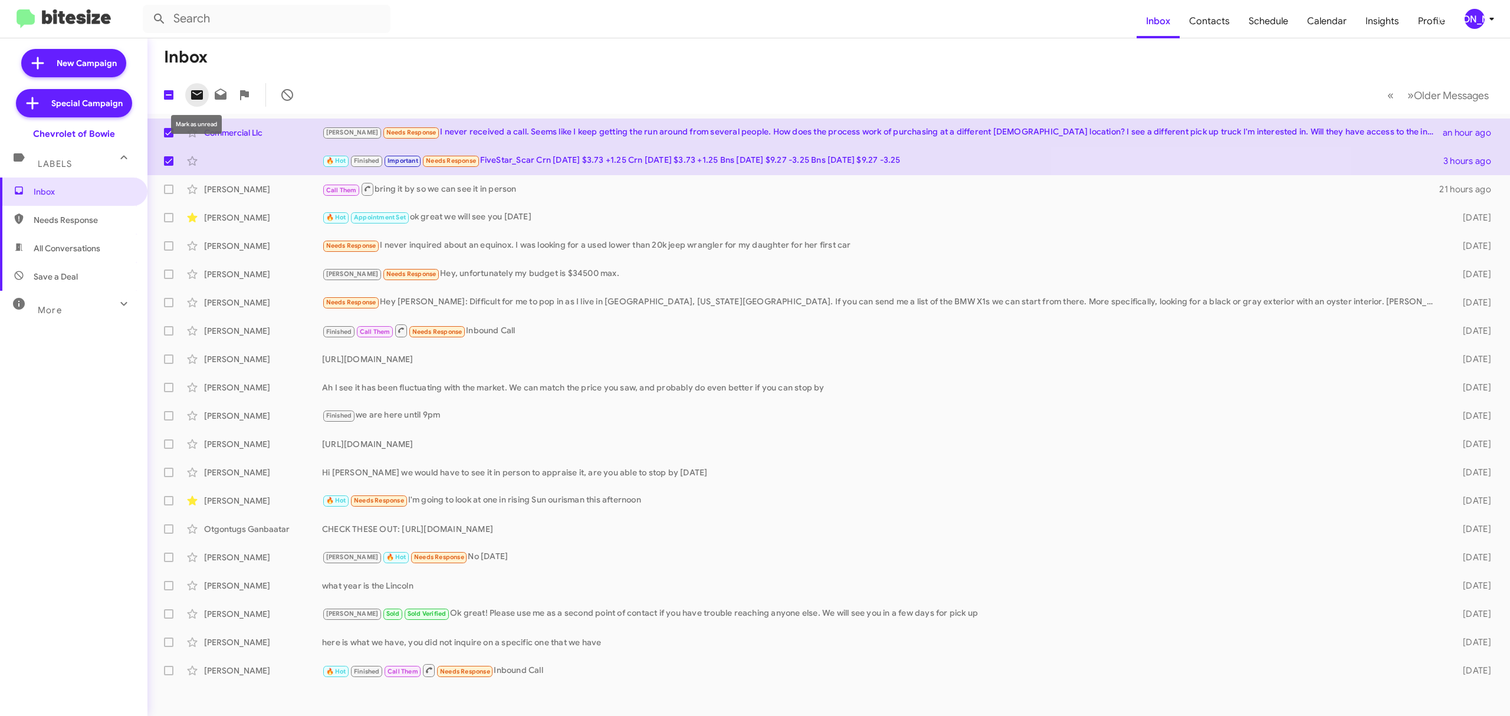
click at [193, 94] on icon at bounding box center [197, 94] width 12 height 9
click at [1494, 22] on icon at bounding box center [1492, 19] width 14 height 14
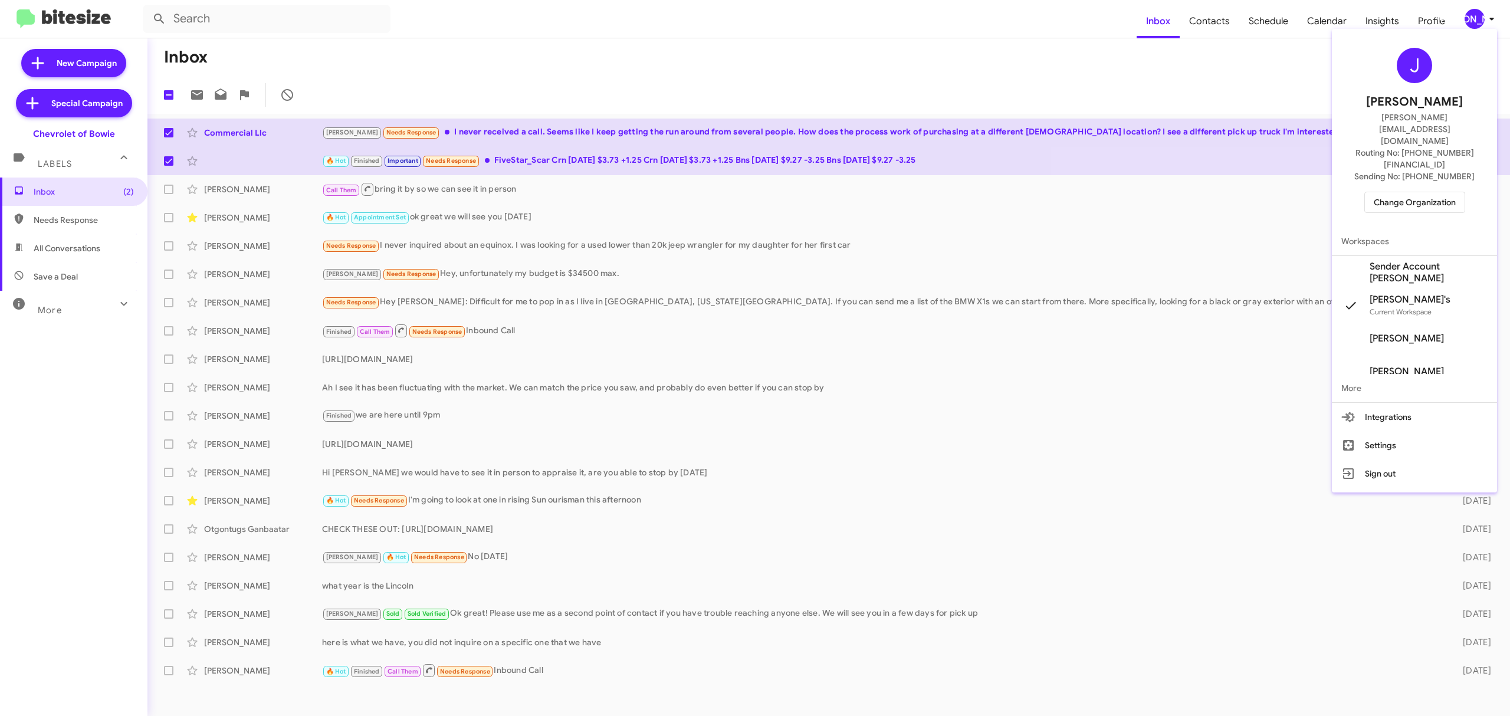
click at [1414, 154] on div "J [PERSON_NAME] [PERSON_NAME][EMAIL_ADDRESS][DOMAIN_NAME] Routing No: [PHONE_NU…" at bounding box center [1414, 130] width 165 height 193
click at [1398, 192] on span "Change Organization" at bounding box center [1415, 202] width 82 height 20
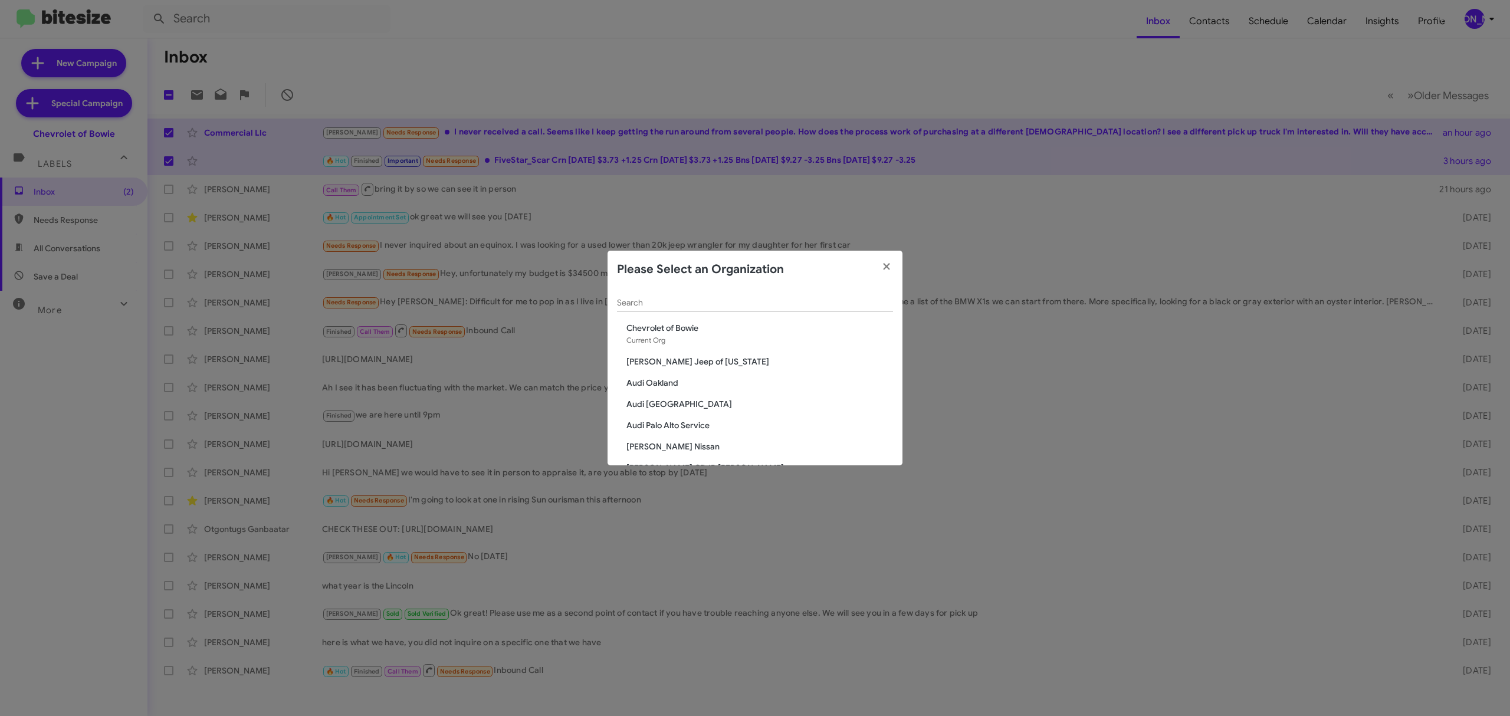
click at [695, 307] on input "Search" at bounding box center [755, 302] width 276 height 9
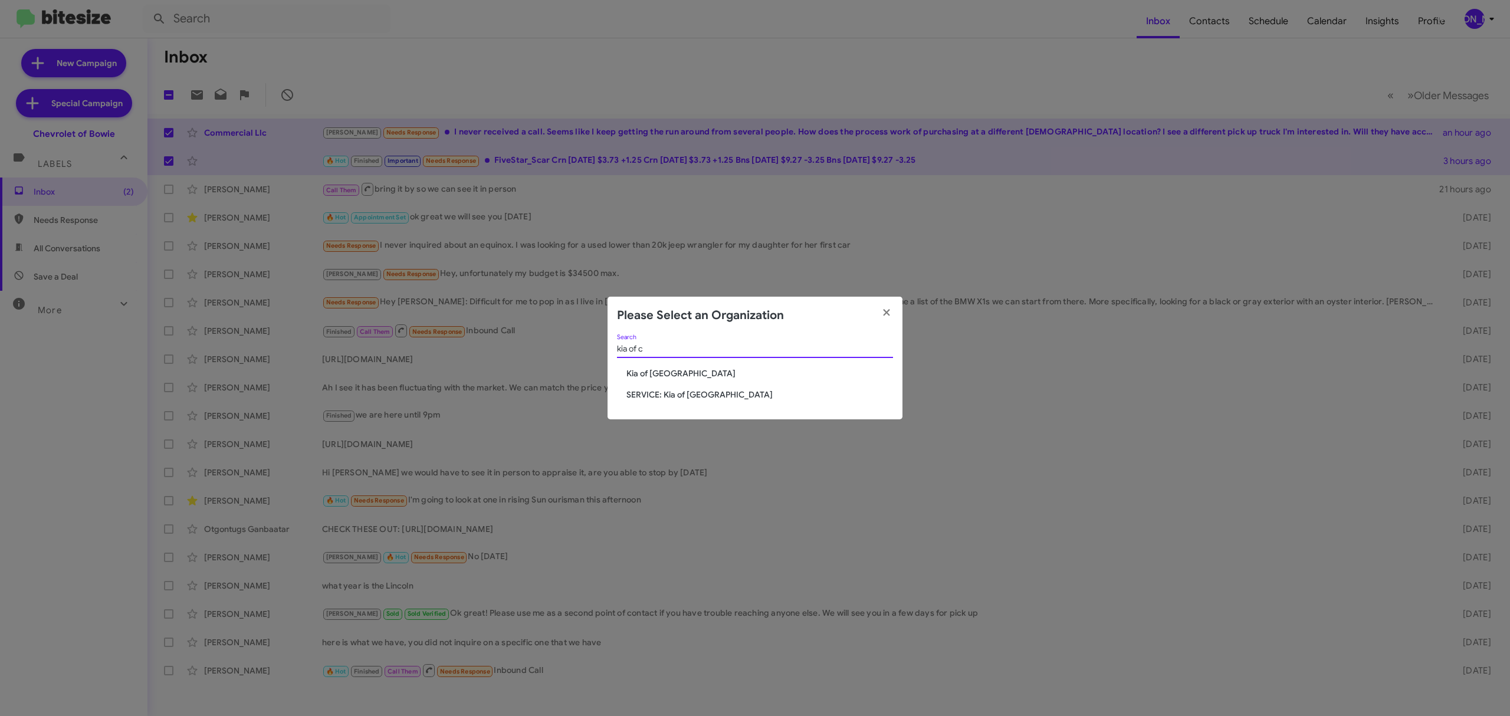
type input "kia of c"
click at [675, 371] on span "Kia of [GEOGRAPHIC_DATA]" at bounding box center [759, 373] width 267 height 12
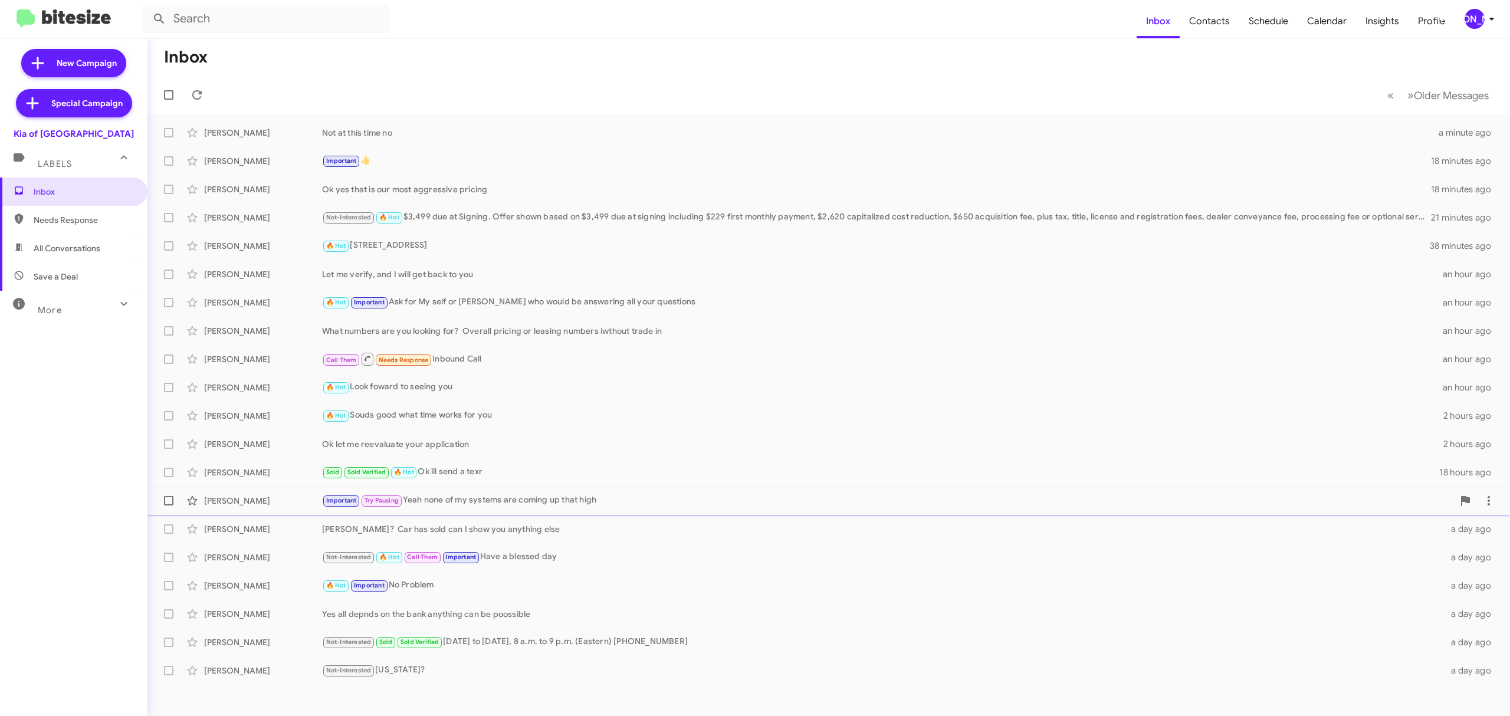
click at [524, 498] on div "Important Try Pausing Yeah none of my systems are coming up that high" at bounding box center [887, 501] width 1131 height 14
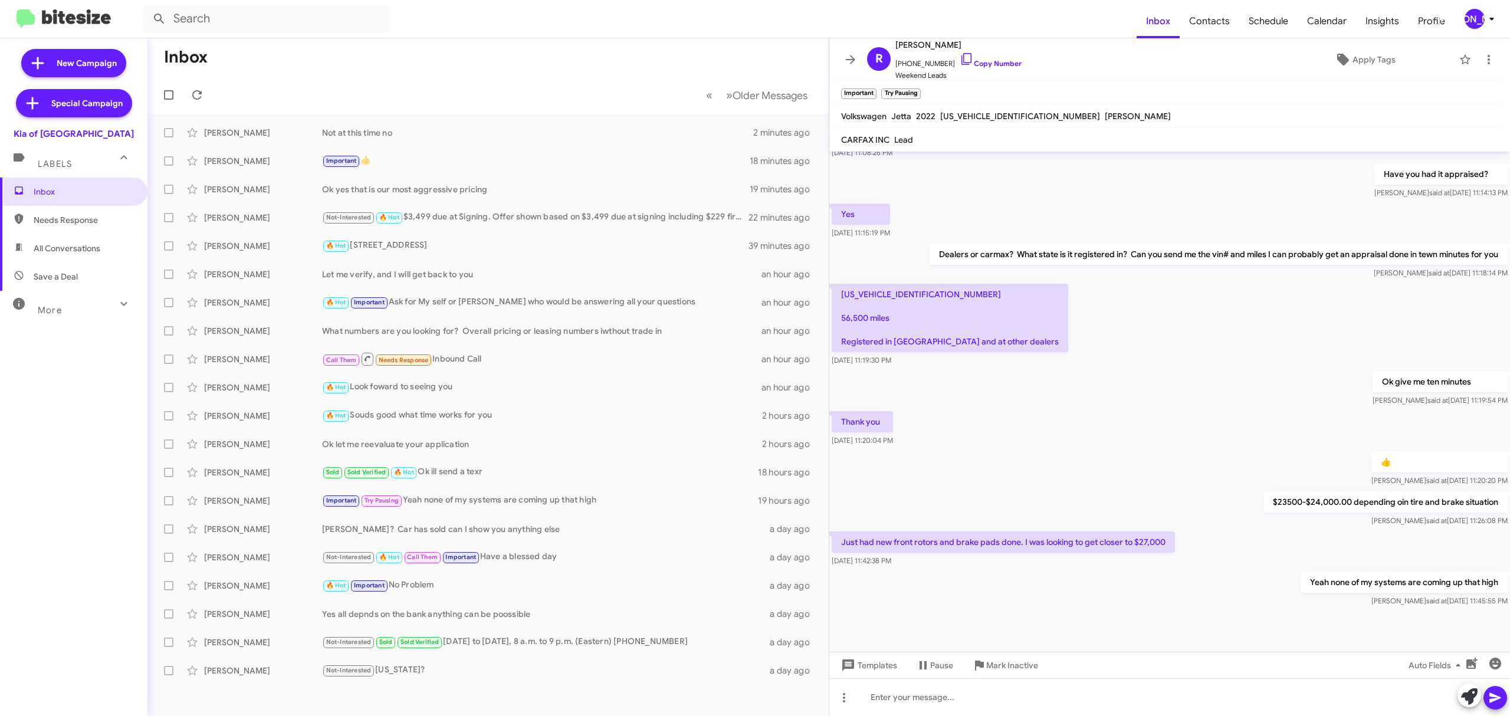
scroll to position [444, 0]
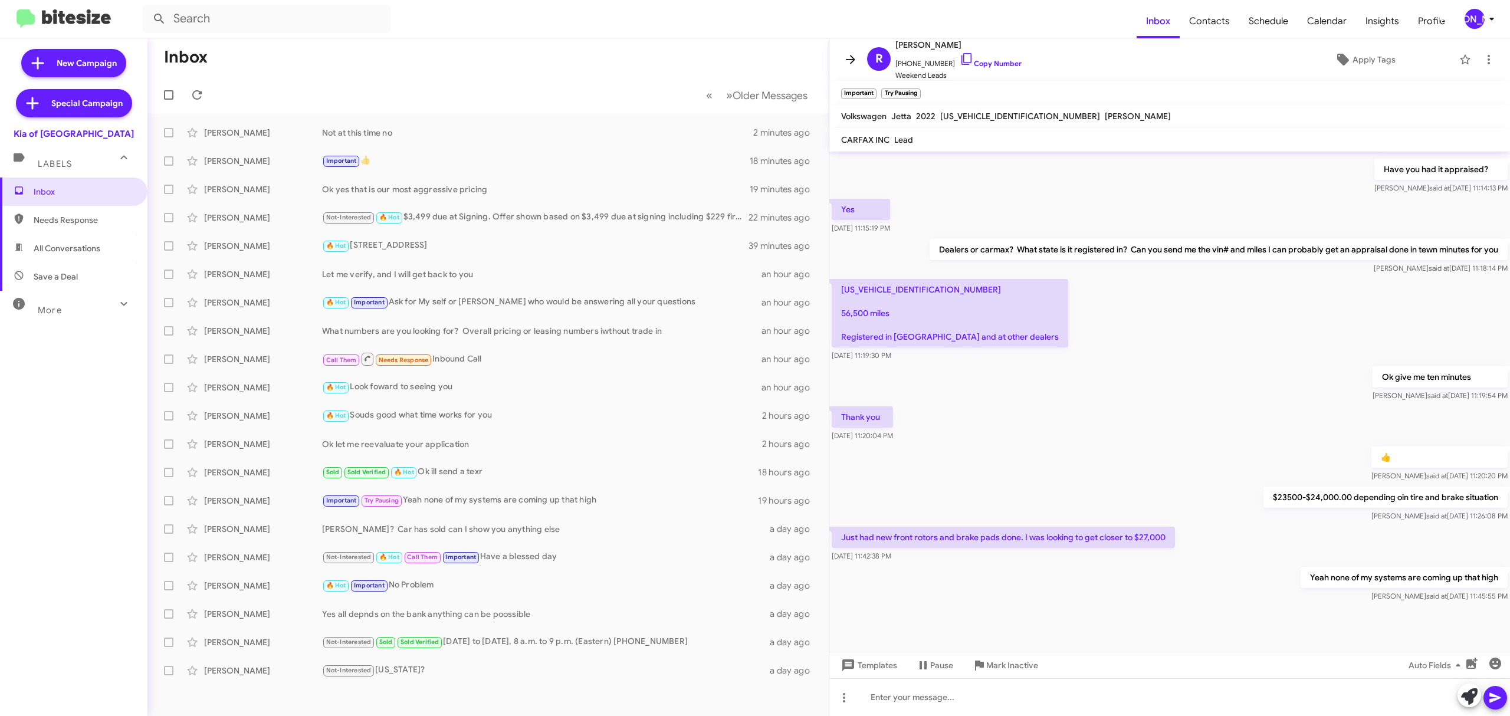
click at [849, 70] on button at bounding box center [851, 60] width 24 height 24
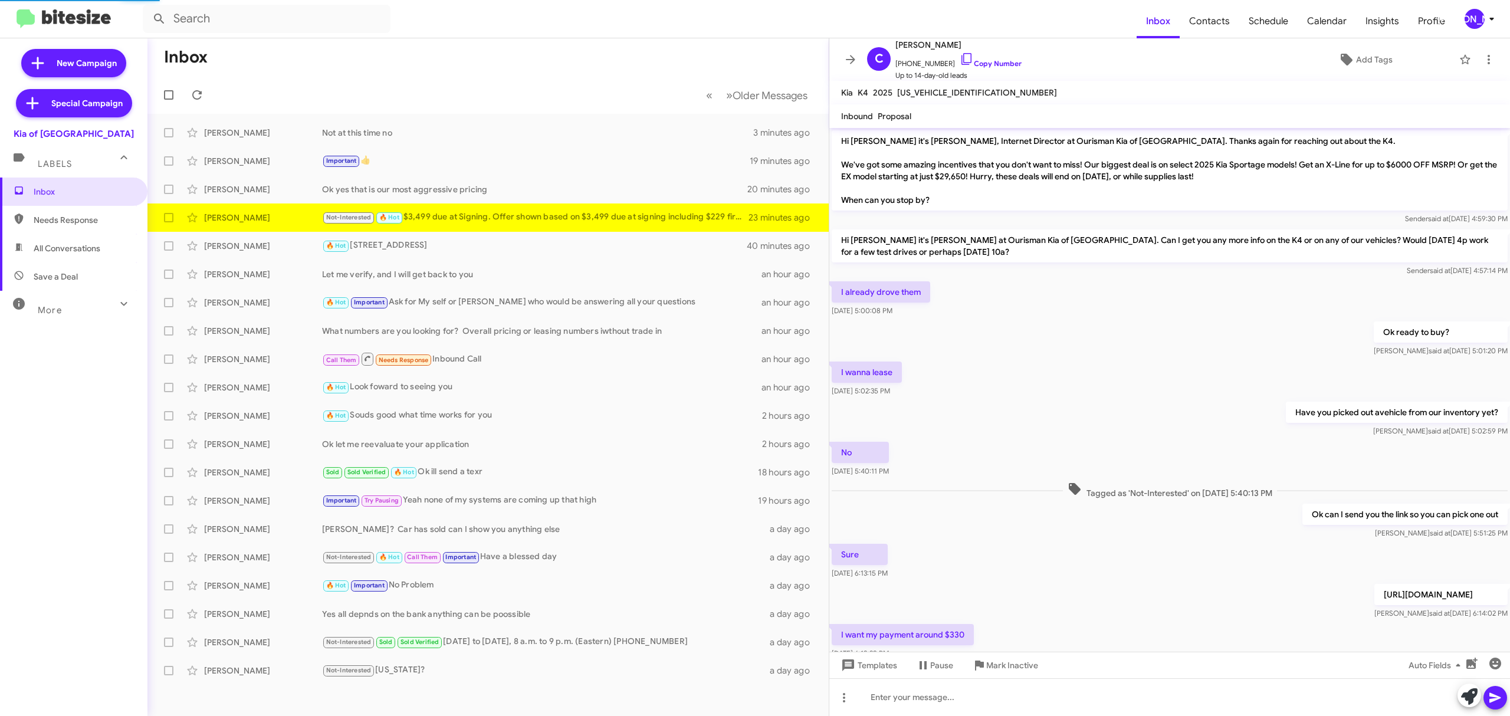
scroll to position [147, 0]
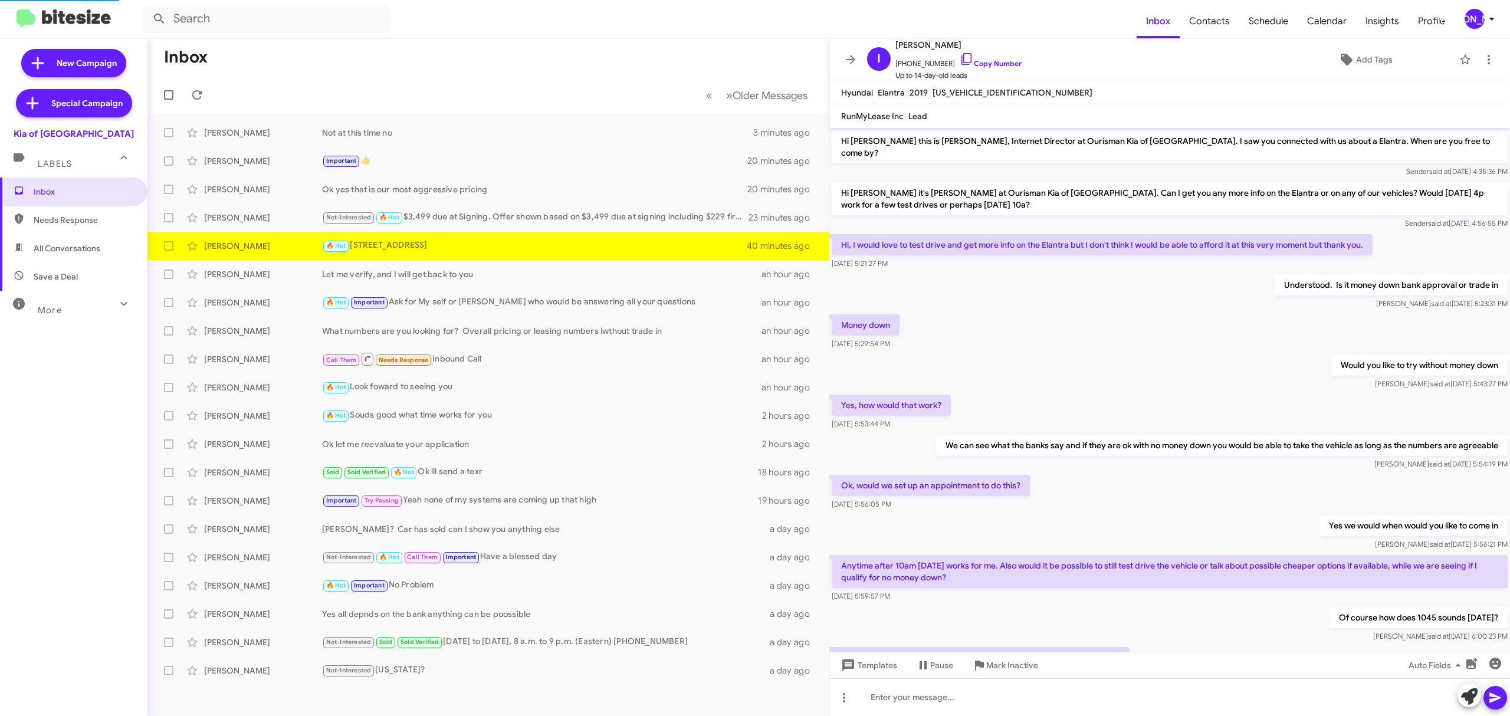
scroll to position [103, 0]
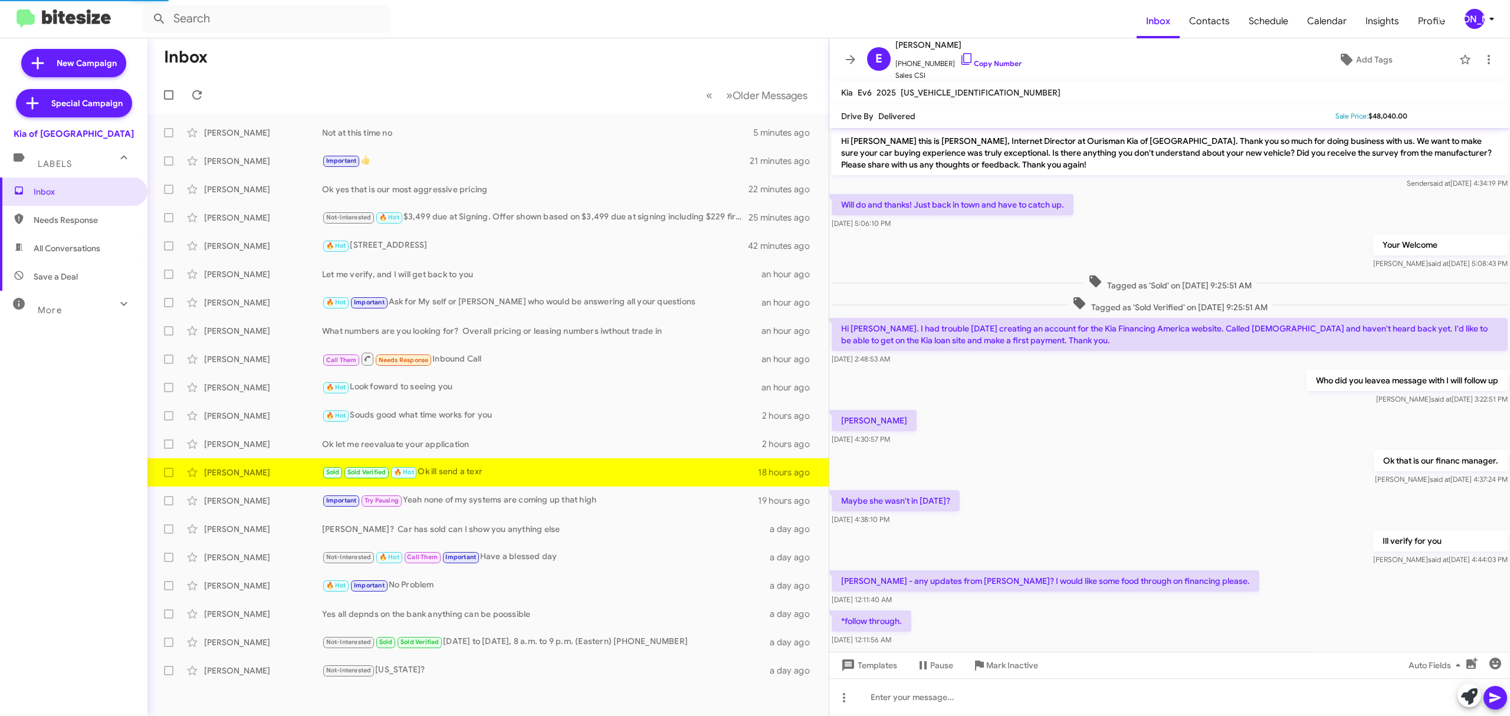
scroll to position [164, 0]
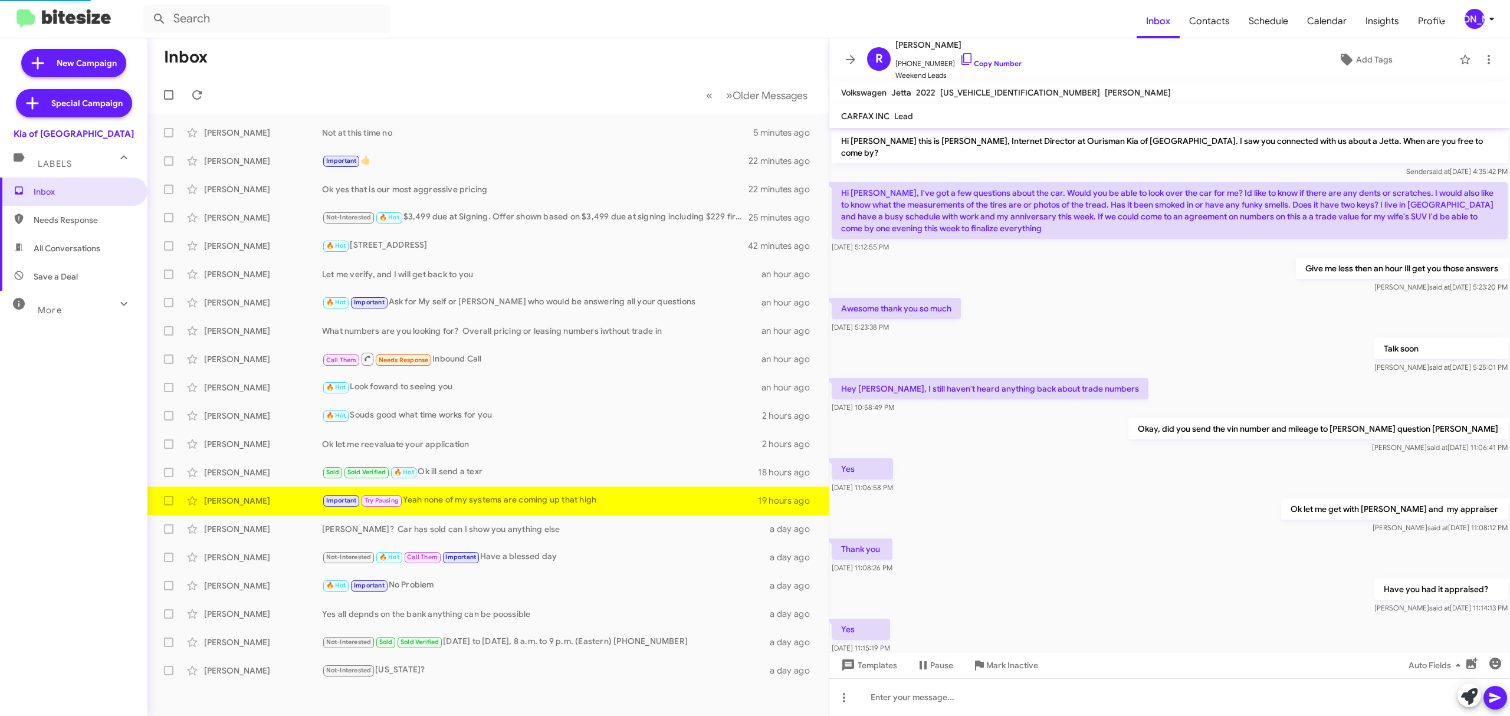
scroll to position [420, 0]
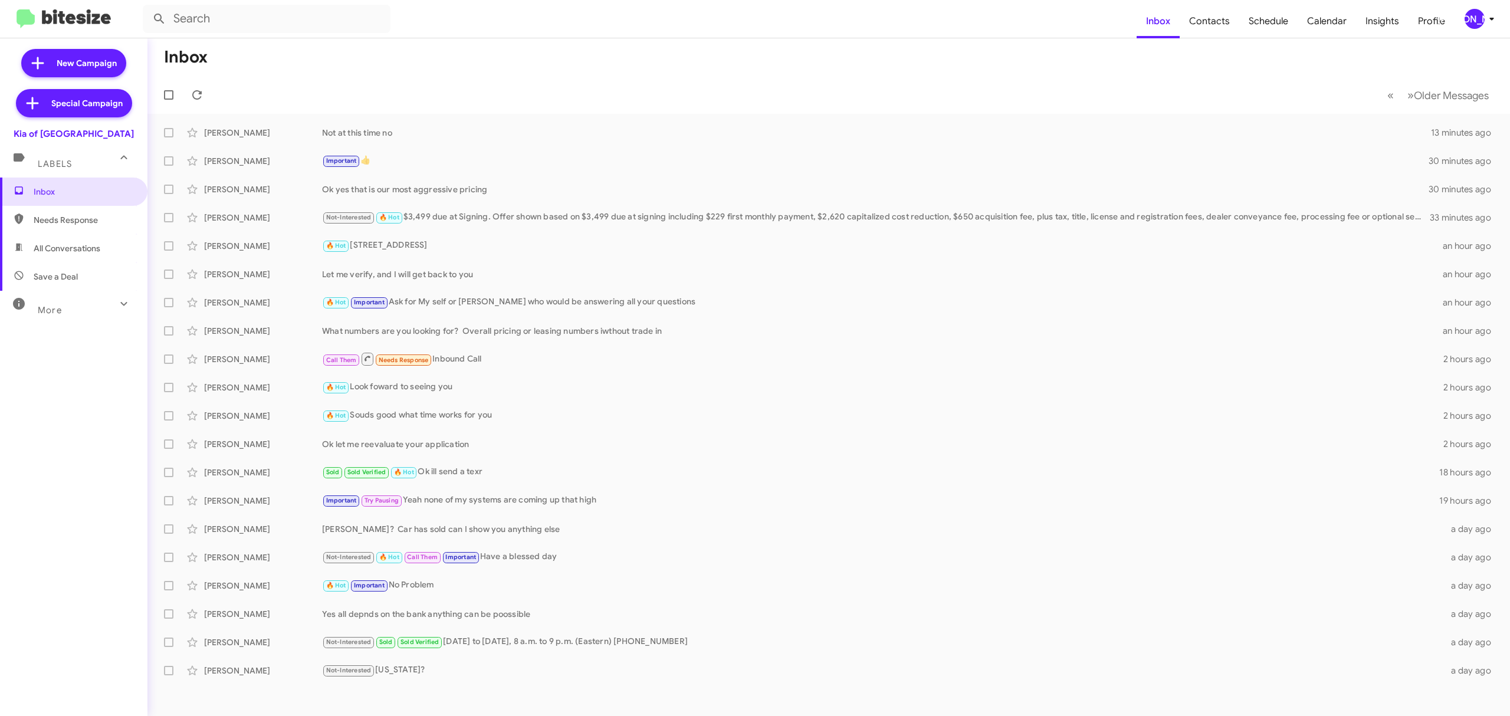
click at [1468, 22] on div "[PERSON_NAME]" at bounding box center [1475, 19] width 20 height 20
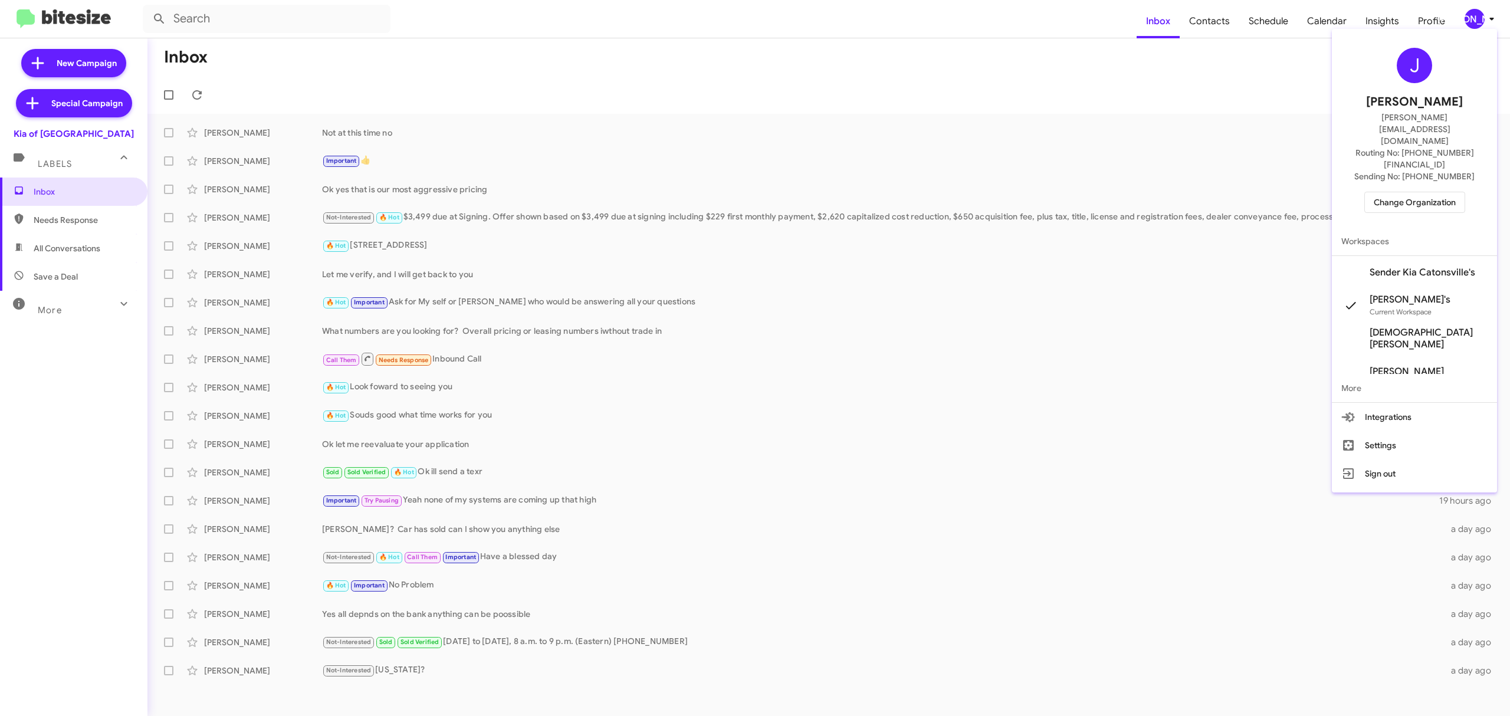
click at [1384, 192] on span "Change Organization" at bounding box center [1415, 202] width 82 height 20
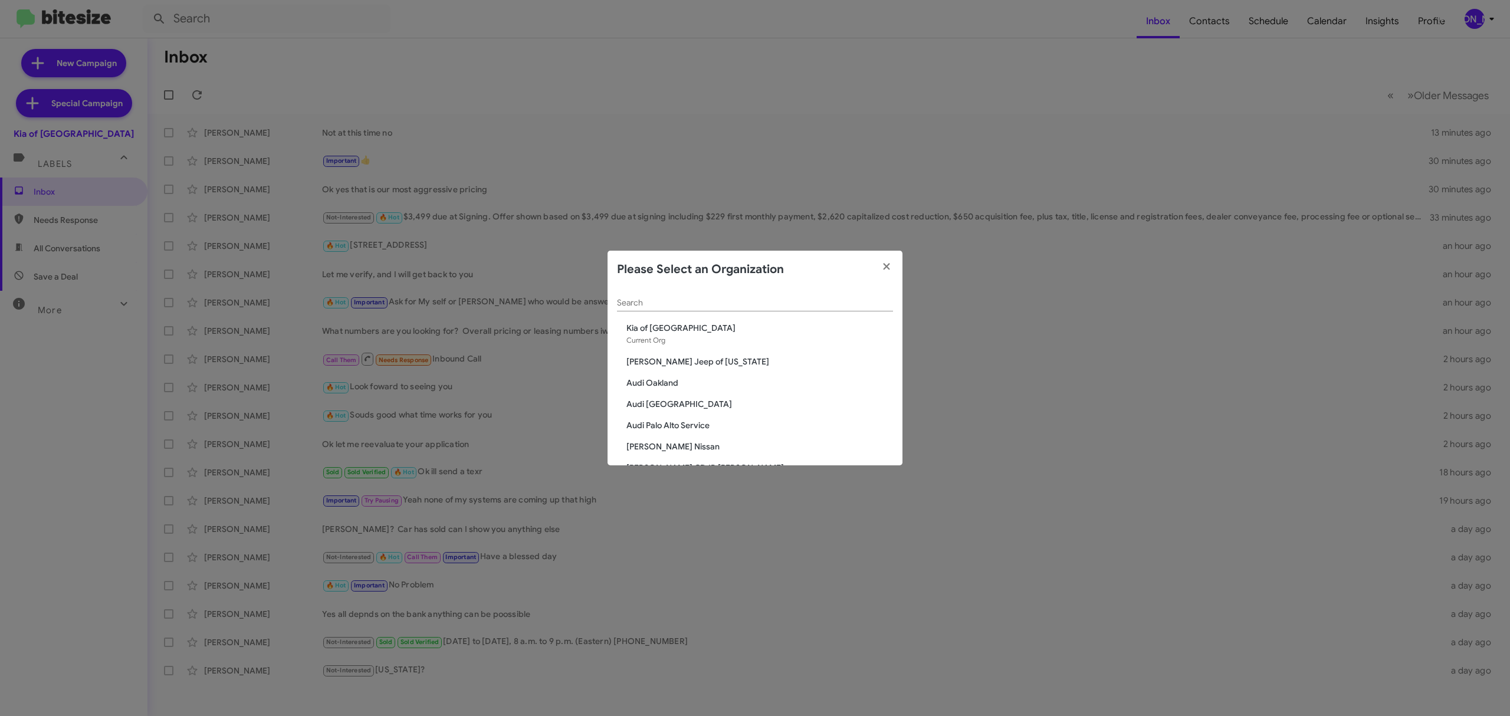
click at [791, 309] on div "Search" at bounding box center [755, 299] width 276 height 23
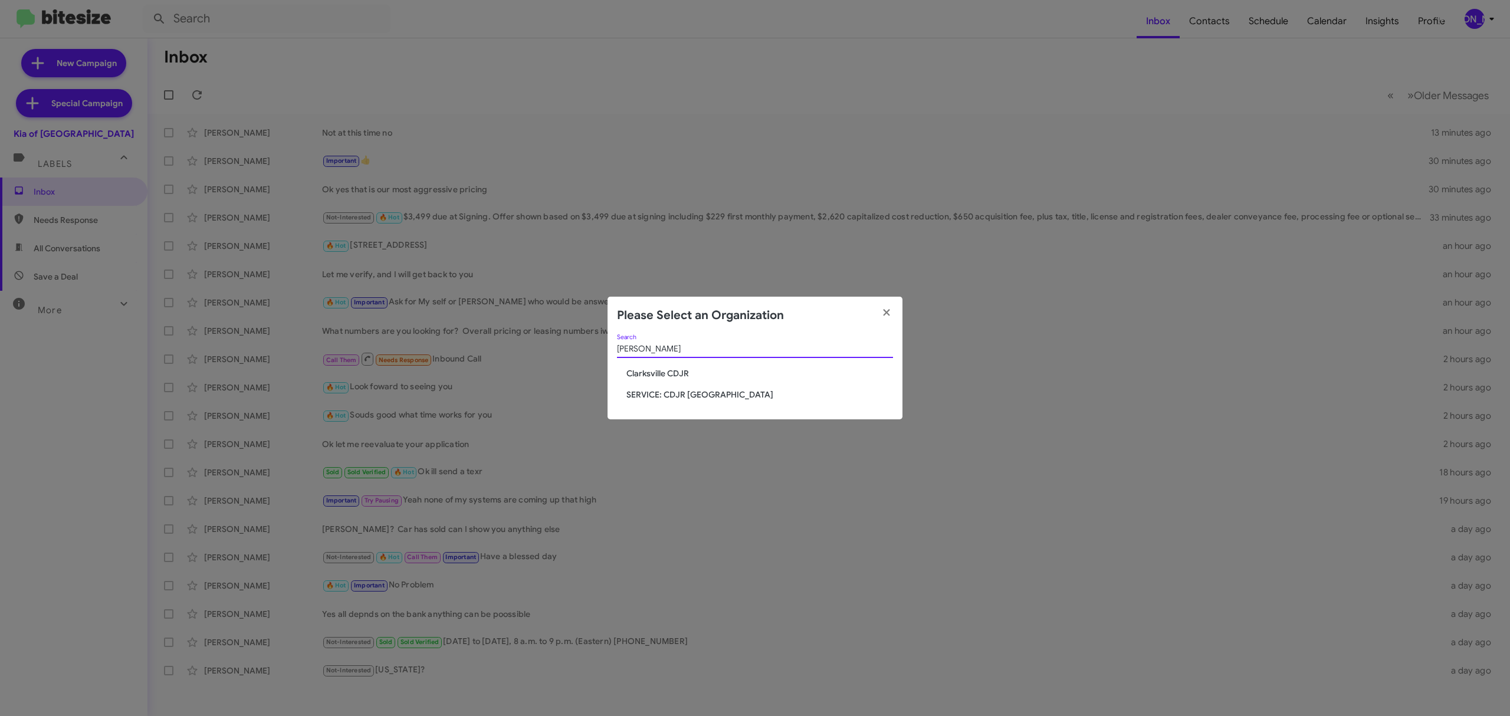
type input "clark"
click at [682, 374] on span "Clarksville CDJR" at bounding box center [759, 373] width 267 height 12
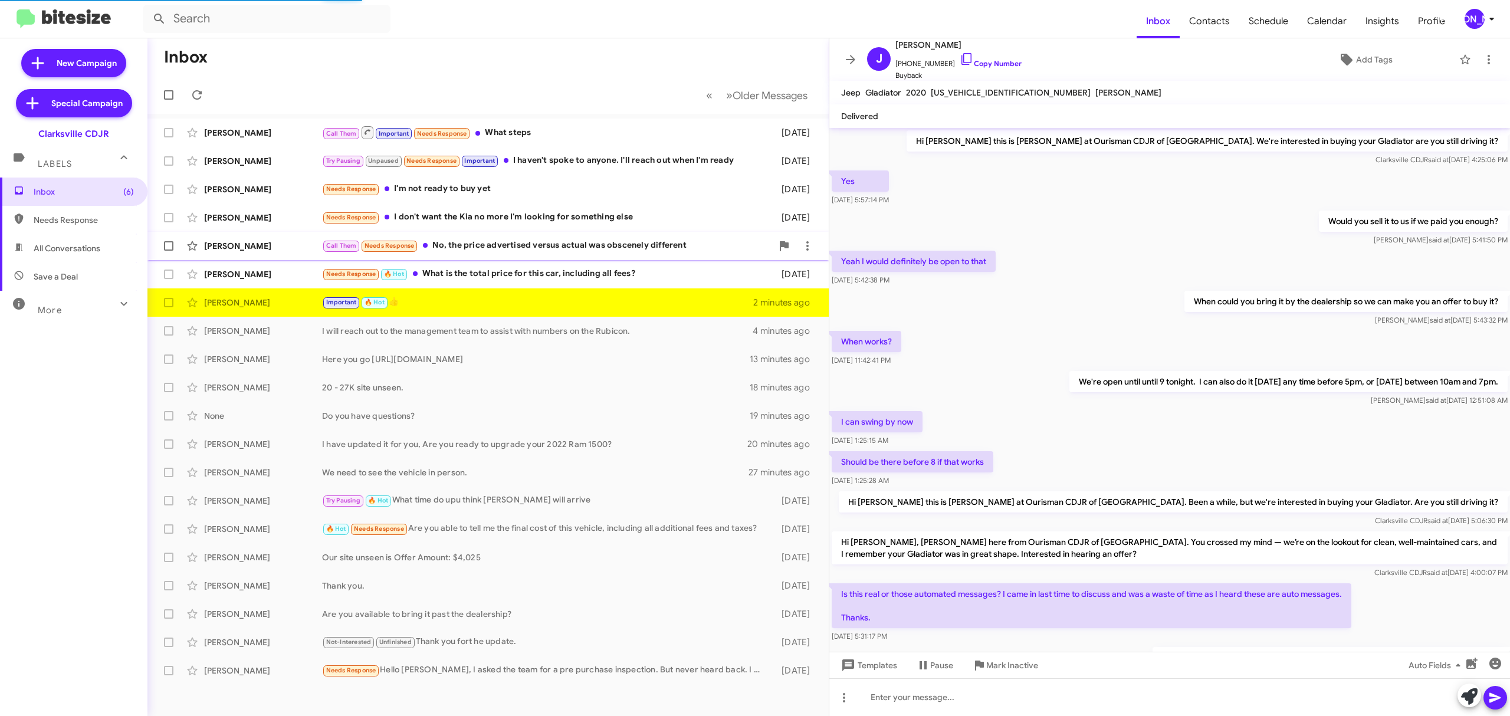
scroll to position [157, 0]
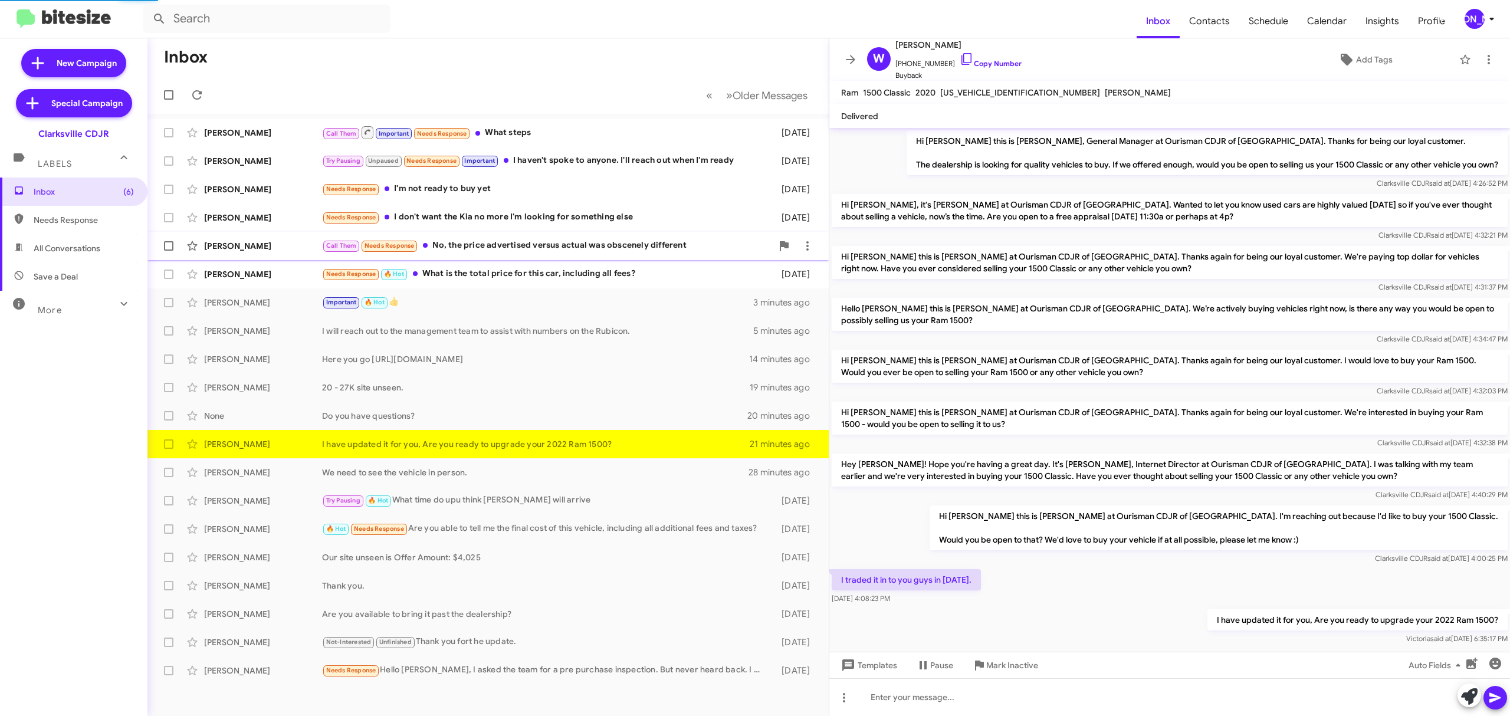
scroll to position [25, 0]
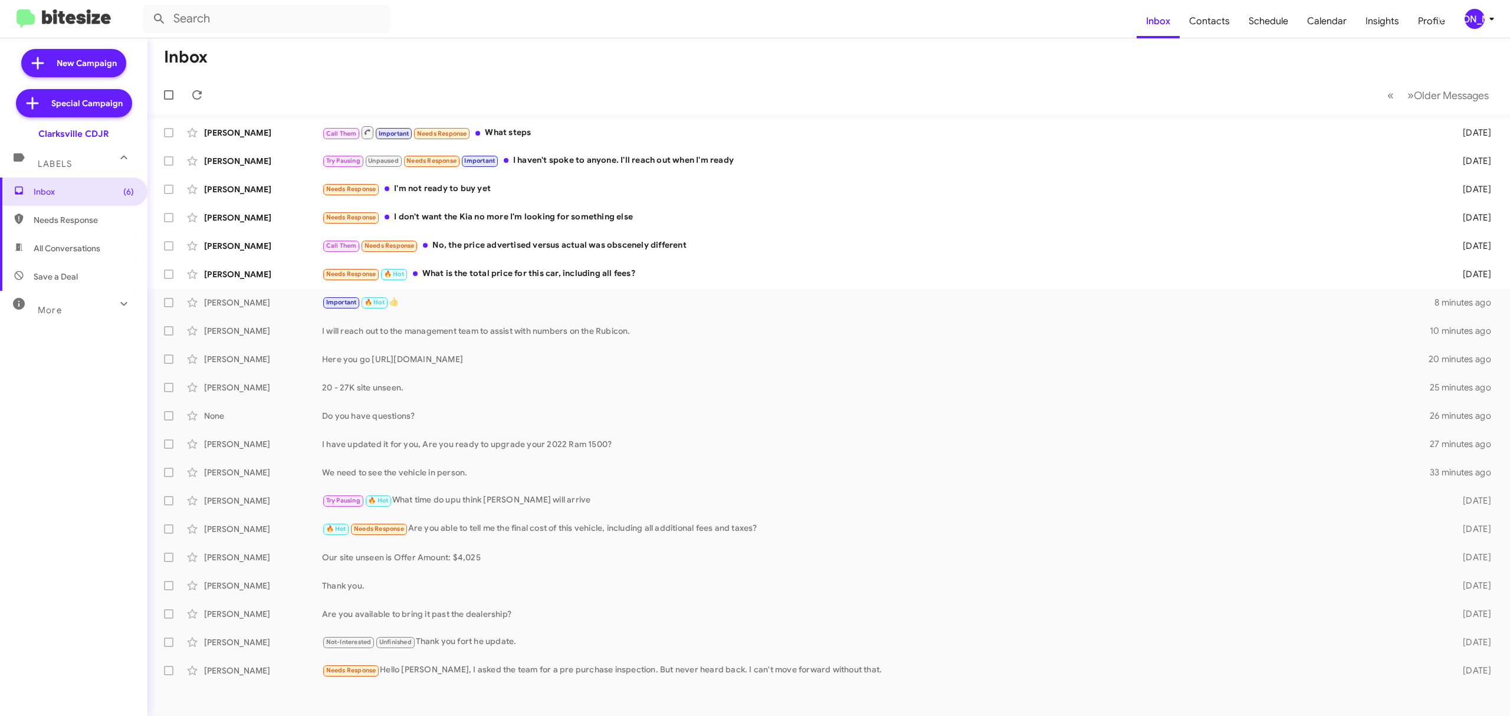
click at [1488, 20] on icon at bounding box center [1492, 19] width 14 height 14
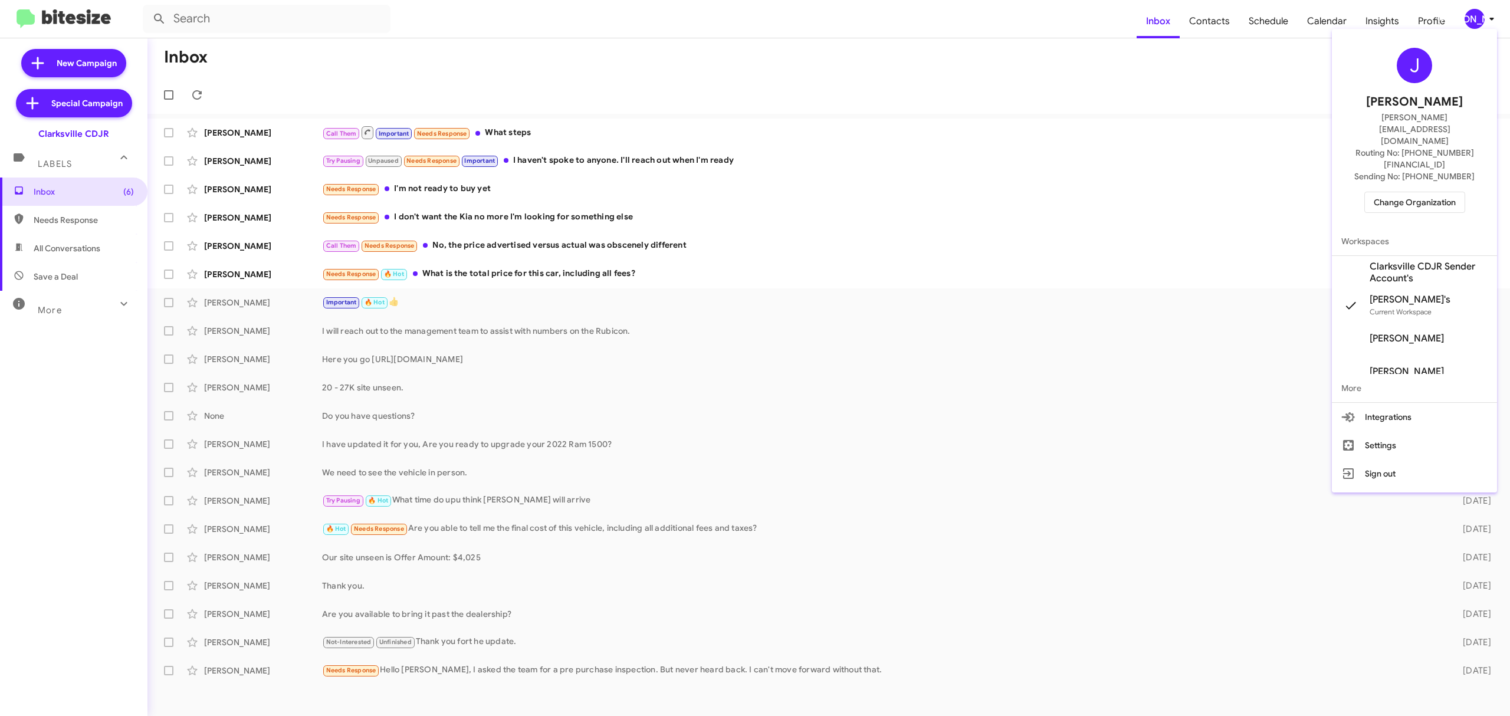
click at [1394, 185] on div "J Jason Apdua jason@bitesize.co Routing No: +1 (410) 988-8100 Sending No: +1 (4…" at bounding box center [1414, 130] width 165 height 193
click at [1398, 192] on span "Change Organization" at bounding box center [1415, 202] width 82 height 20
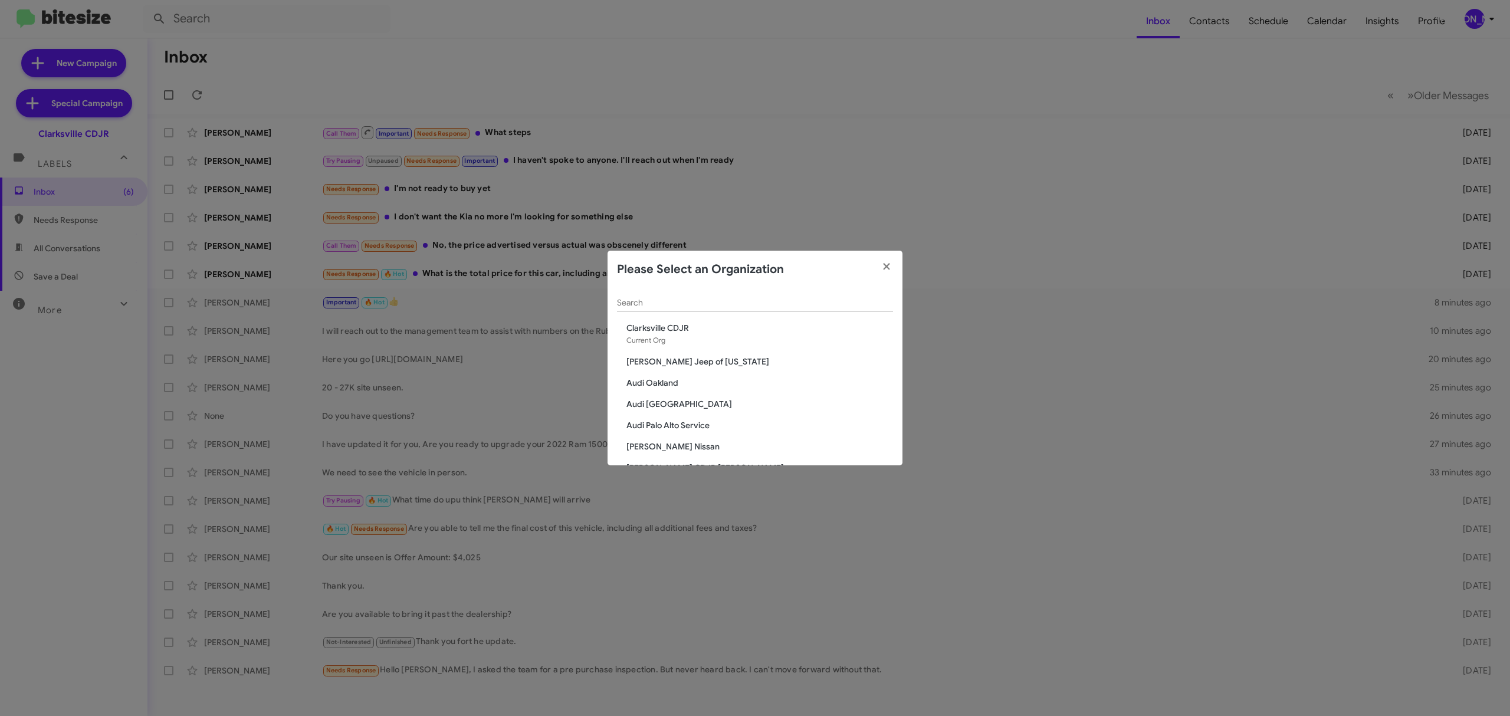
click at [725, 303] on input "Search" at bounding box center [755, 302] width 276 height 9
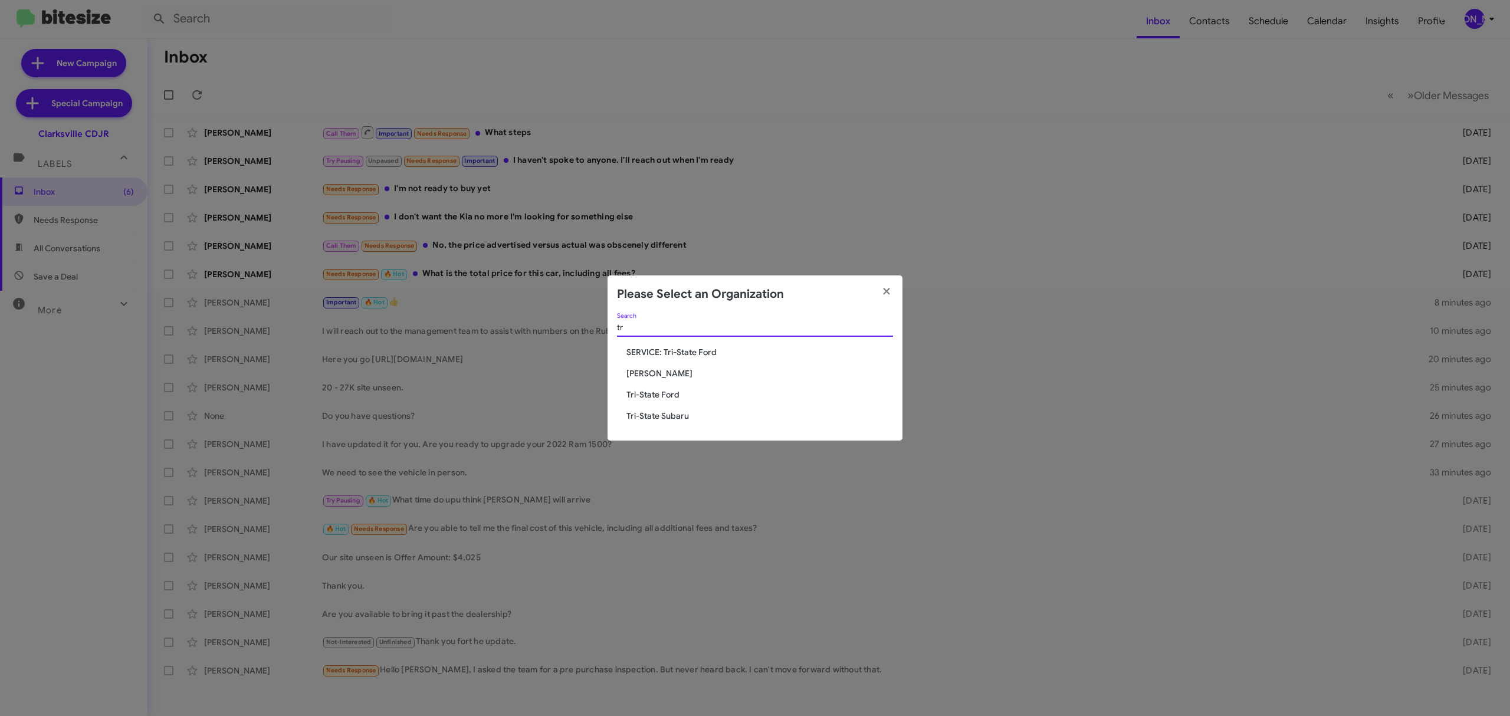
type input "tr"
click at [668, 416] on span "Tri-State Subaru" at bounding box center [759, 416] width 267 height 12
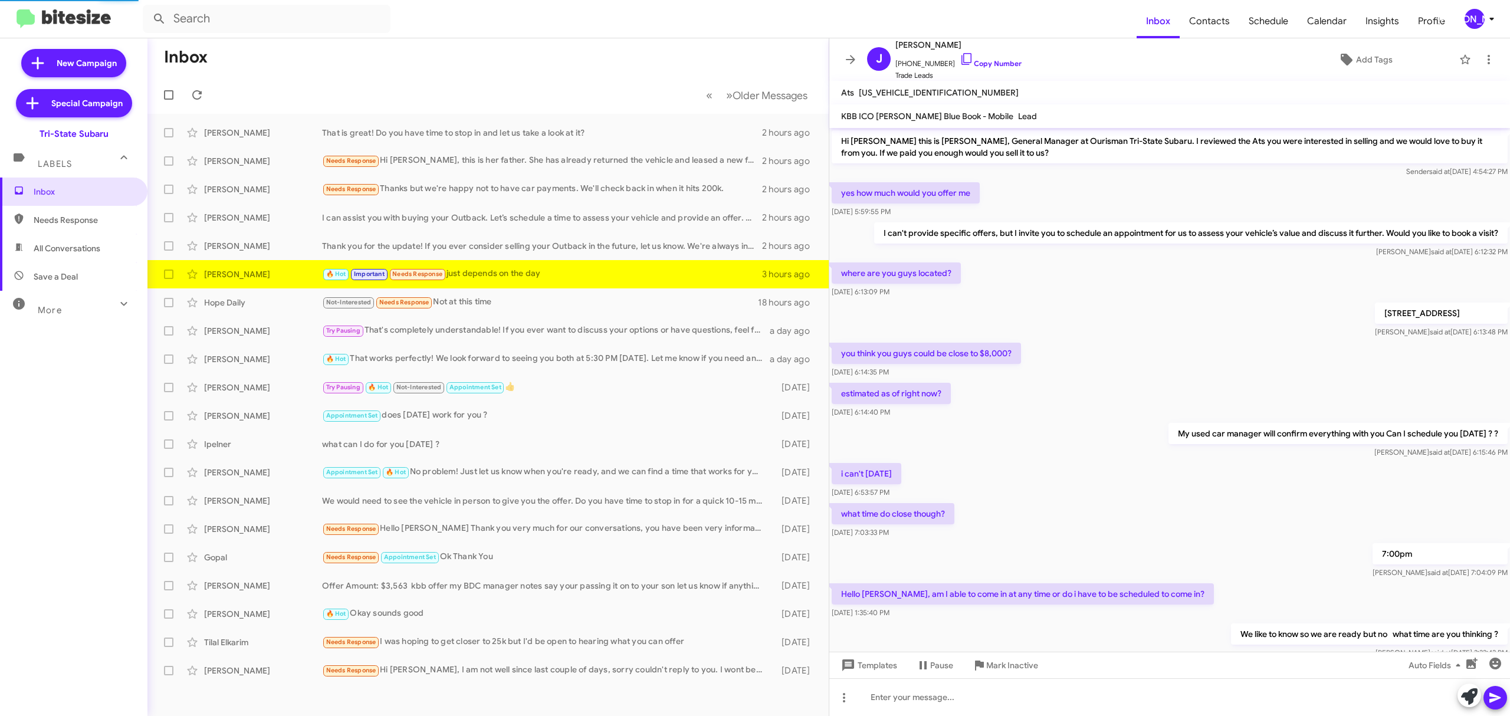
scroll to position [133, 0]
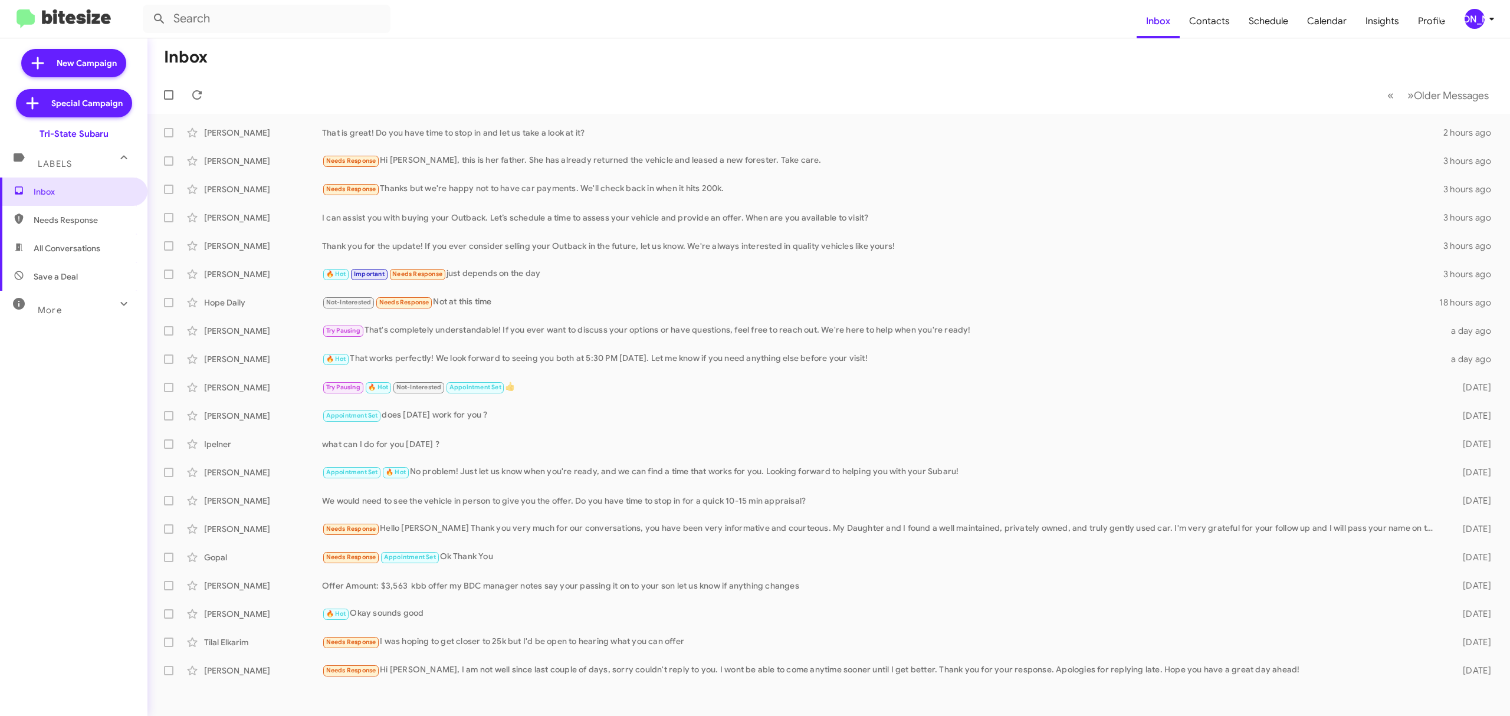
click at [1464, 13] on button "[PERSON_NAME]" at bounding box center [1476, 19] width 42 height 20
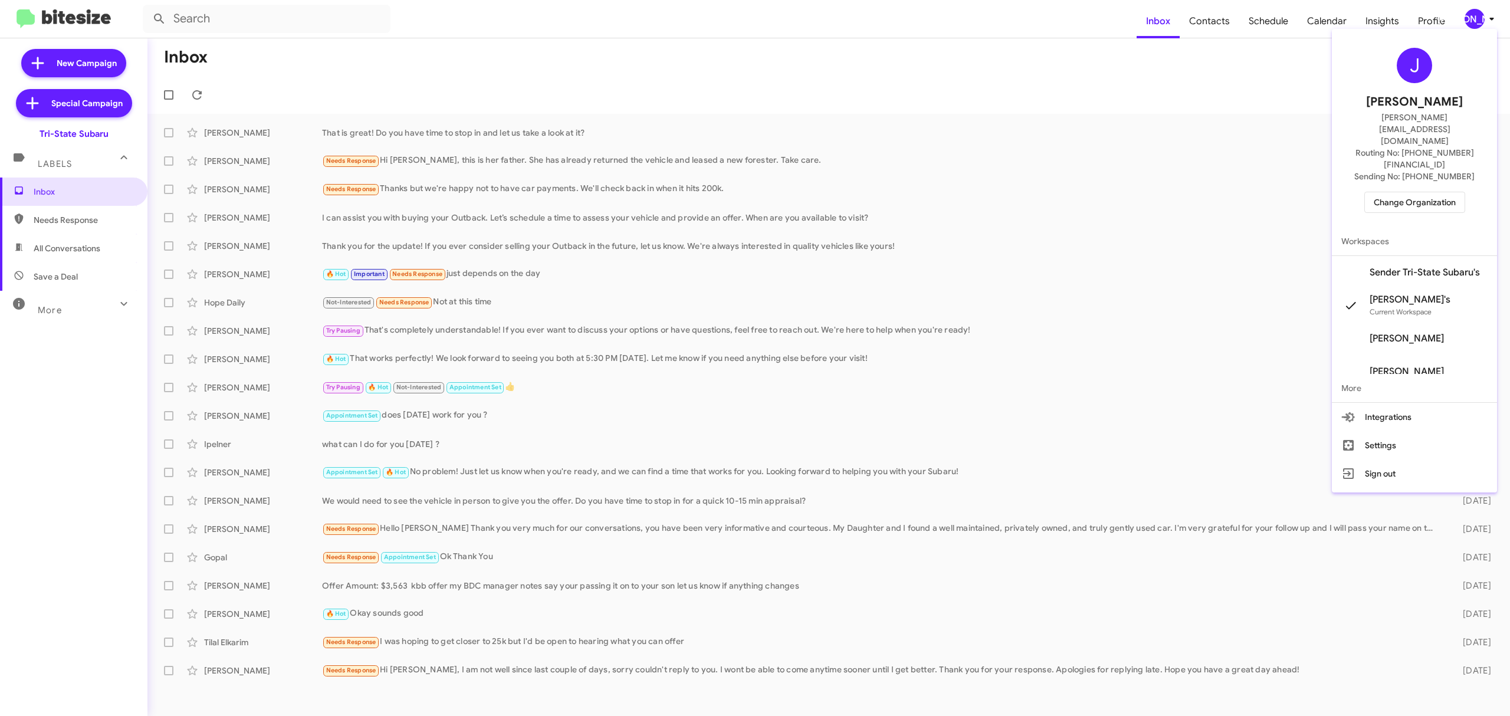
click at [1387, 192] on span "Change Organization" at bounding box center [1415, 202] width 82 height 20
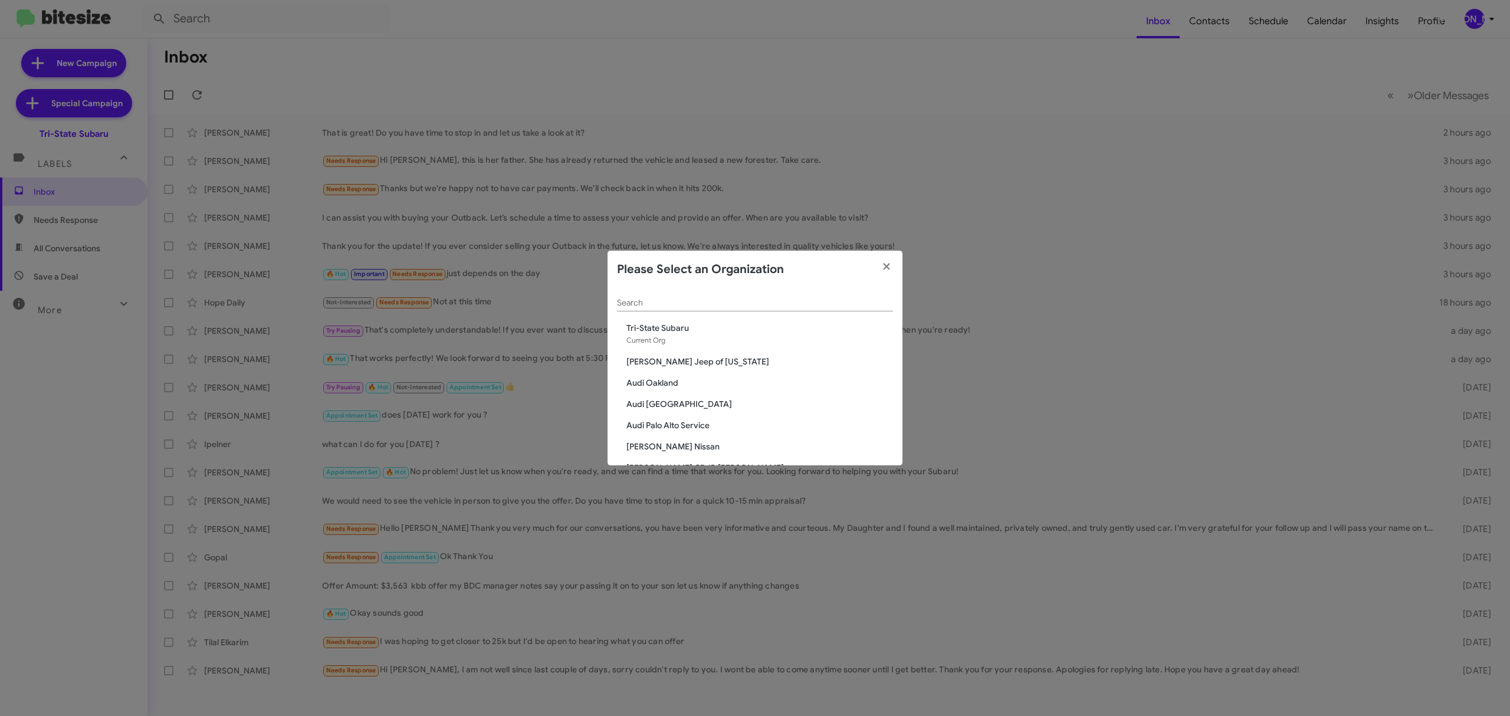
click at [746, 298] on input "Search" at bounding box center [755, 302] width 276 height 9
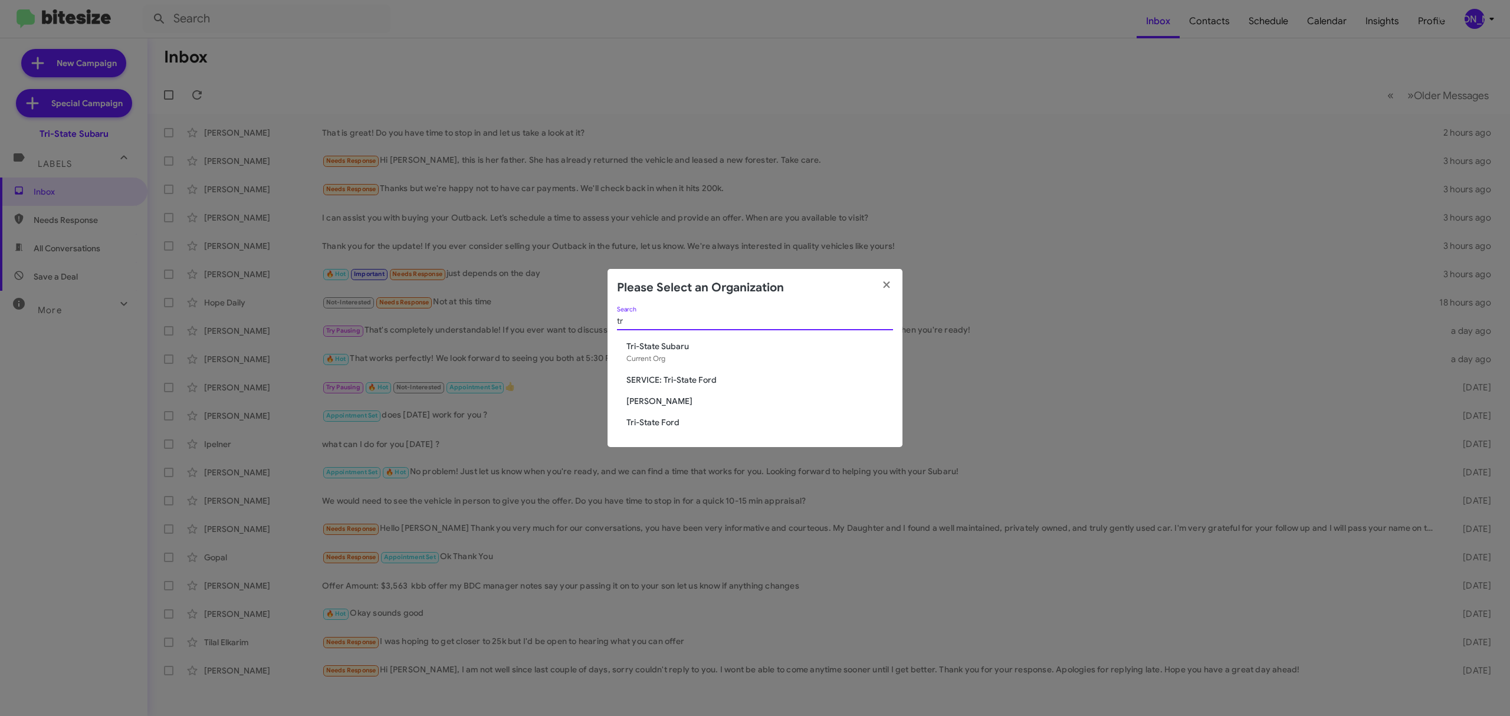
type input "tr"
click at [661, 419] on span "Tri-State Ford" at bounding box center [759, 422] width 267 height 12
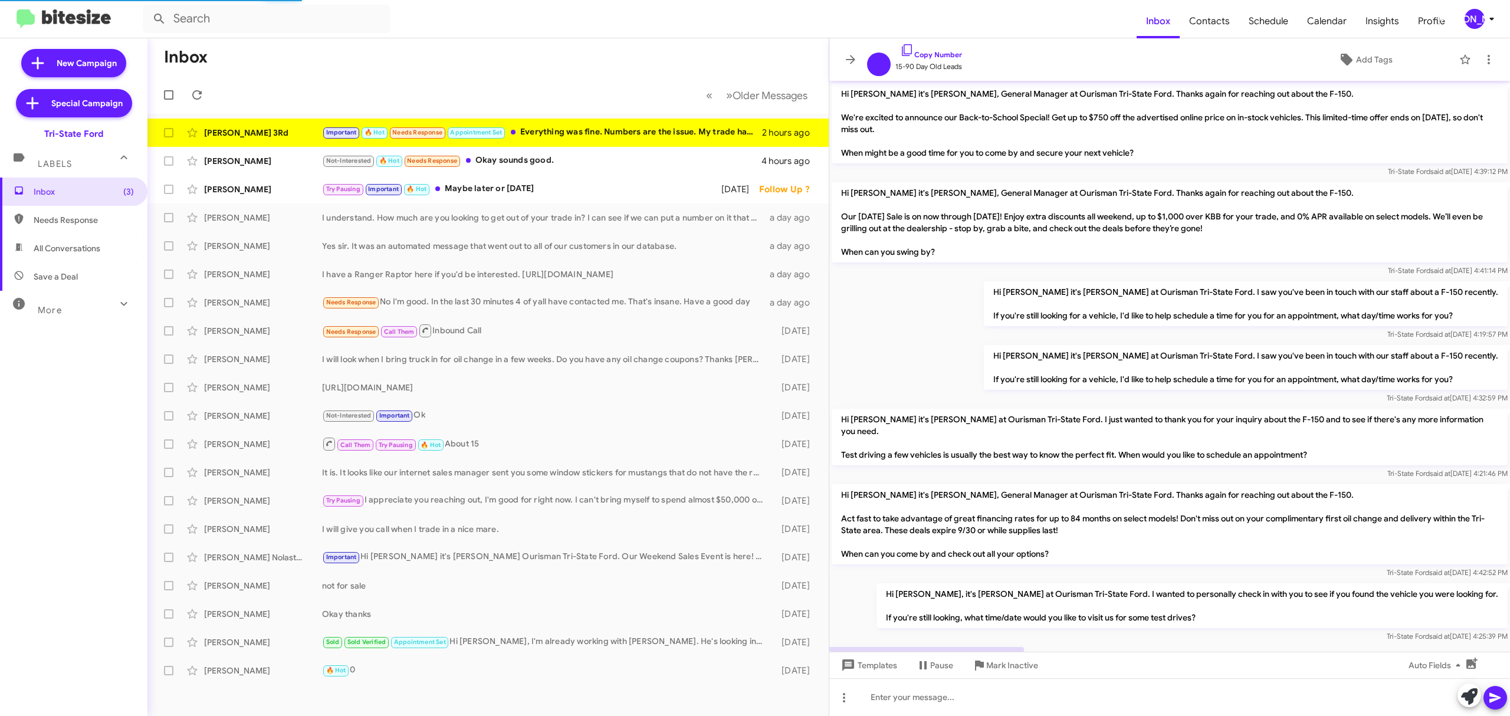
scroll to position [527, 0]
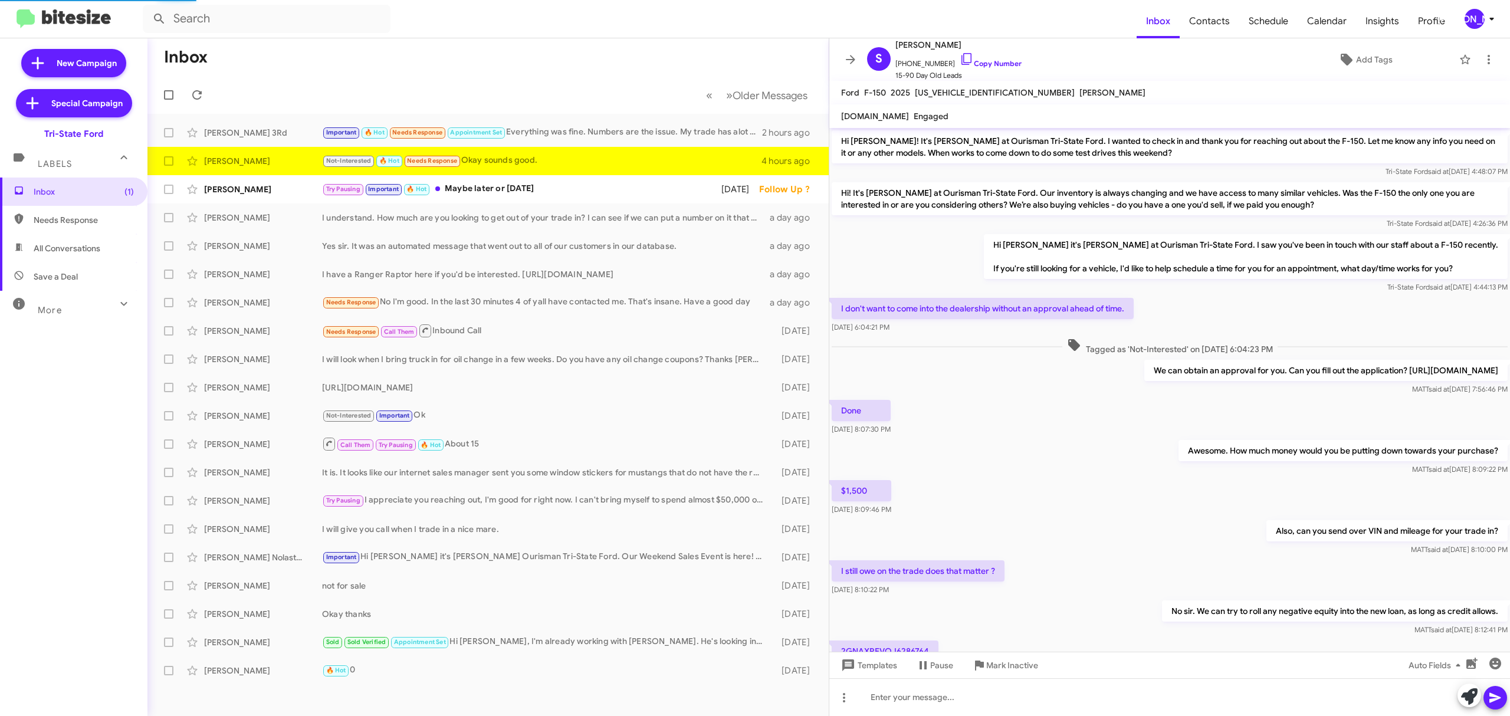
scroll to position [366, 0]
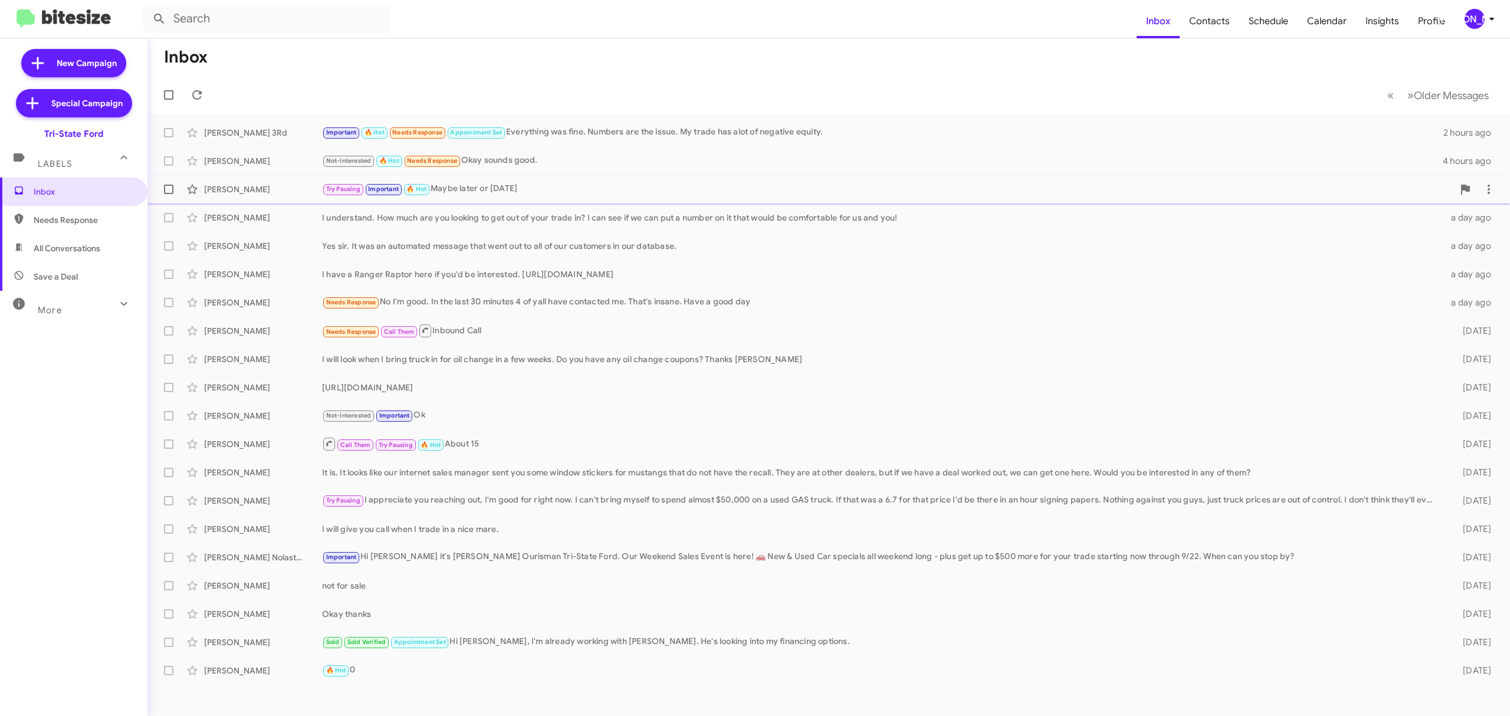
click at [170, 189] on span at bounding box center [168, 189] width 9 height 9
click at [169, 194] on input "checkbox" at bounding box center [168, 194] width 1 height 1
checkbox input "true"
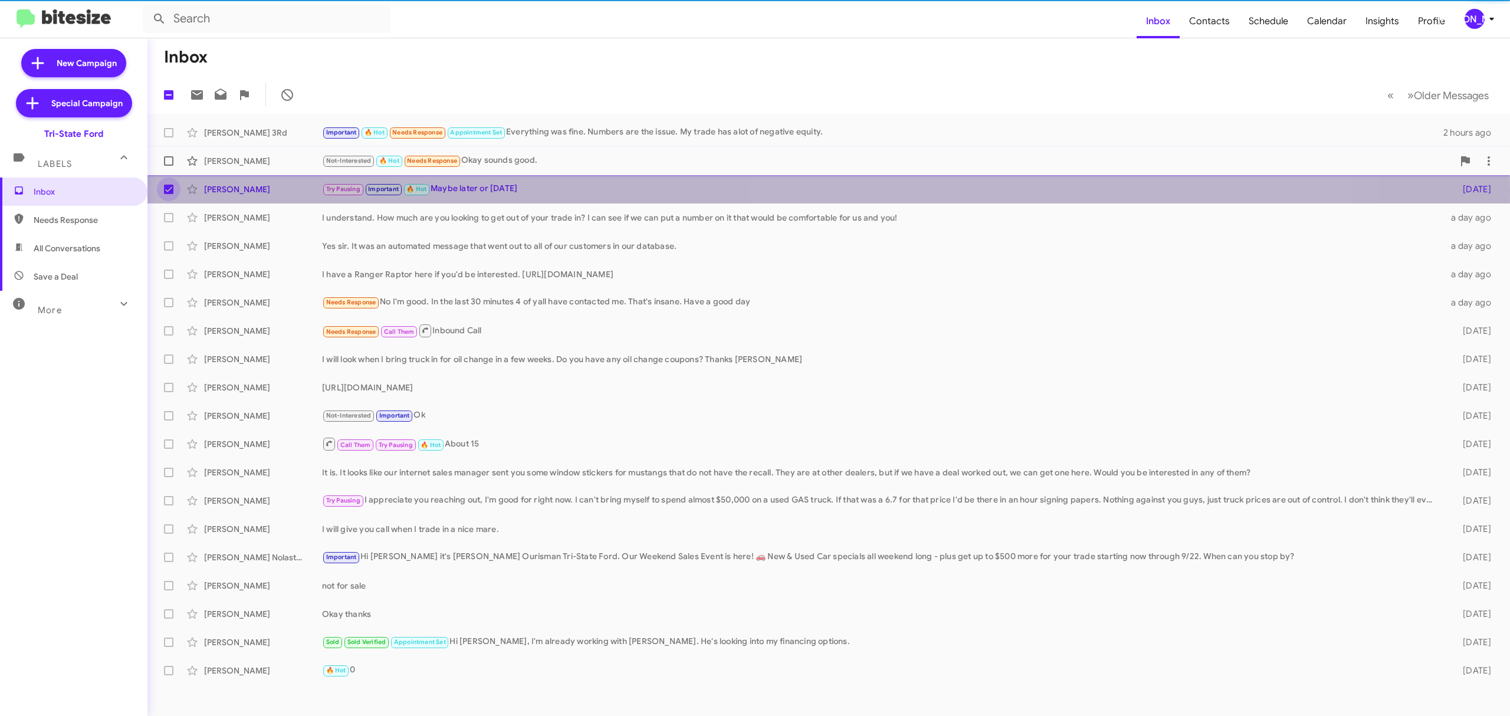
click at [170, 166] on label at bounding box center [169, 161] width 24 height 24
click at [169, 166] on input "checkbox" at bounding box center [168, 166] width 1 height 1
checkbox input "true"
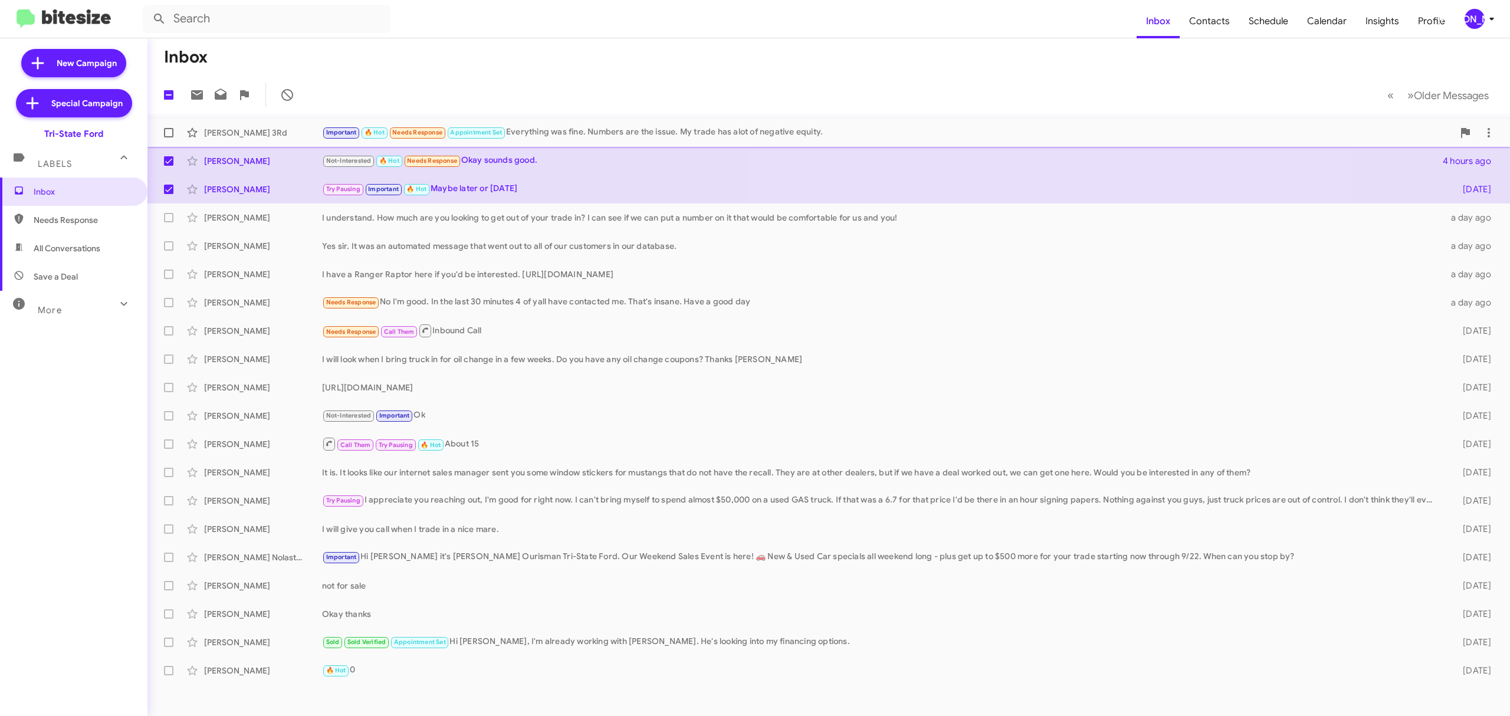
click at [173, 133] on span at bounding box center [168, 132] width 9 height 9
click at [169, 137] on input "checkbox" at bounding box center [168, 137] width 1 height 1
checkbox input "true"
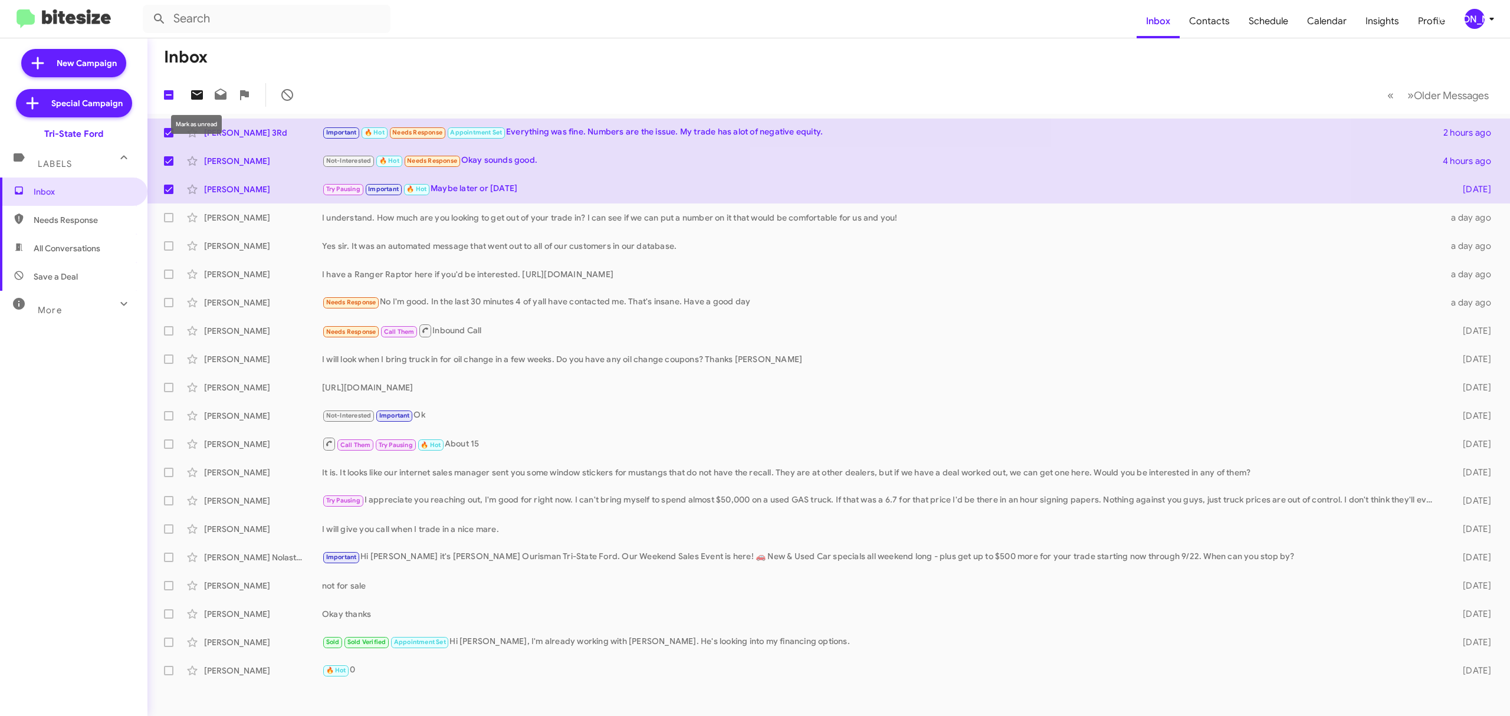
click at [197, 91] on icon at bounding box center [197, 94] width 12 height 9
click at [1458, 18] on button "[PERSON_NAME]" at bounding box center [1476, 19] width 42 height 20
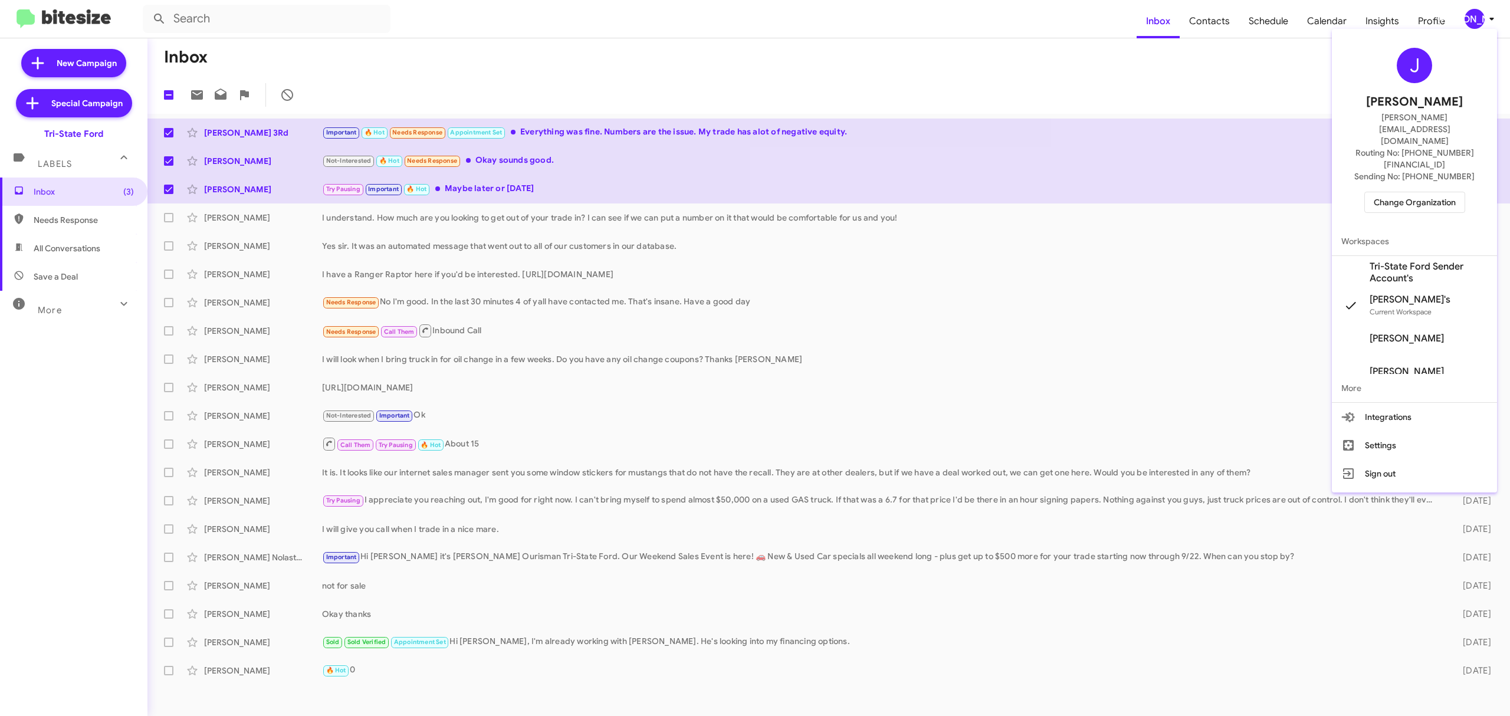
click at [1422, 192] on span "Change Organization" at bounding box center [1415, 202] width 82 height 20
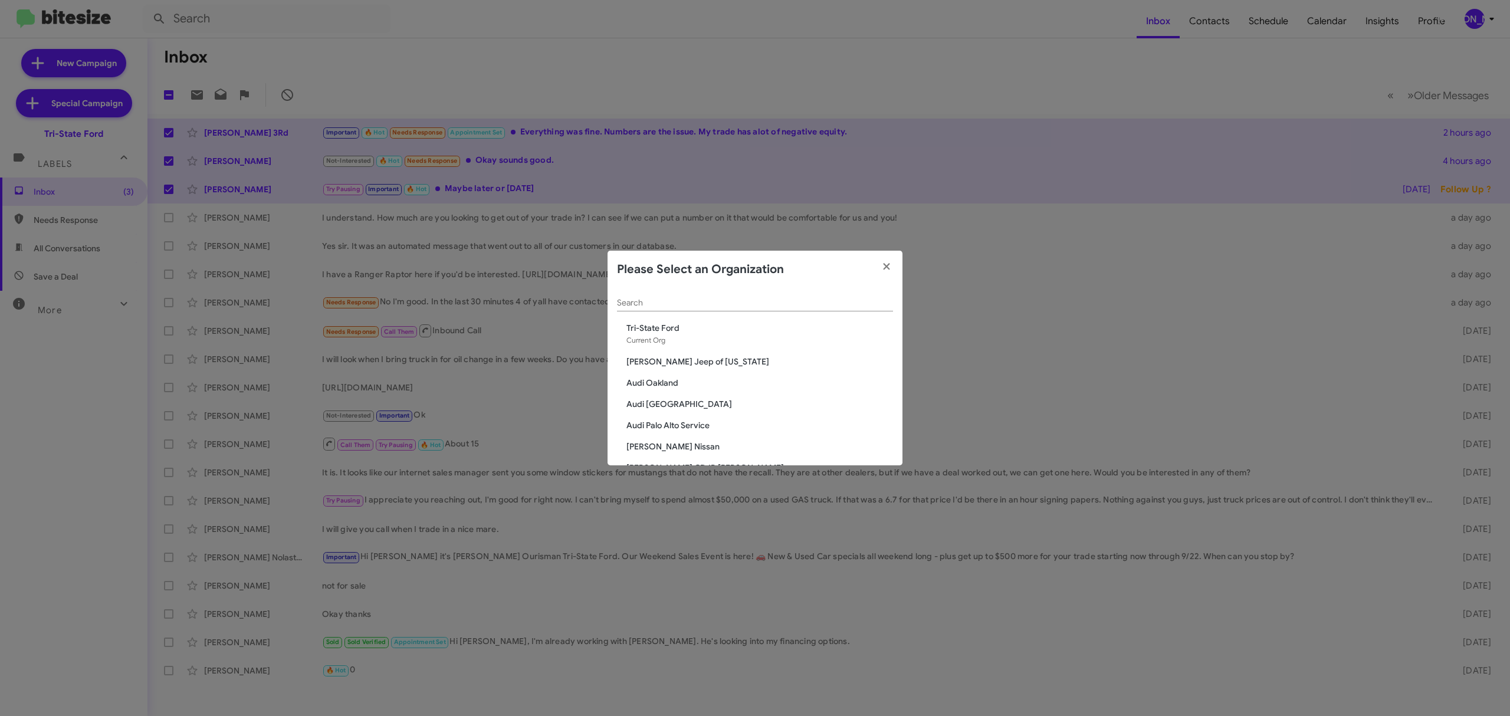
drag, startPoint x: 711, startPoint y: 282, endPoint x: 705, endPoint y: 298, distance: 17.3
click at [707, 296] on app-change-organization-modal "Please Select an Organization Search Tri-State Ford Current Org [PERSON_NAME] J…" at bounding box center [755, 358] width 295 height 215
click at [705, 298] on input "Search" at bounding box center [755, 302] width 276 height 9
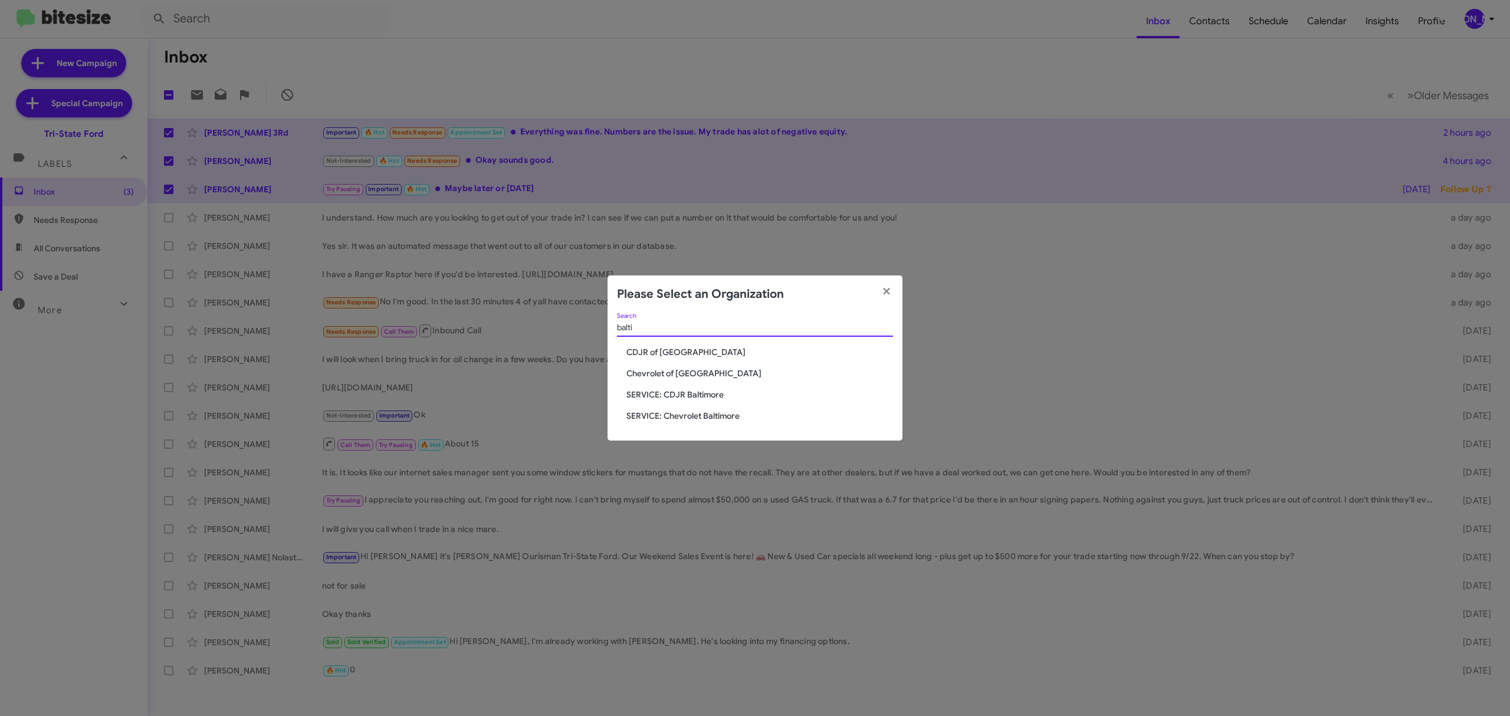
type input "balti"
click at [671, 352] on span "CDJR of [GEOGRAPHIC_DATA]" at bounding box center [759, 352] width 267 height 12
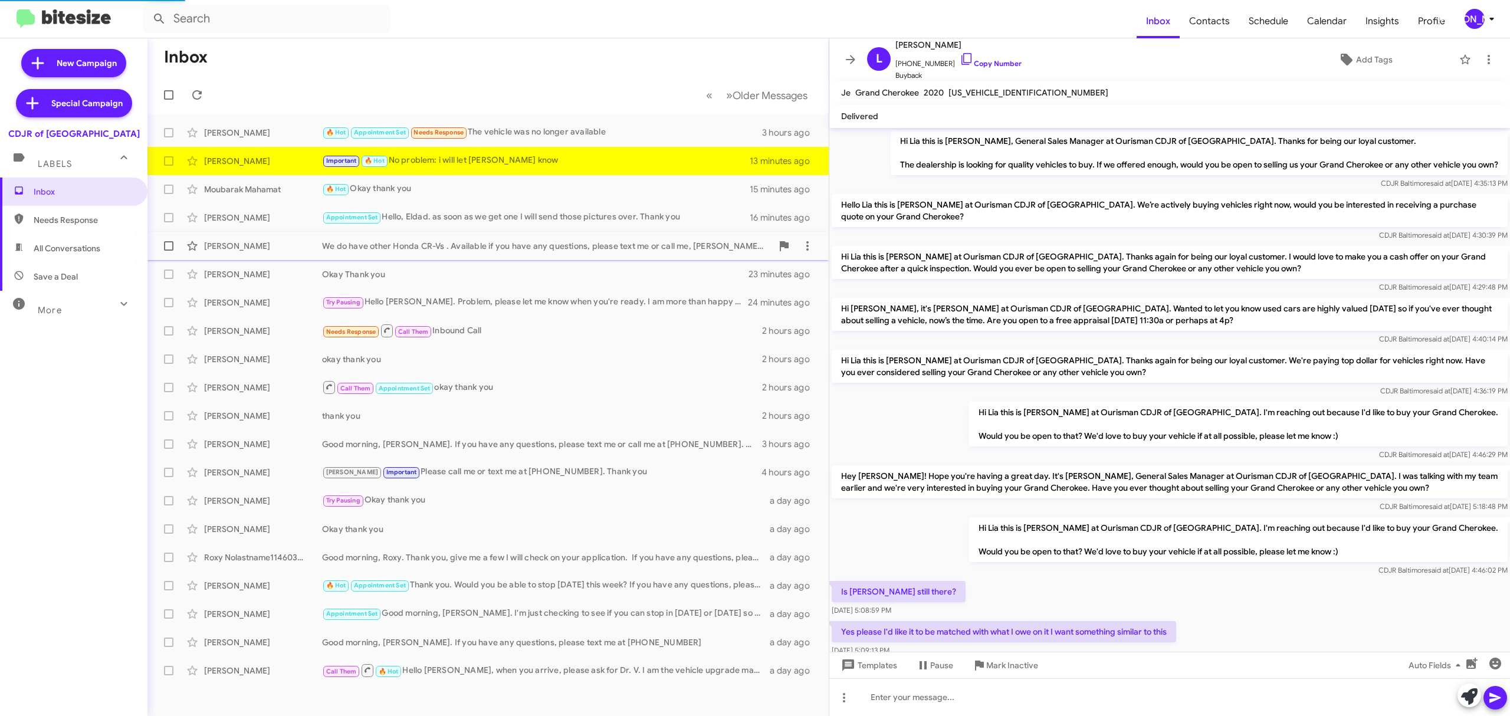
scroll to position [76, 0]
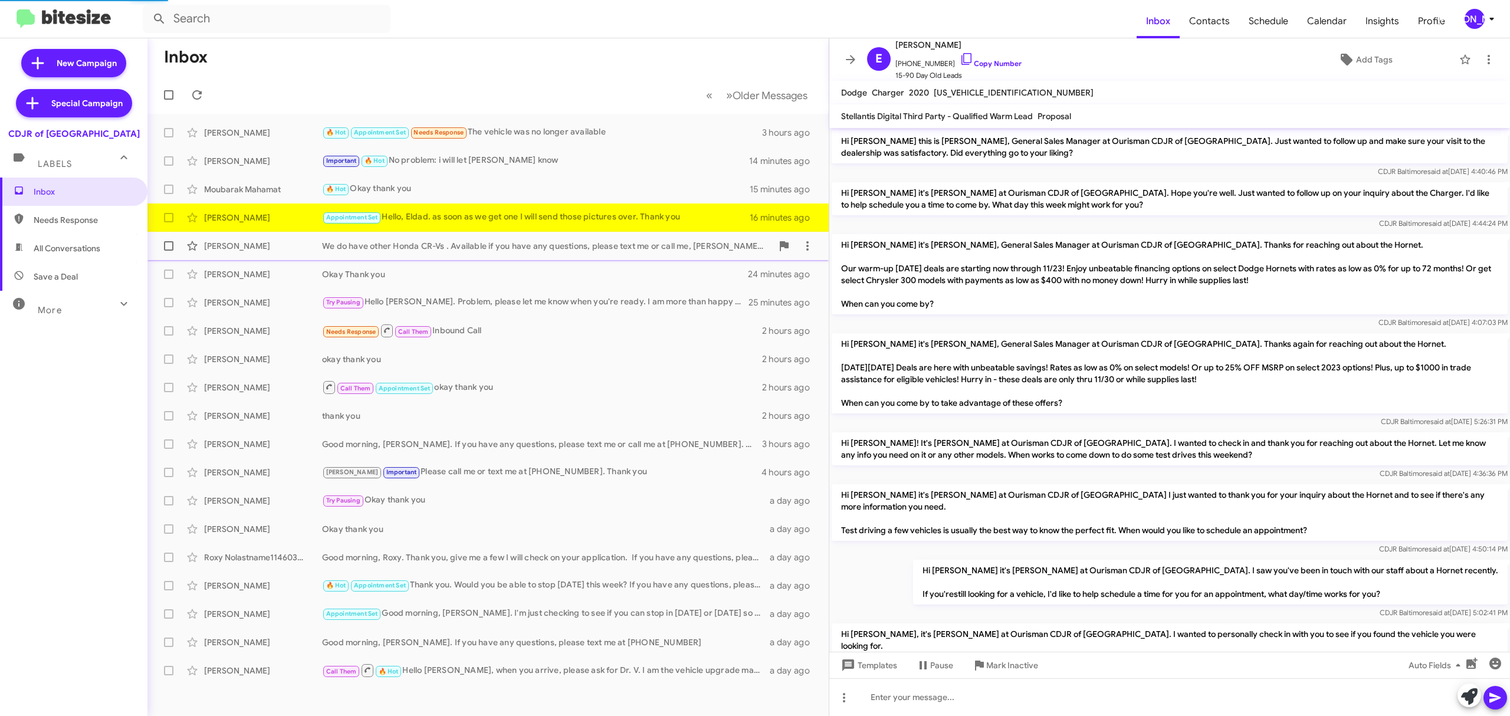
scroll to position [468, 0]
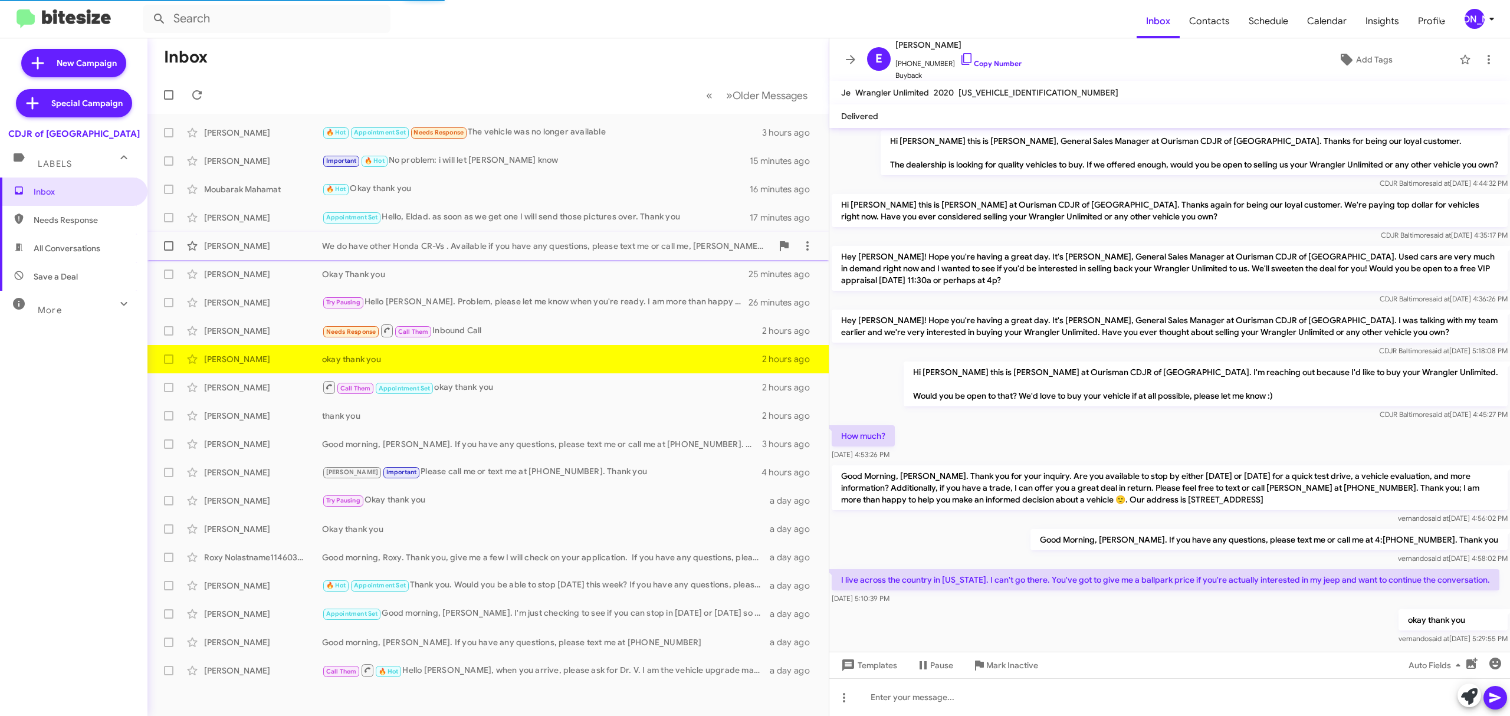
scroll to position [25, 0]
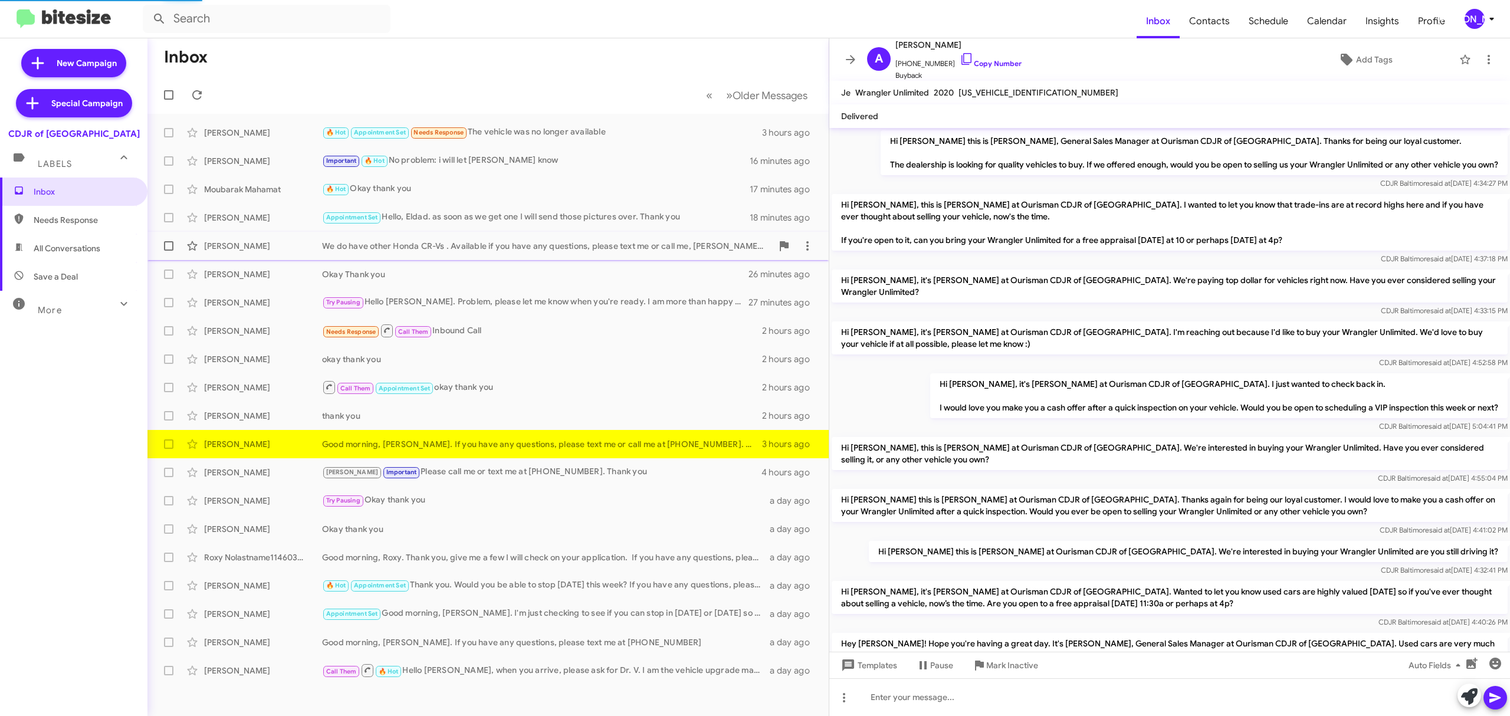
scroll to position [334, 0]
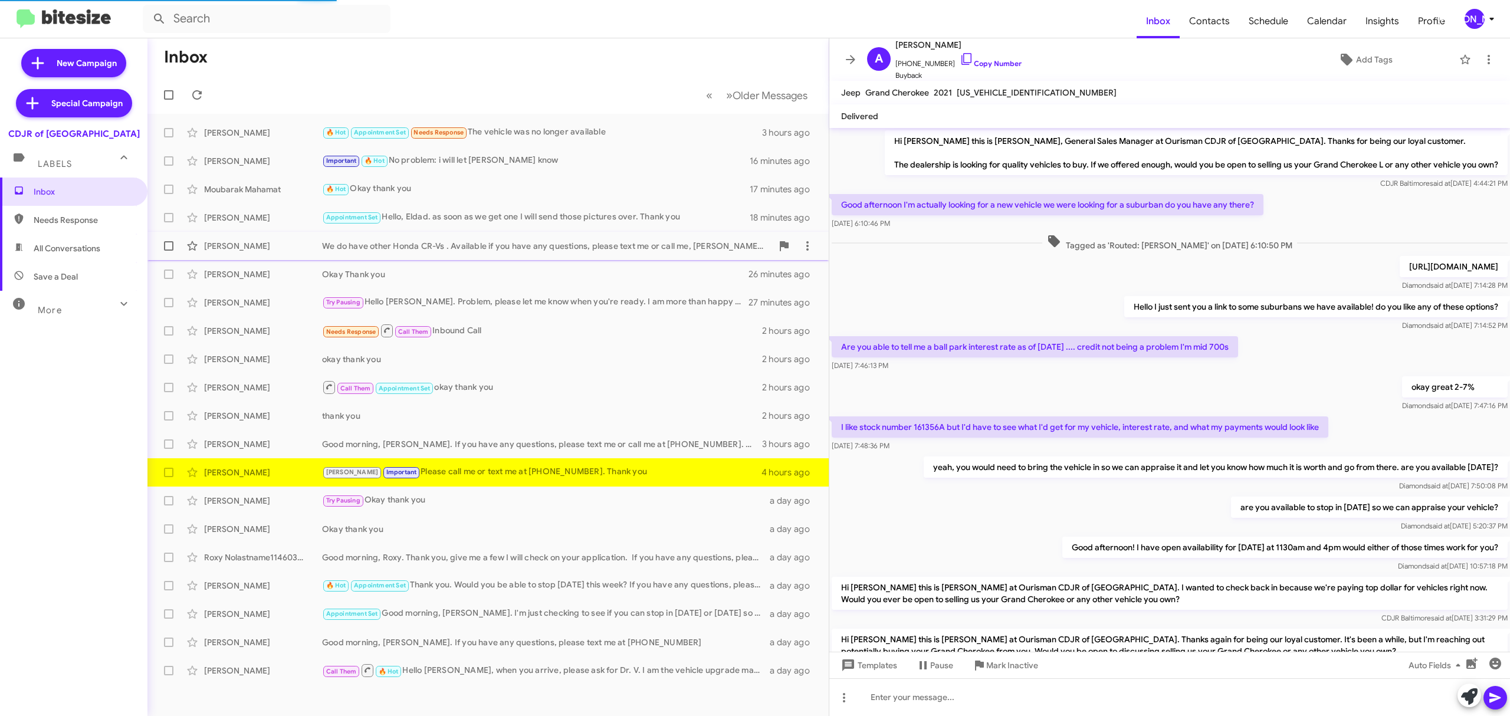
scroll to position [390, 0]
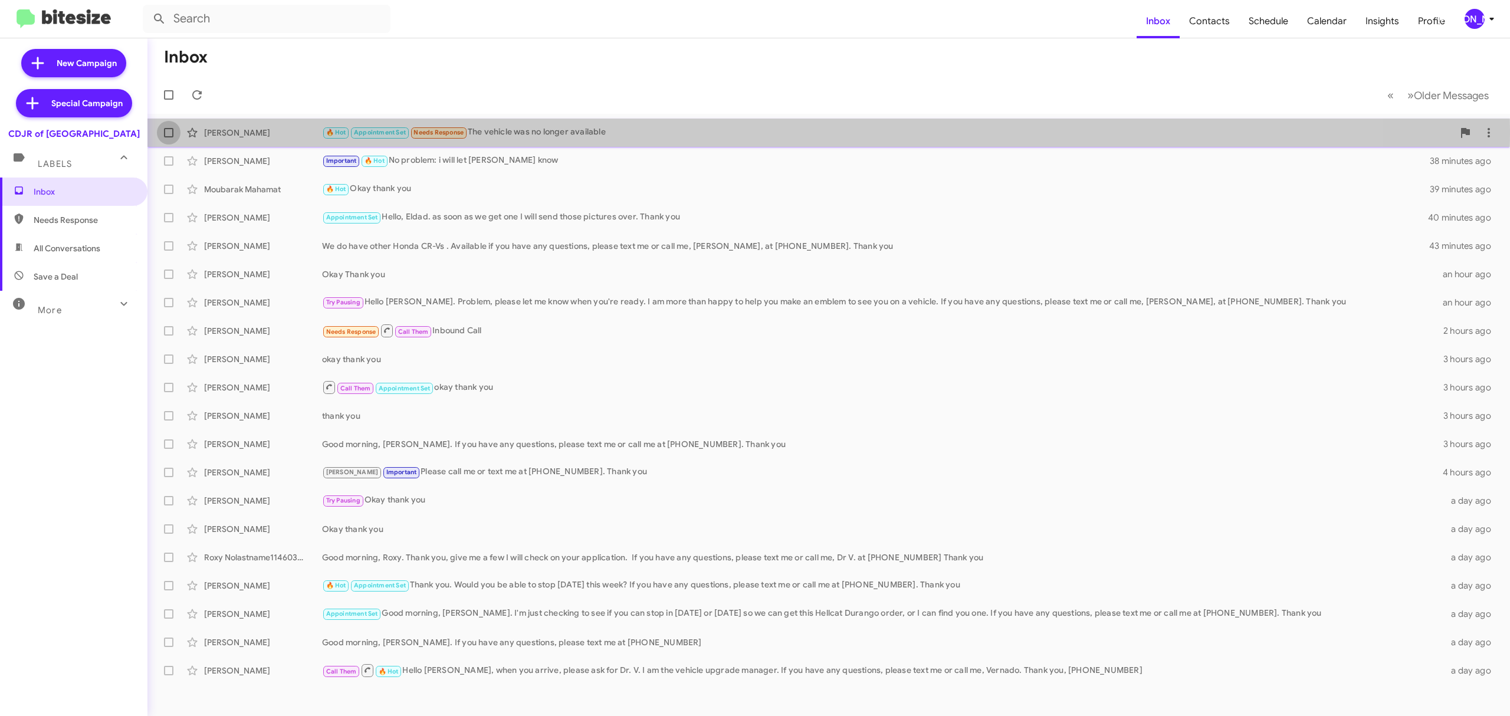
click at [173, 130] on span at bounding box center [168, 132] width 9 height 9
click at [169, 137] on input "checkbox" at bounding box center [168, 137] width 1 height 1
checkbox input "true"
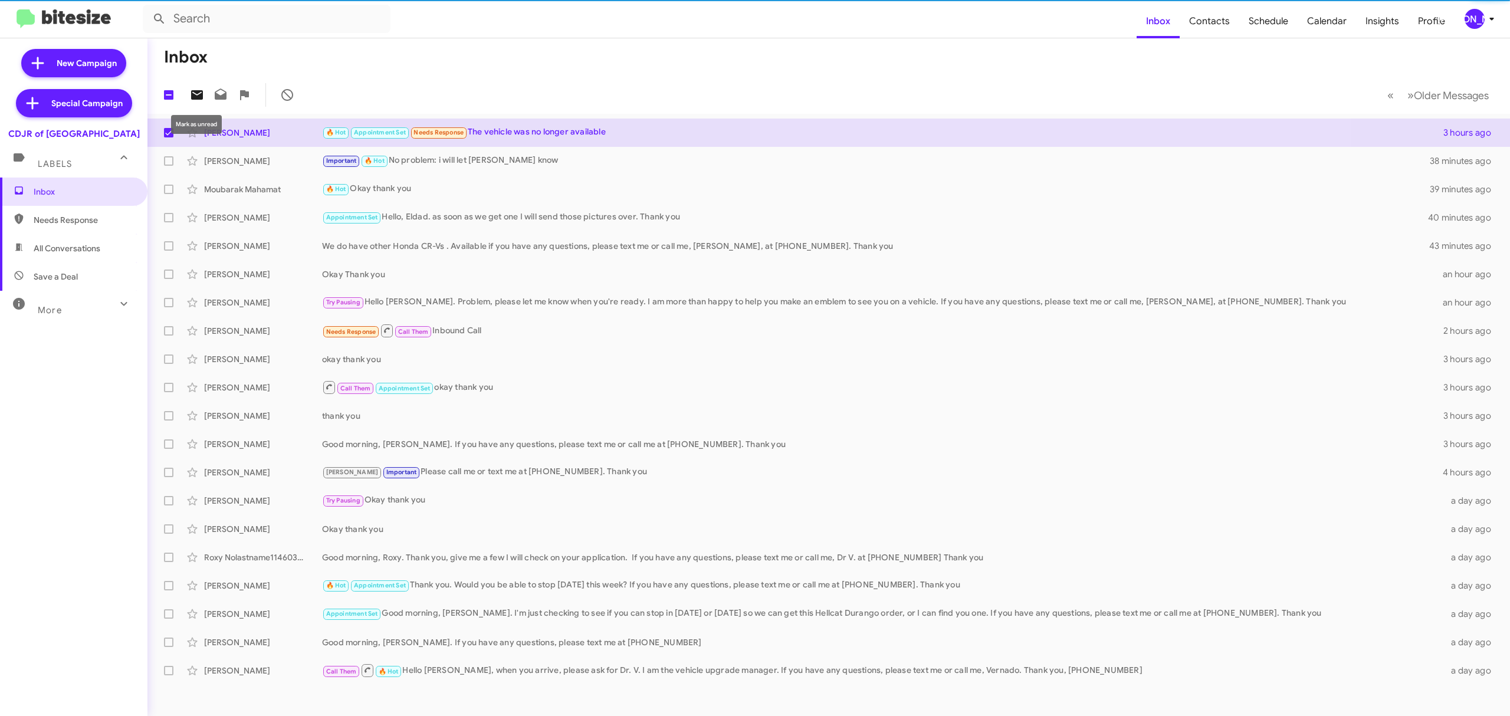
click at [196, 97] on icon at bounding box center [197, 94] width 12 height 9
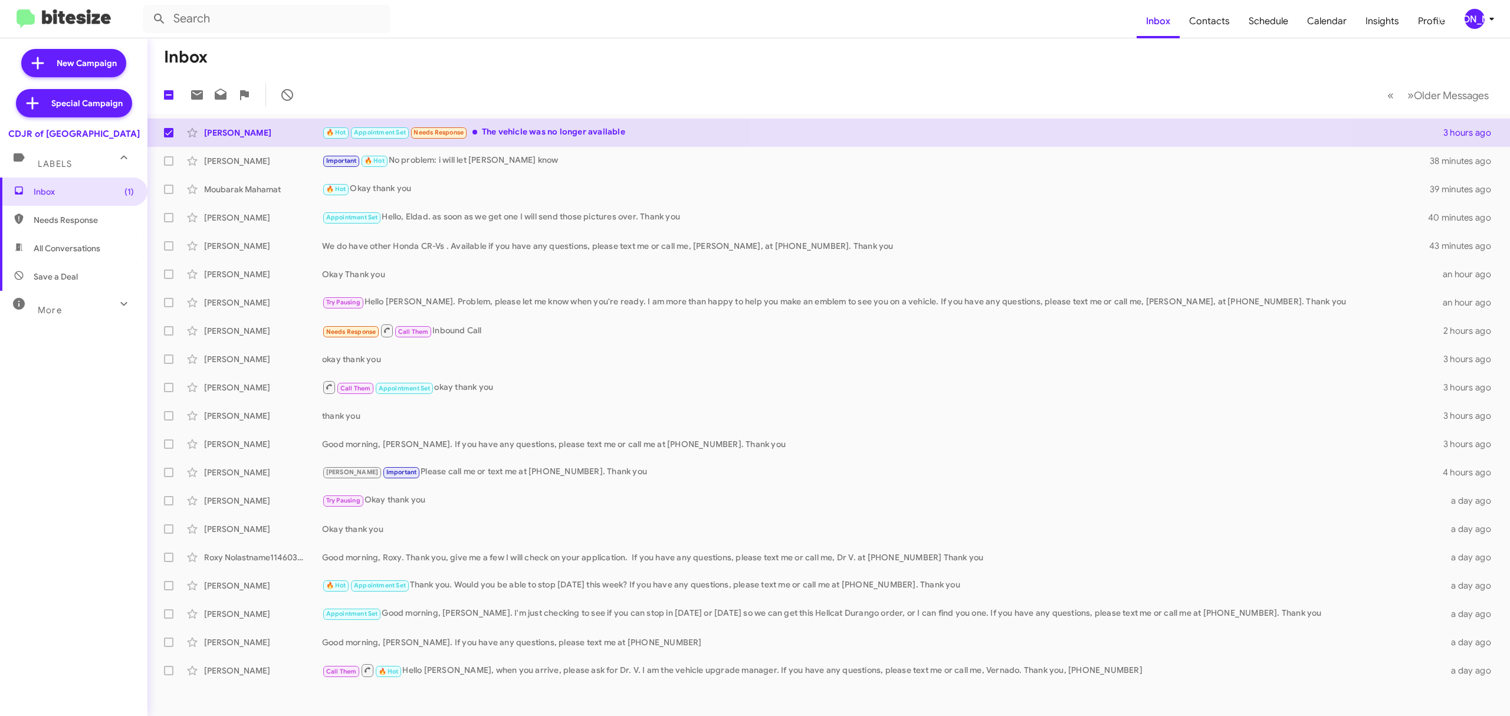
click at [1459, 12] on button "[PERSON_NAME]" at bounding box center [1476, 19] width 42 height 20
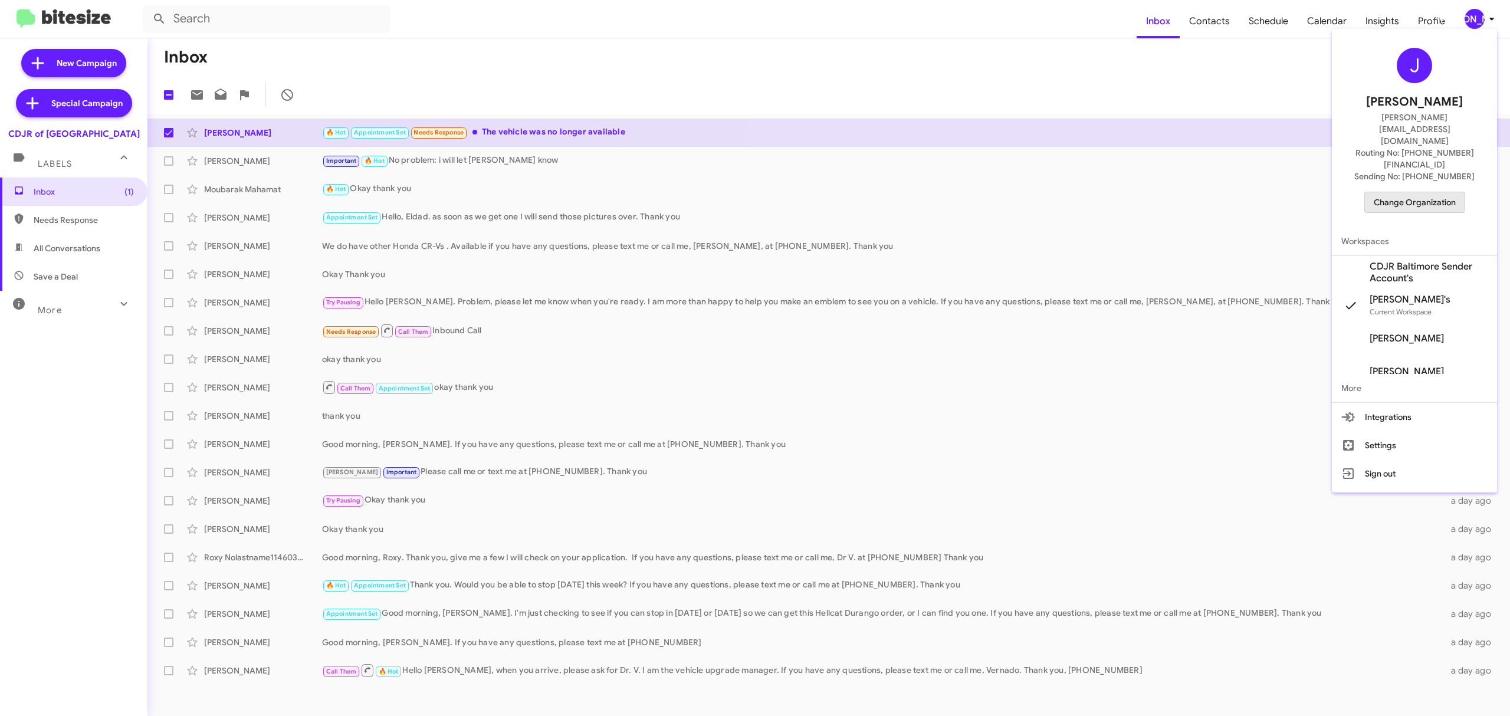
click at [1394, 192] on span "Change Organization" at bounding box center [1415, 202] width 82 height 20
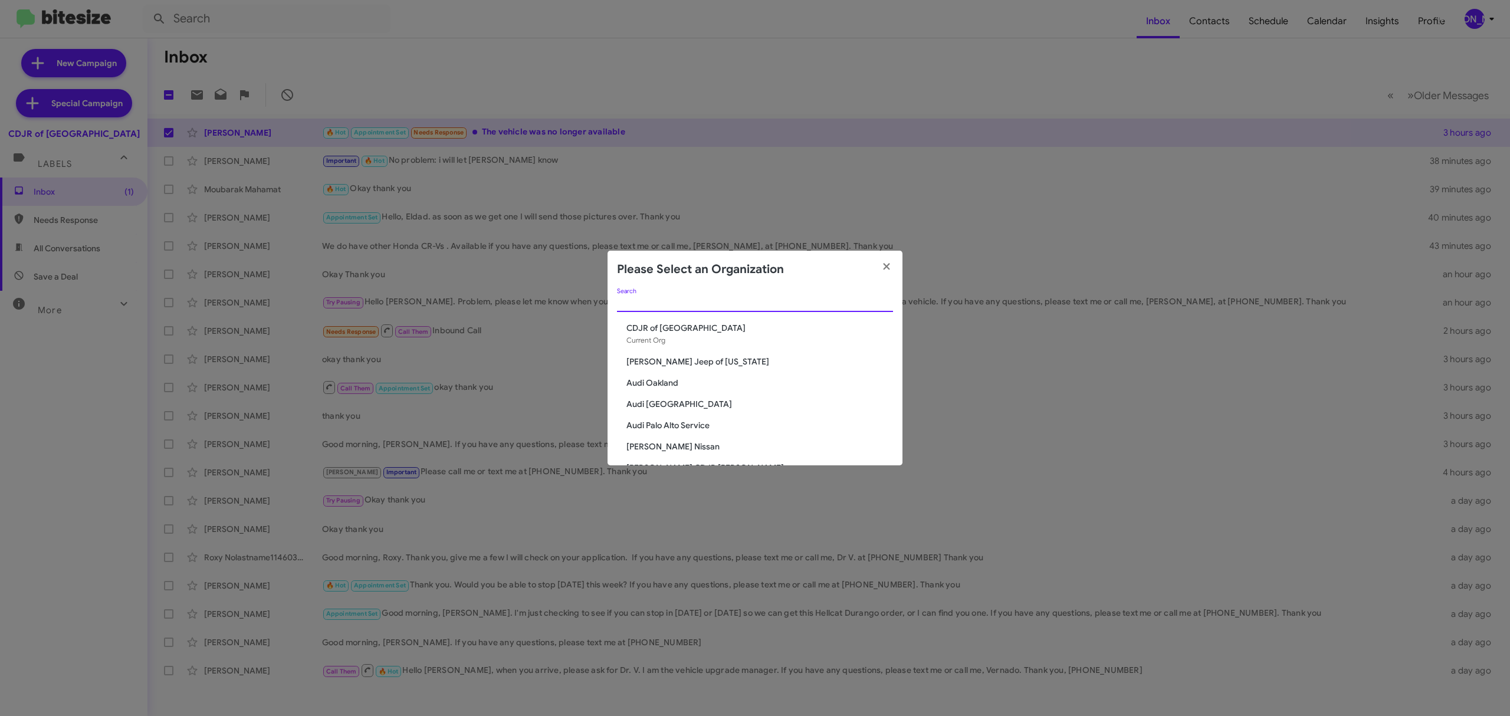
click at [736, 300] on input "Search" at bounding box center [755, 302] width 276 height 9
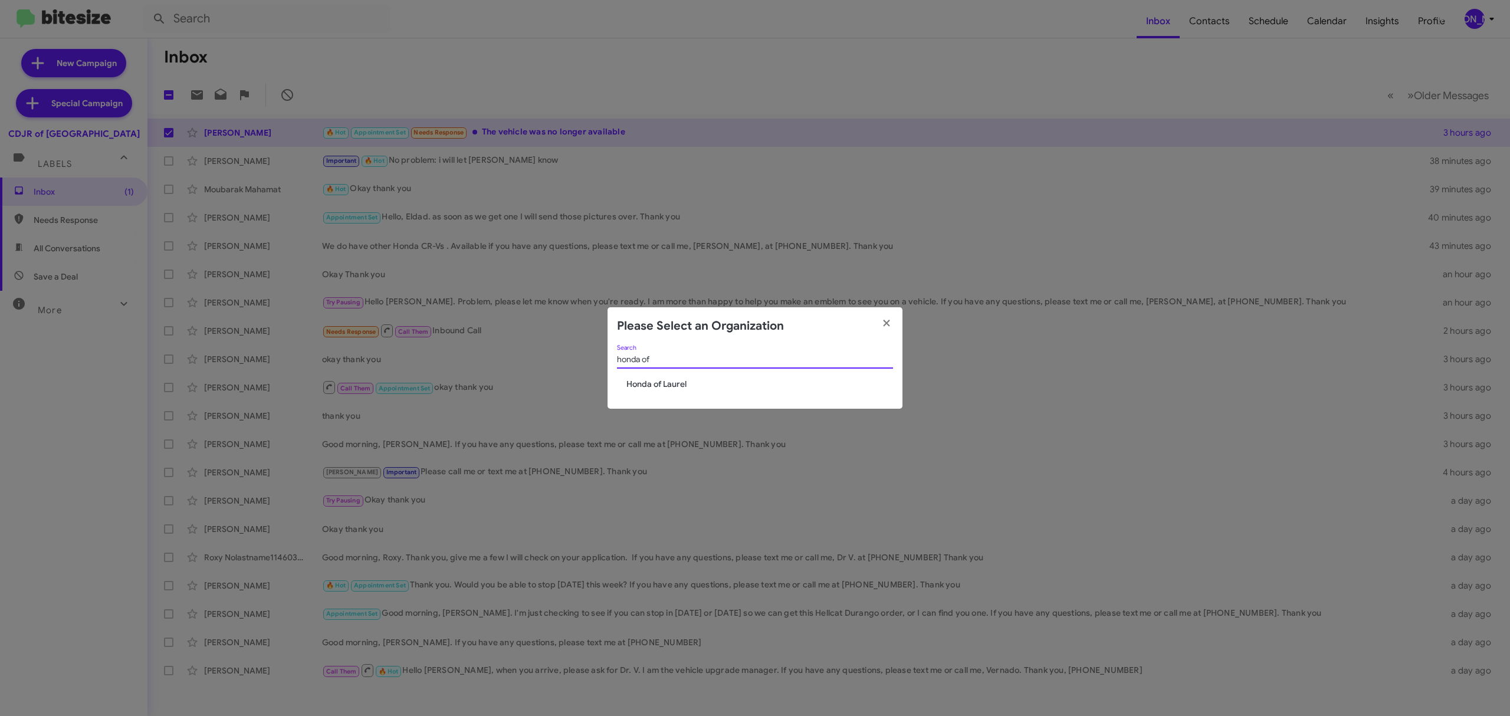
type input "honda of"
click at [654, 381] on span "Honda of Laurel" at bounding box center [759, 384] width 267 height 12
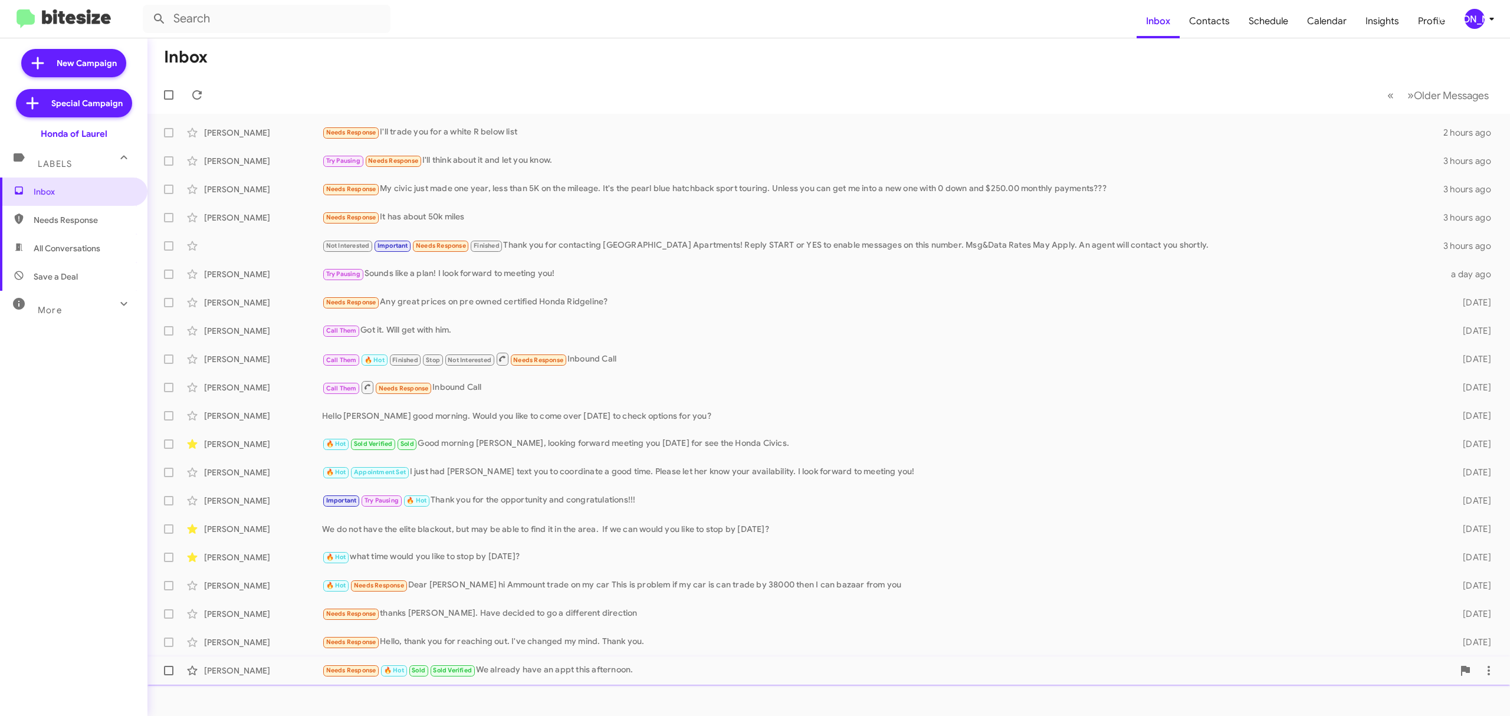
click at [451, 644] on div "Needs Response Hello, thank you for reaching out. I've changed my mind. Thank y…" at bounding box center [881, 642] width 1118 height 14
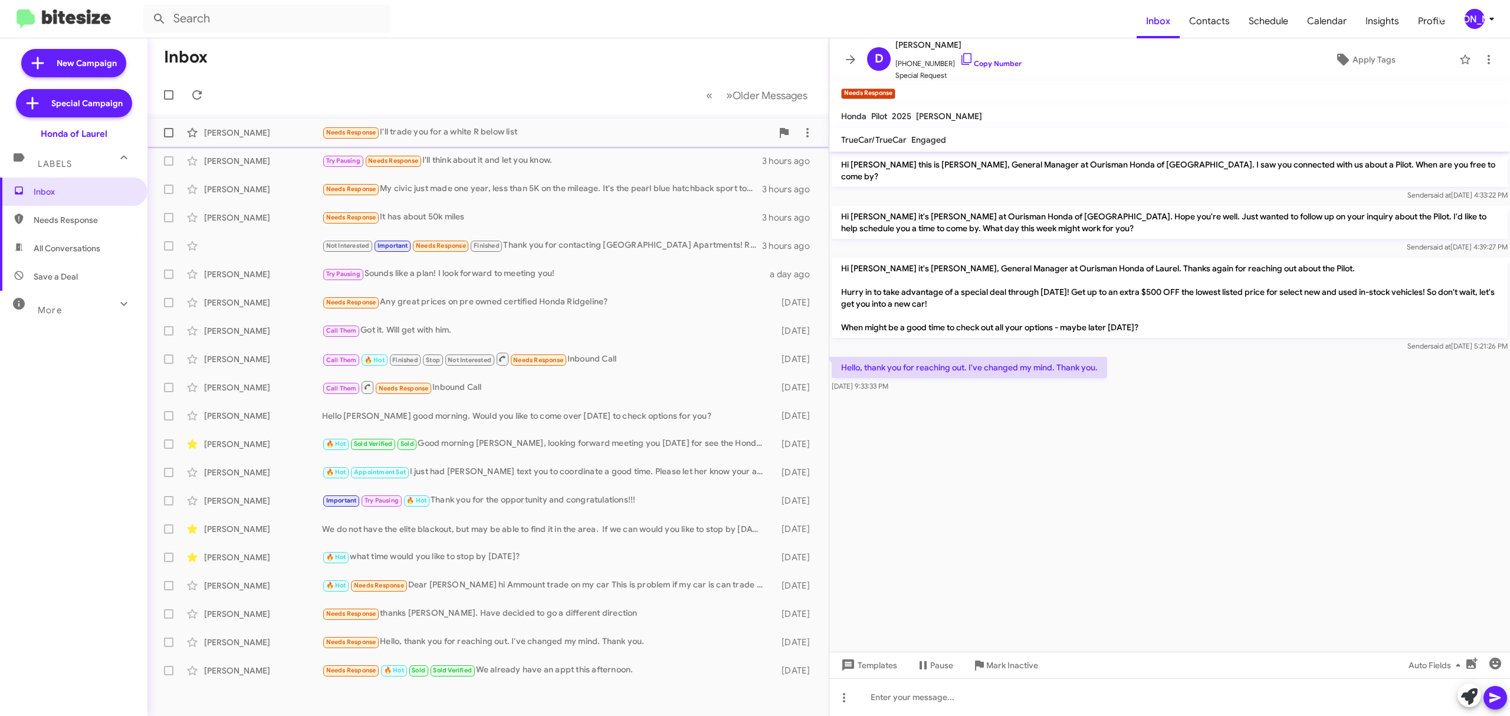
click at [172, 133] on span at bounding box center [168, 132] width 9 height 9
click at [169, 137] on input "checkbox" at bounding box center [168, 137] width 1 height 1
checkbox input "true"
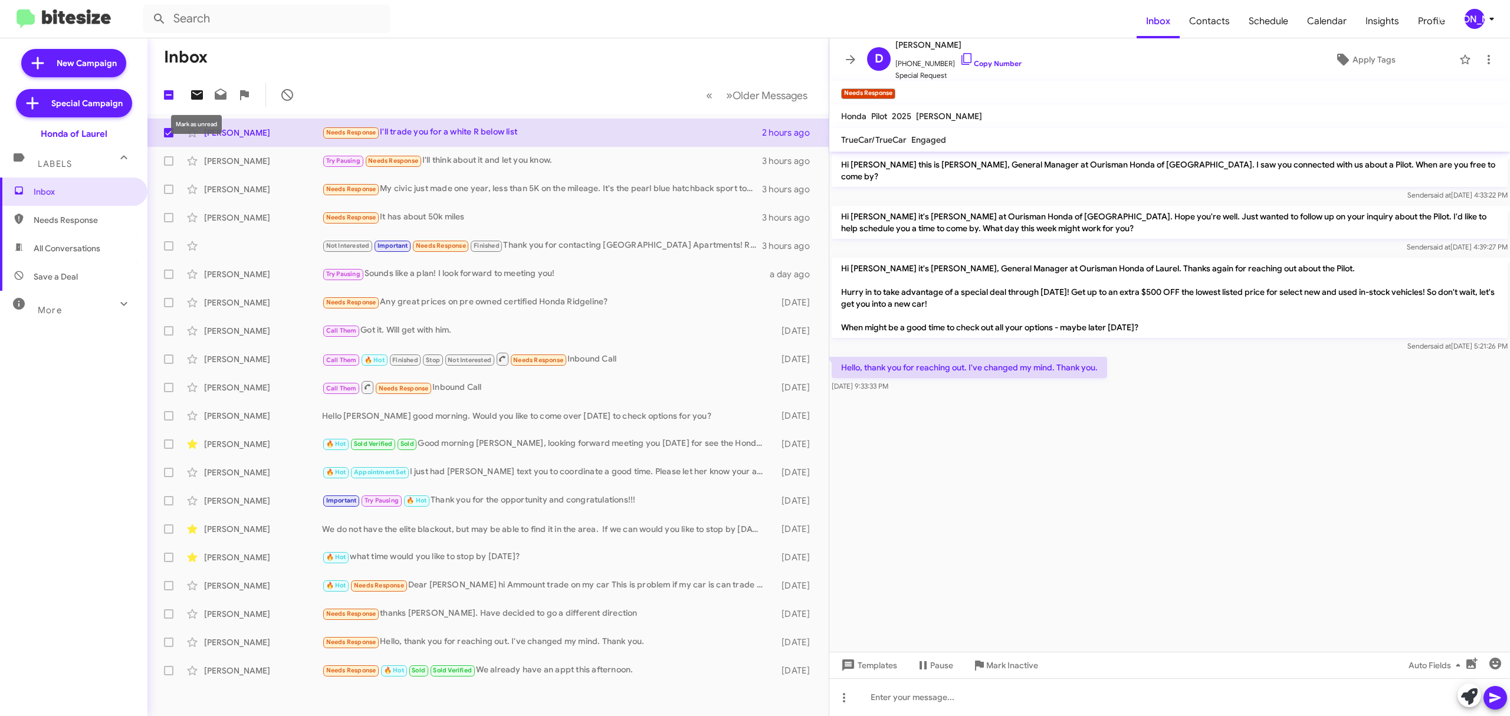
click at [202, 96] on icon at bounding box center [197, 94] width 12 height 9
click at [1469, 17] on div "[PERSON_NAME]" at bounding box center [1475, 19] width 20 height 20
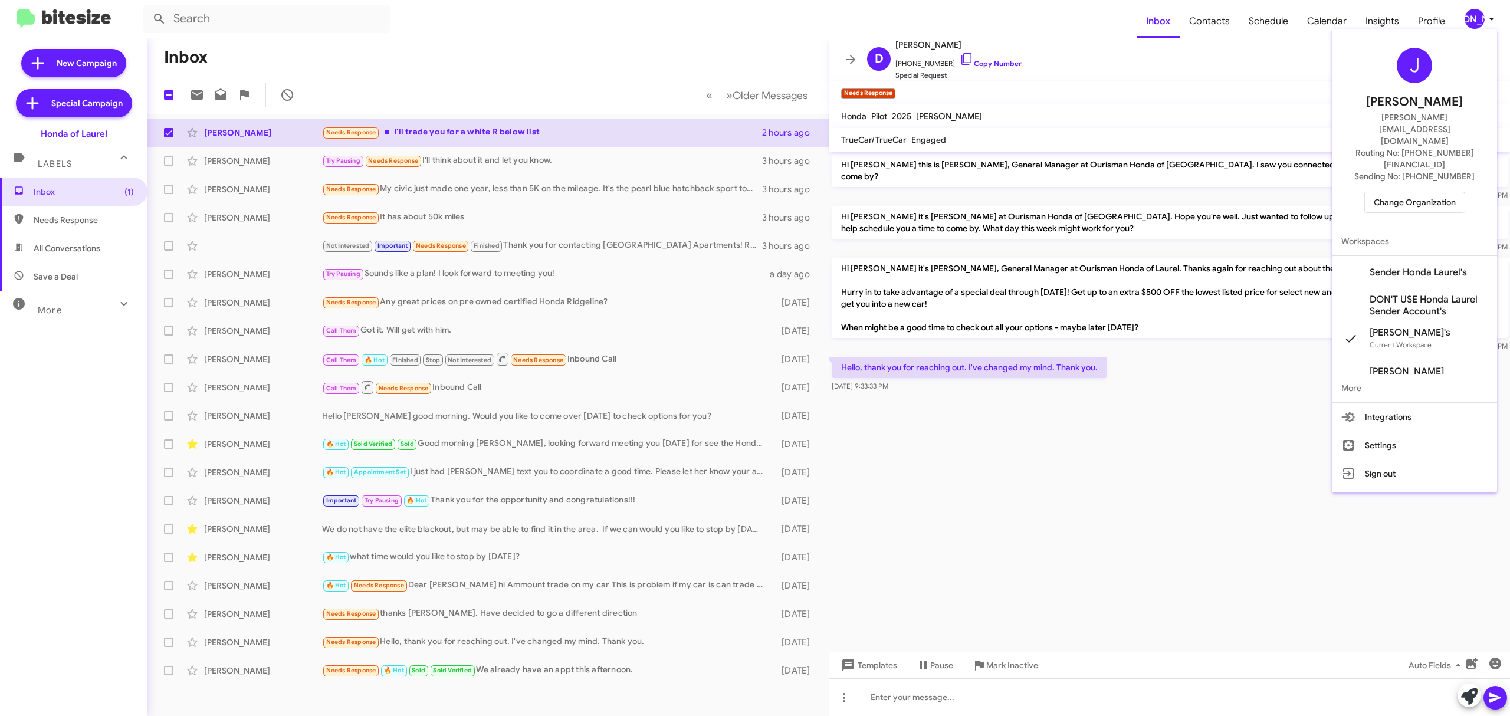
click at [1390, 192] on span "Change Organization" at bounding box center [1415, 202] width 82 height 20
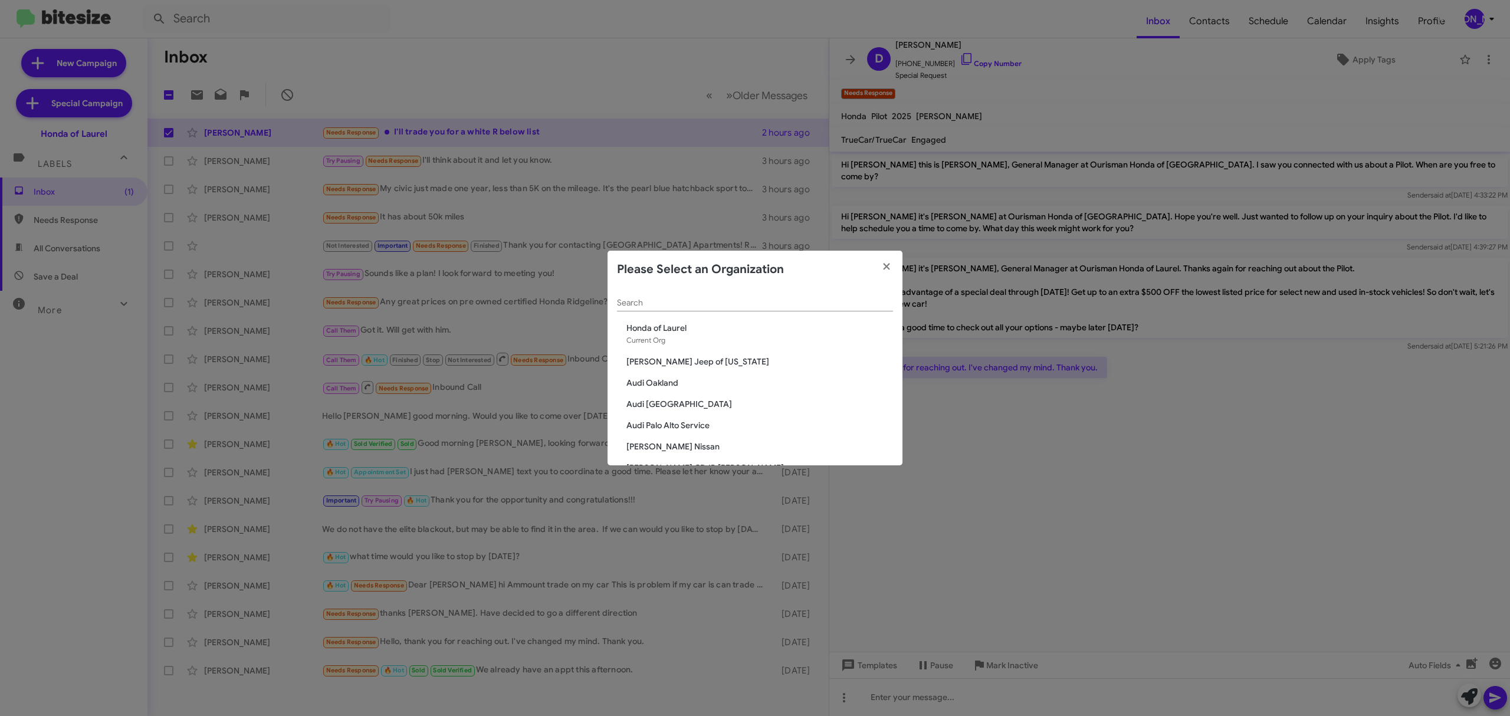
click at [808, 310] on div "Search" at bounding box center [755, 299] width 276 height 23
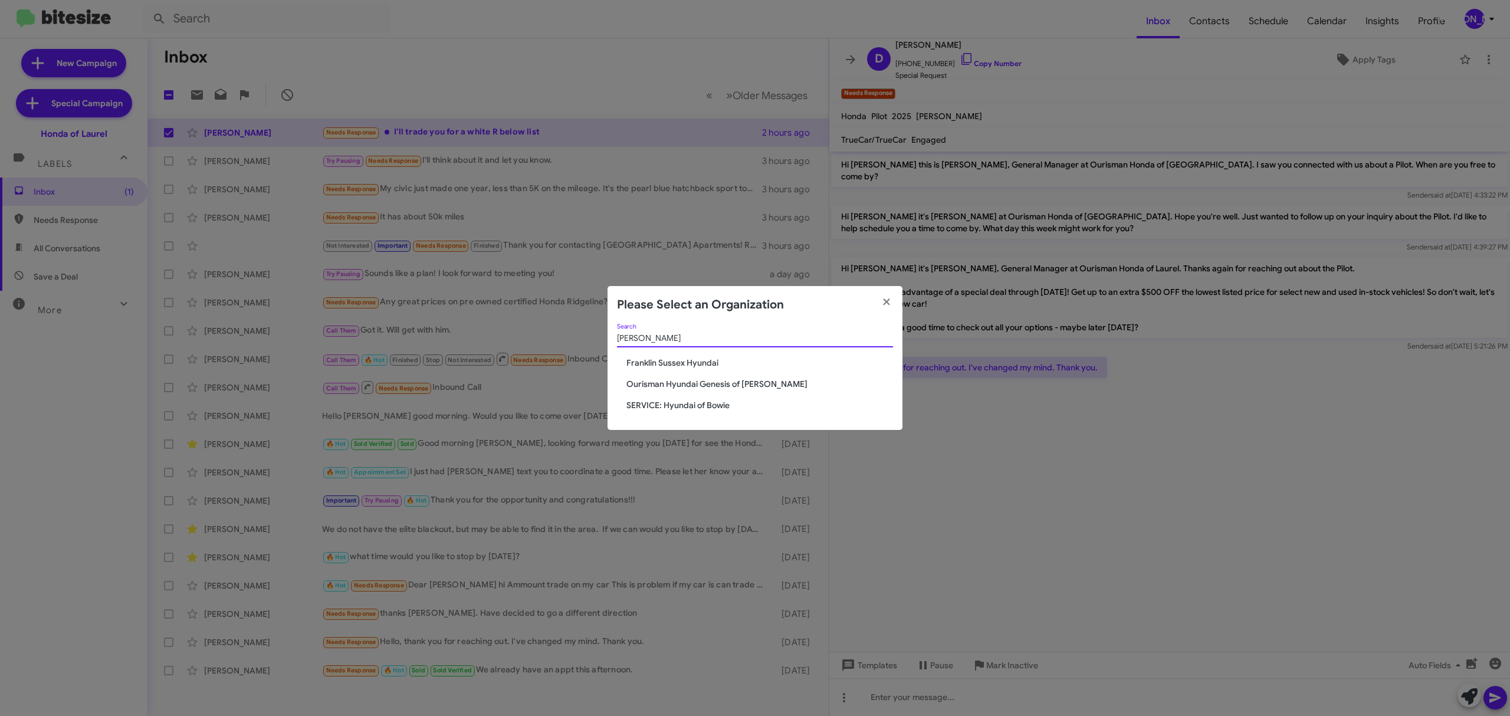
type input "hyunda"
click at [735, 385] on span "Ourisman Hyundai Genesis of [PERSON_NAME]" at bounding box center [759, 384] width 267 height 12
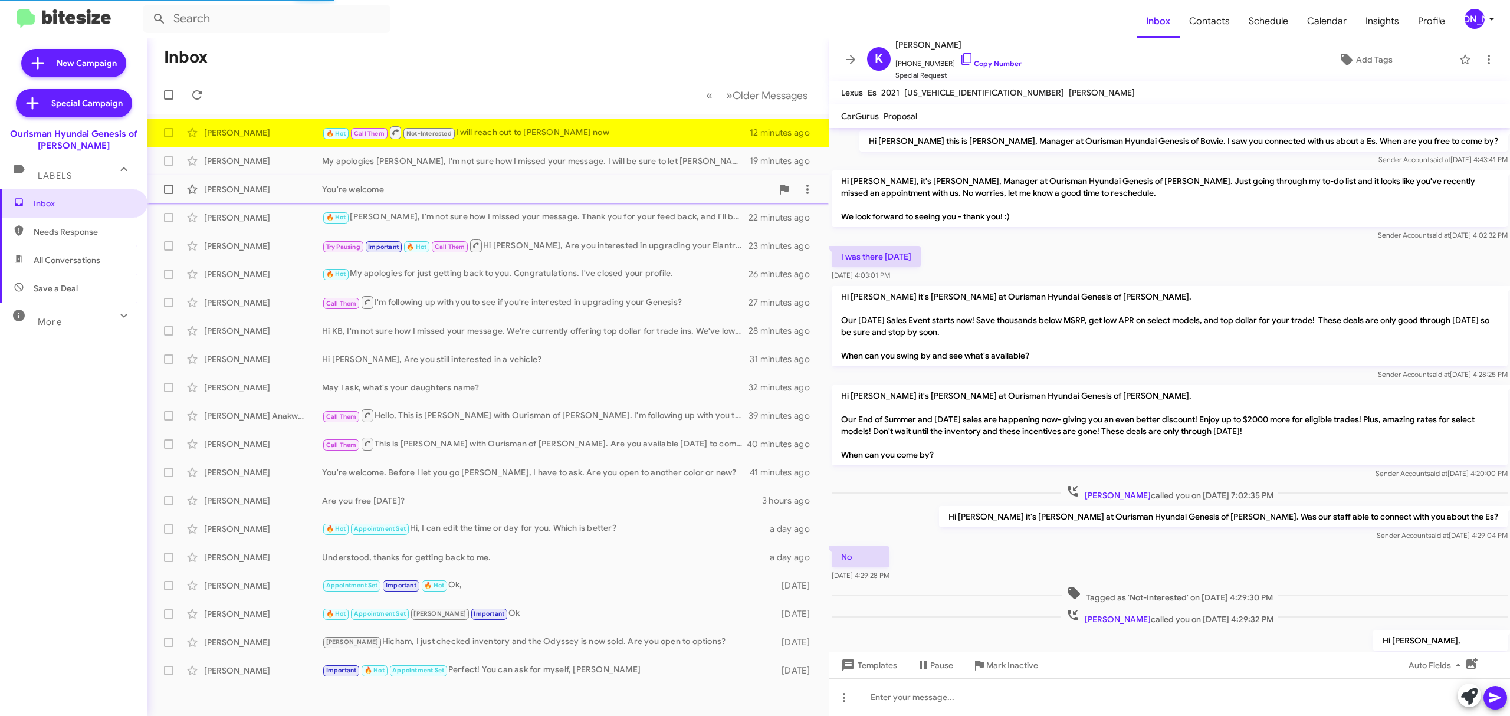
scroll to position [289, 0]
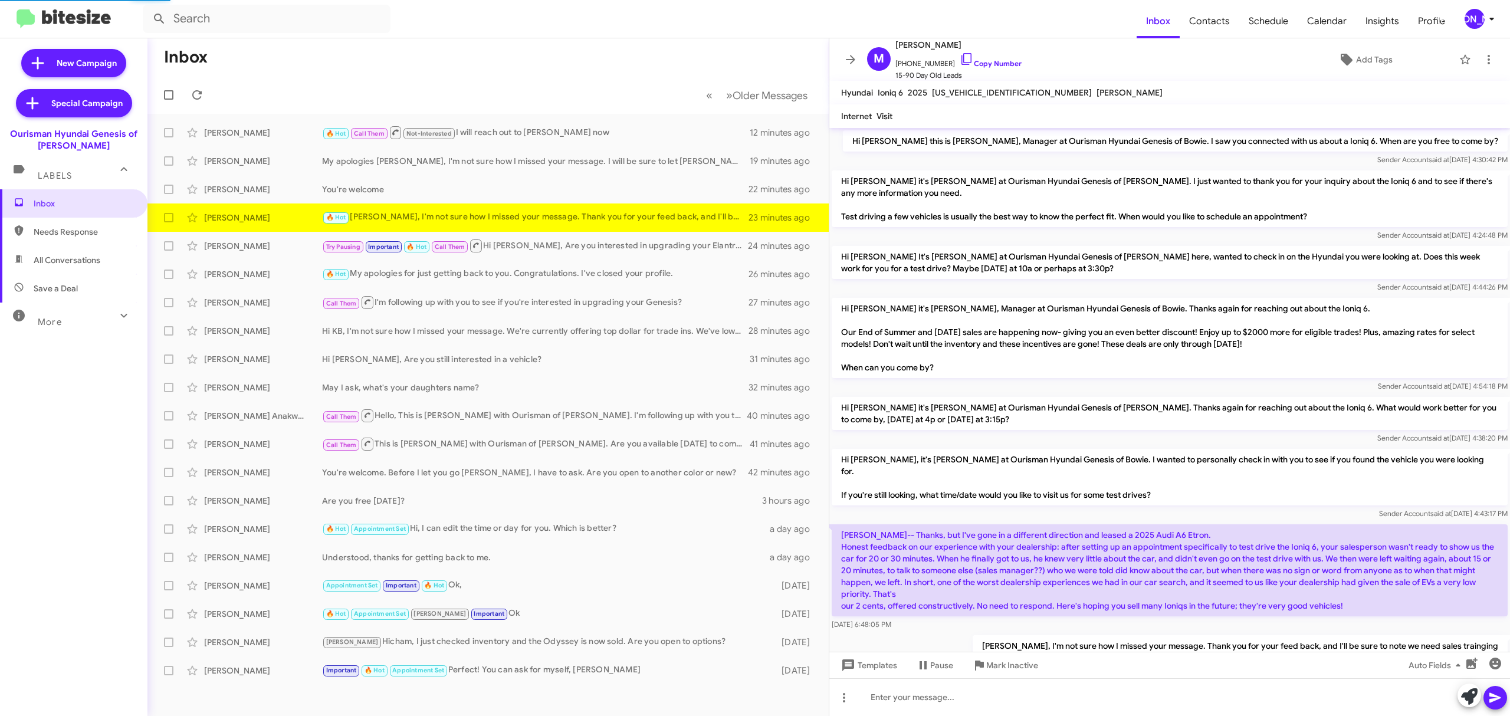
scroll to position [33, 0]
